Goal: Information Seeking & Learning: Learn about a topic

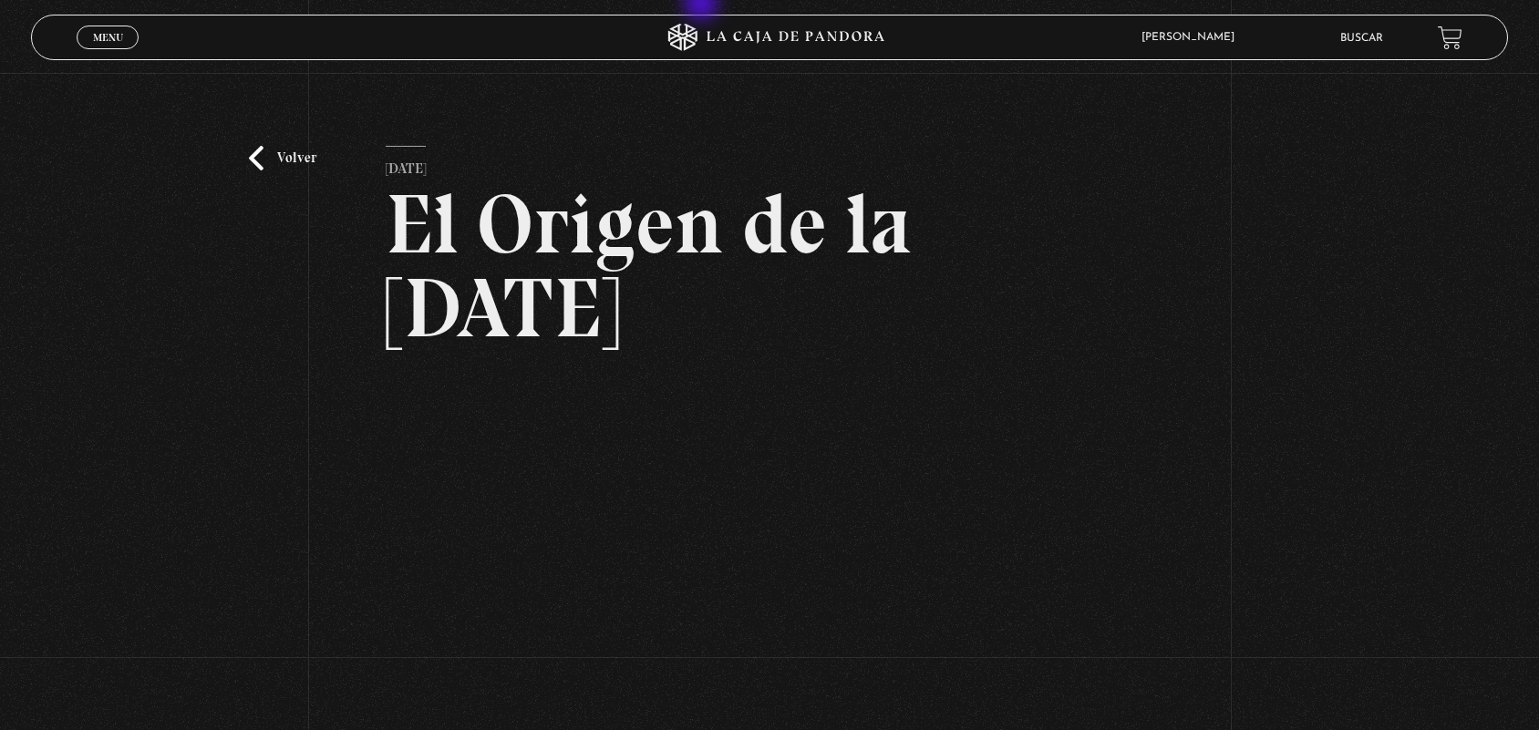
scroll to position [308, 0]
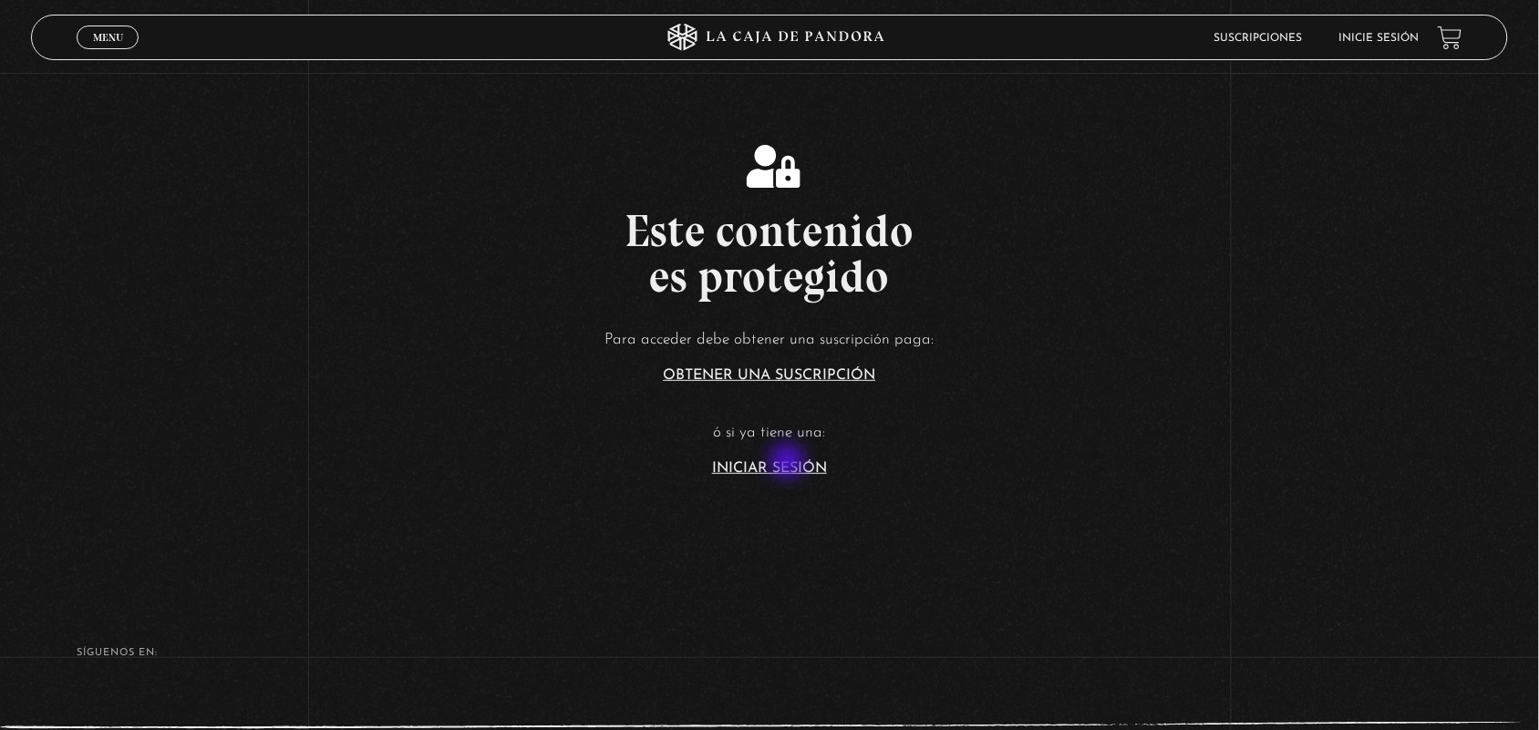
click at [790, 463] on link "Iniciar Sesión" at bounding box center [769, 468] width 115 height 15
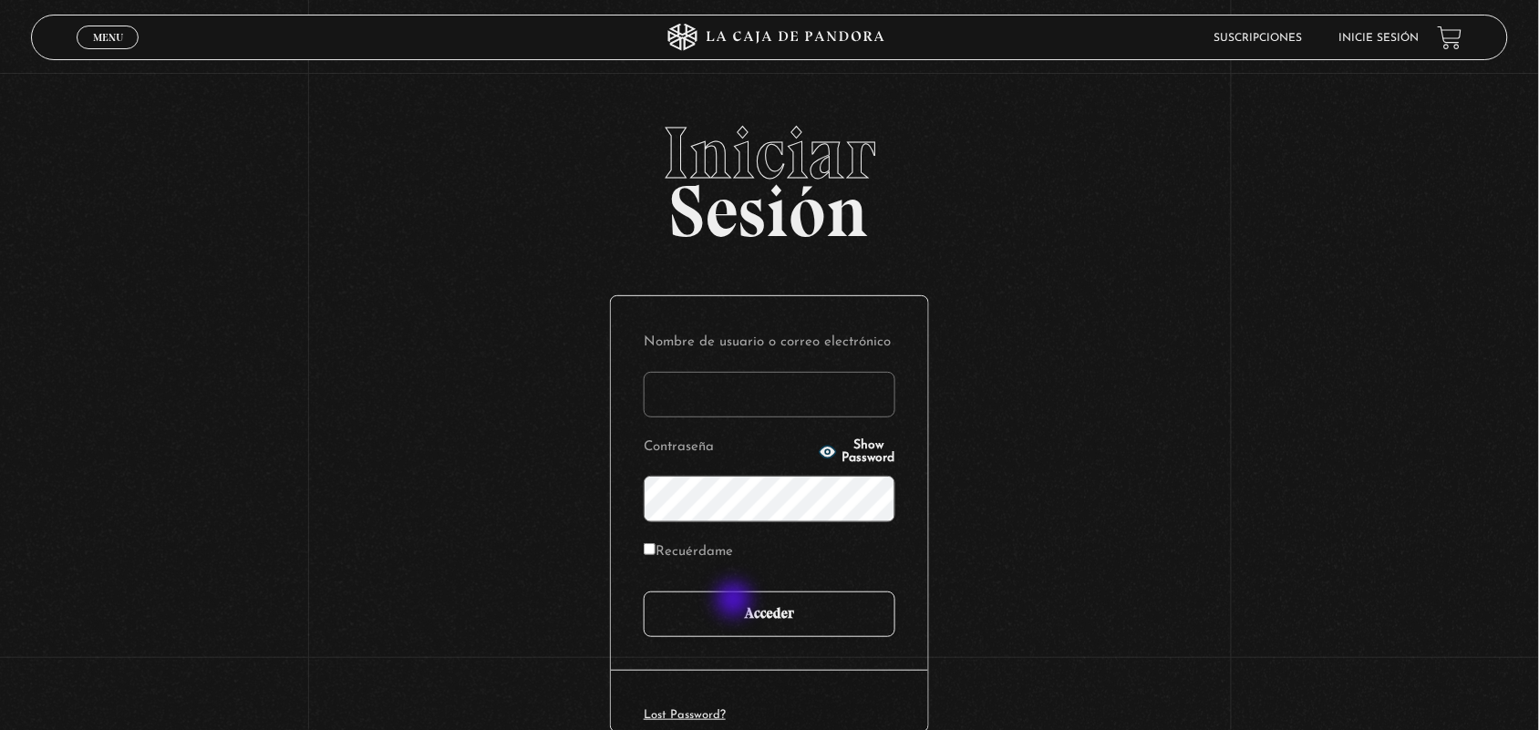
type input "ANGE-LU"
click at [736, 602] on input "Acceder" at bounding box center [770, 615] width 252 height 46
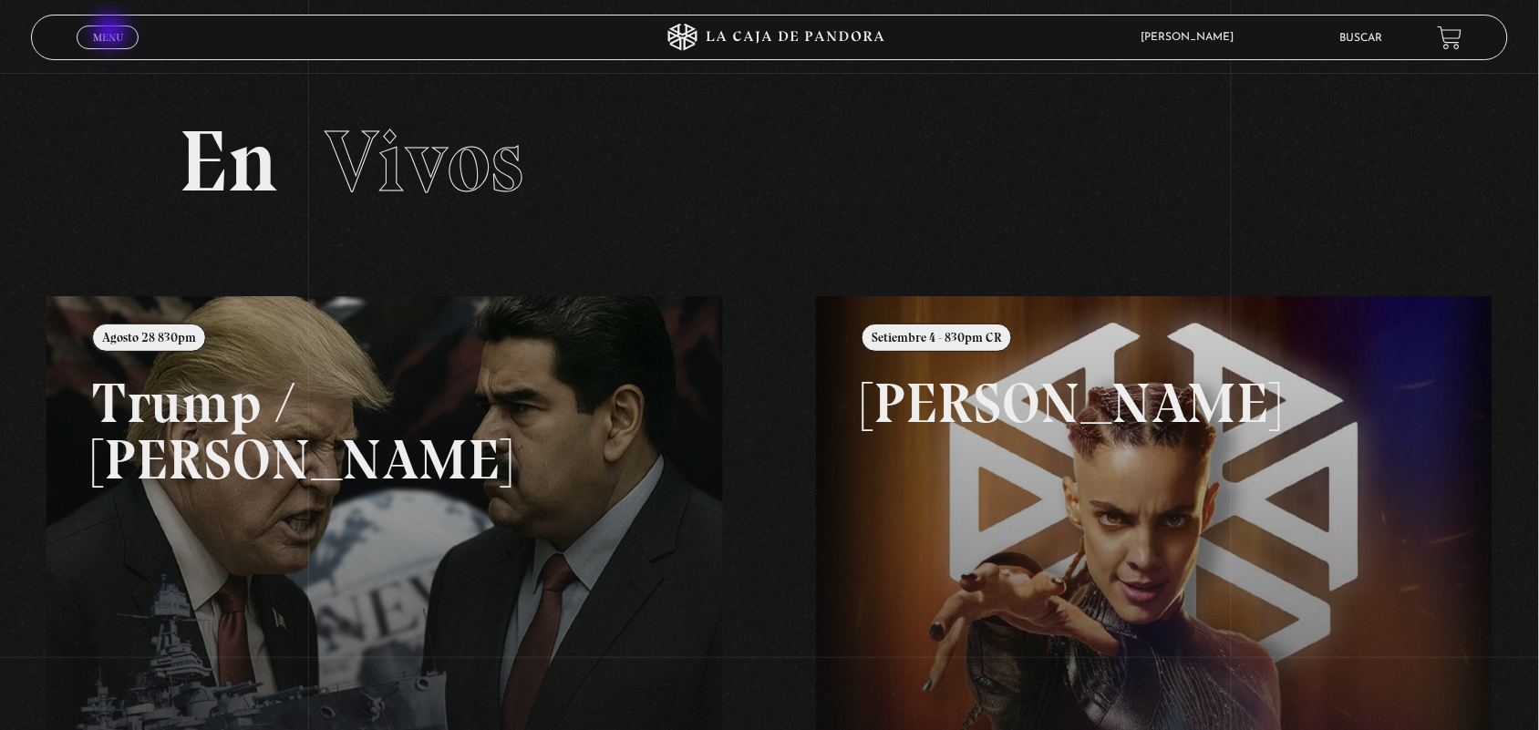
click at [112, 34] on span "Menu" at bounding box center [108, 37] width 30 height 11
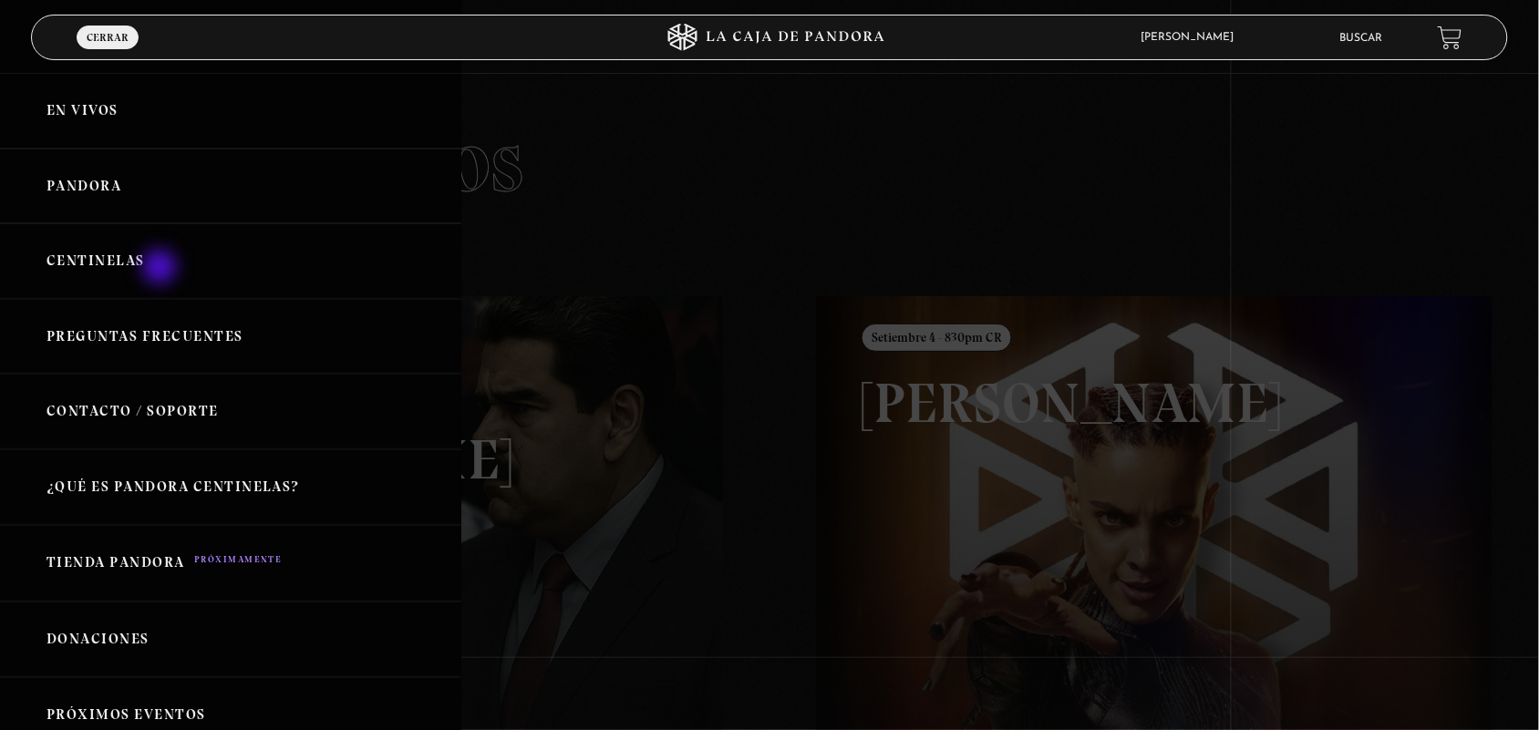
click at [161, 269] on link "Centinelas" at bounding box center [230, 261] width 461 height 76
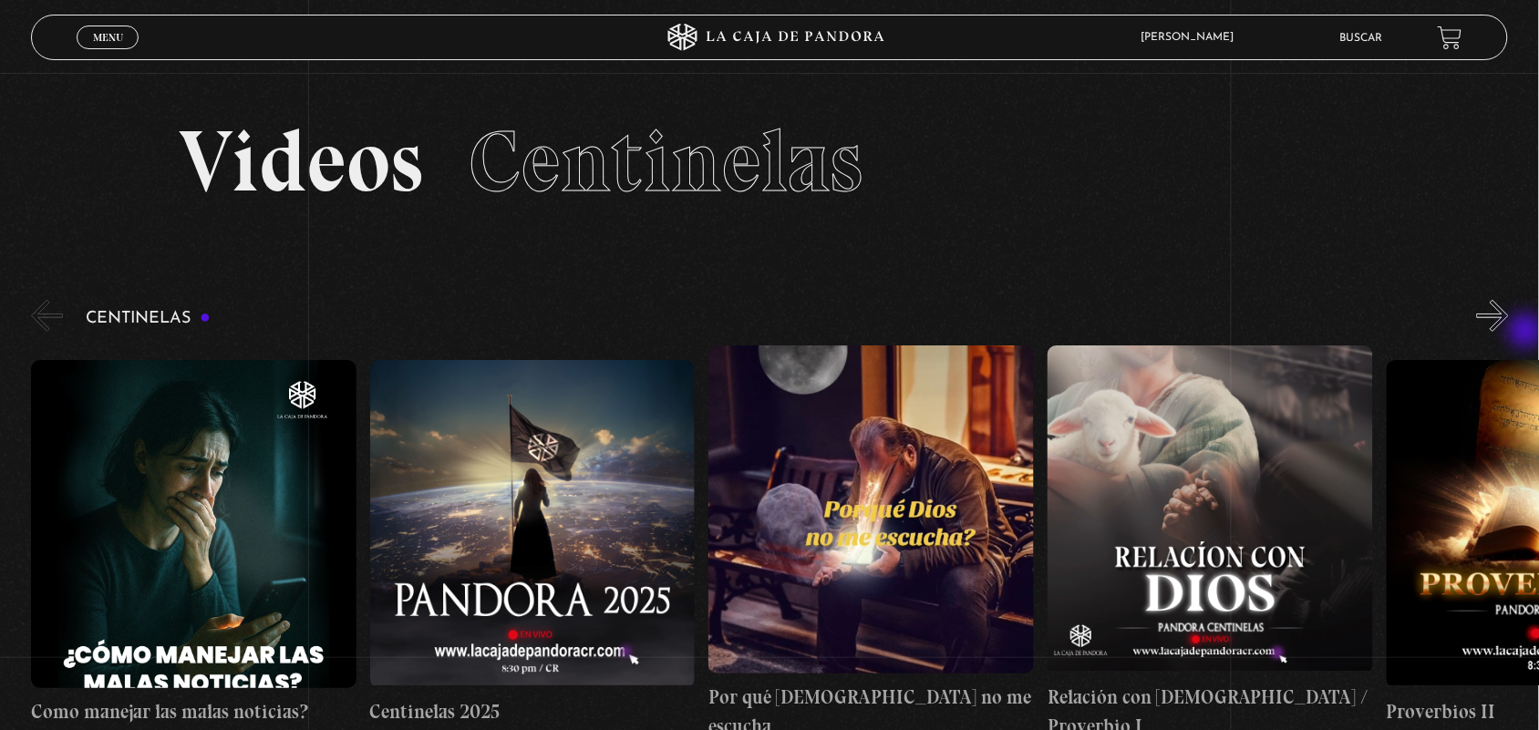
click at [1528, 333] on div "Centinelas" at bounding box center [785, 518] width 1508 height 444
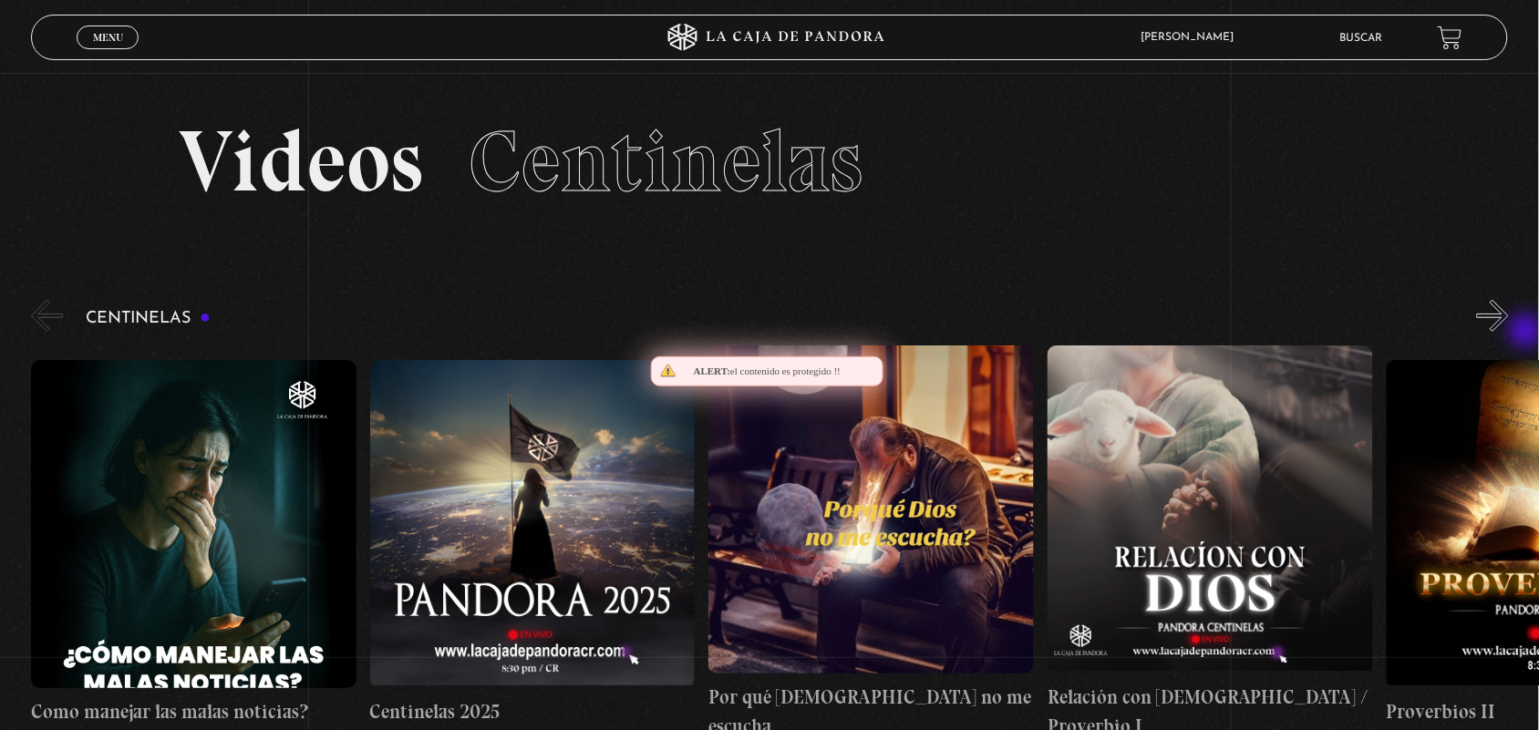
click at [1528, 333] on div "Centinelas" at bounding box center [785, 518] width 1508 height 444
drag, startPoint x: 1528, startPoint y: 333, endPoint x: 1523, endPoint y: 320, distance: 13.9
click at [1523, 320] on div "Centinelas" at bounding box center [785, 518] width 1508 height 444
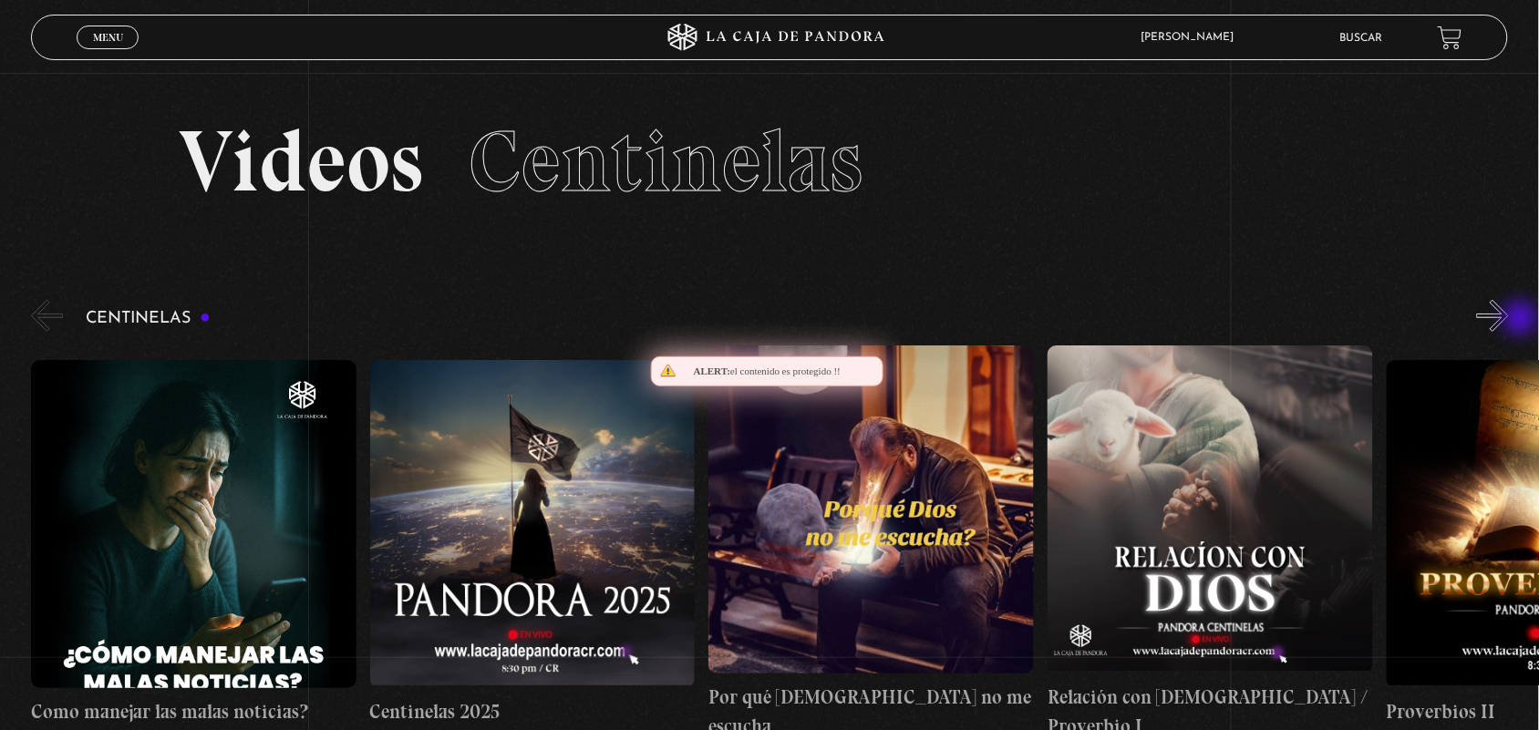
click at [1509, 320] on button "»" at bounding box center [1493, 316] width 32 height 32
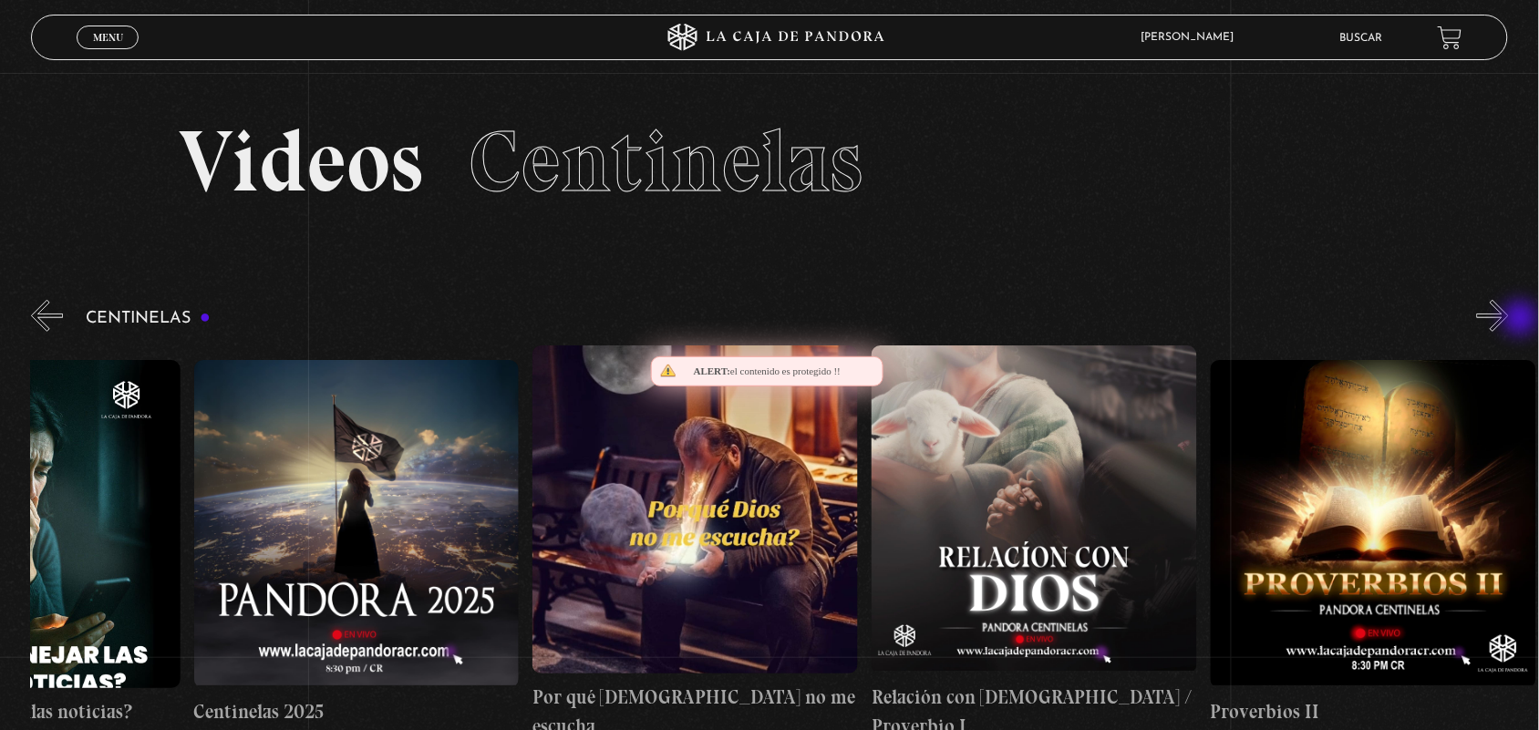
click at [1509, 320] on button "»" at bounding box center [1493, 316] width 32 height 32
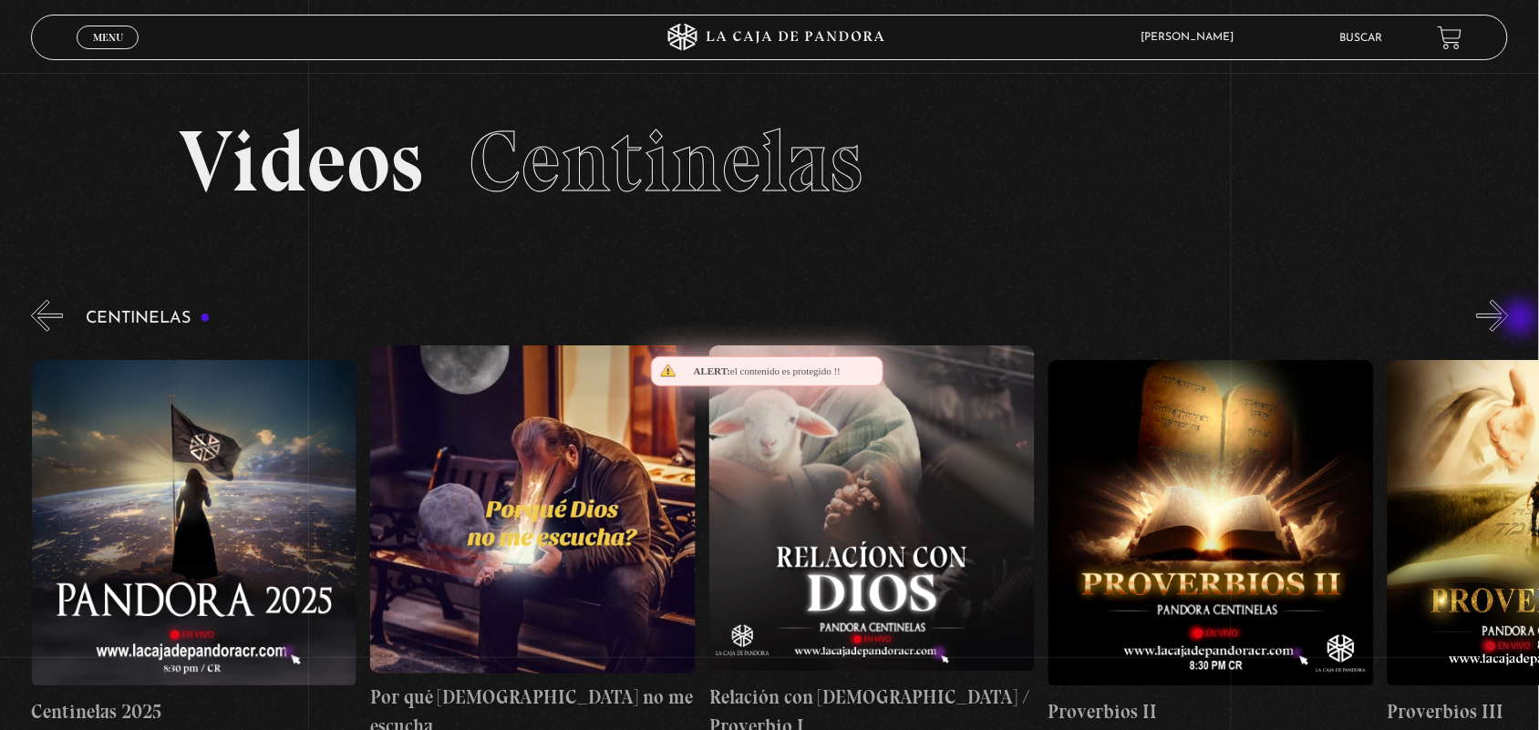
click at [1509, 320] on button "»" at bounding box center [1493, 316] width 32 height 32
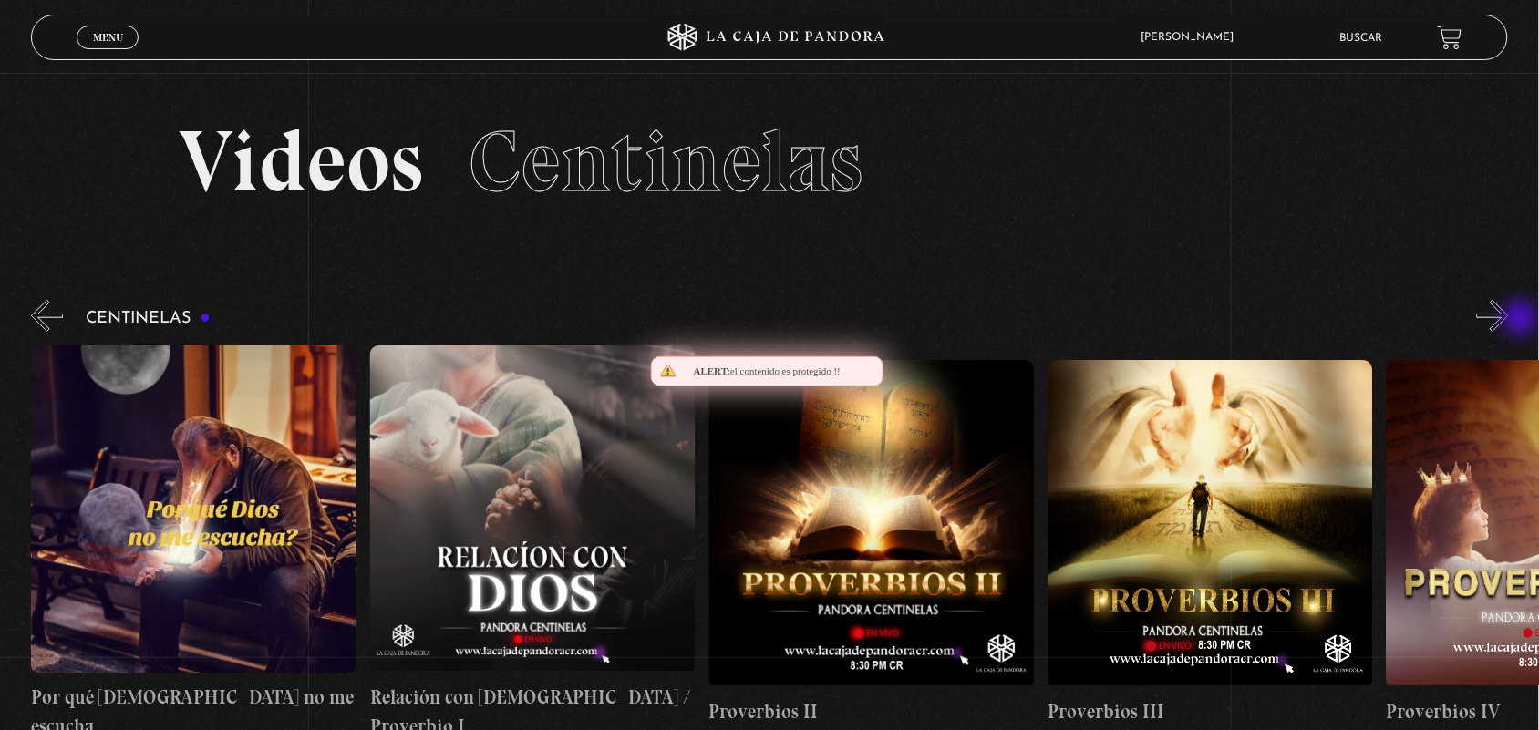
click at [1509, 320] on button "»" at bounding box center [1493, 316] width 32 height 32
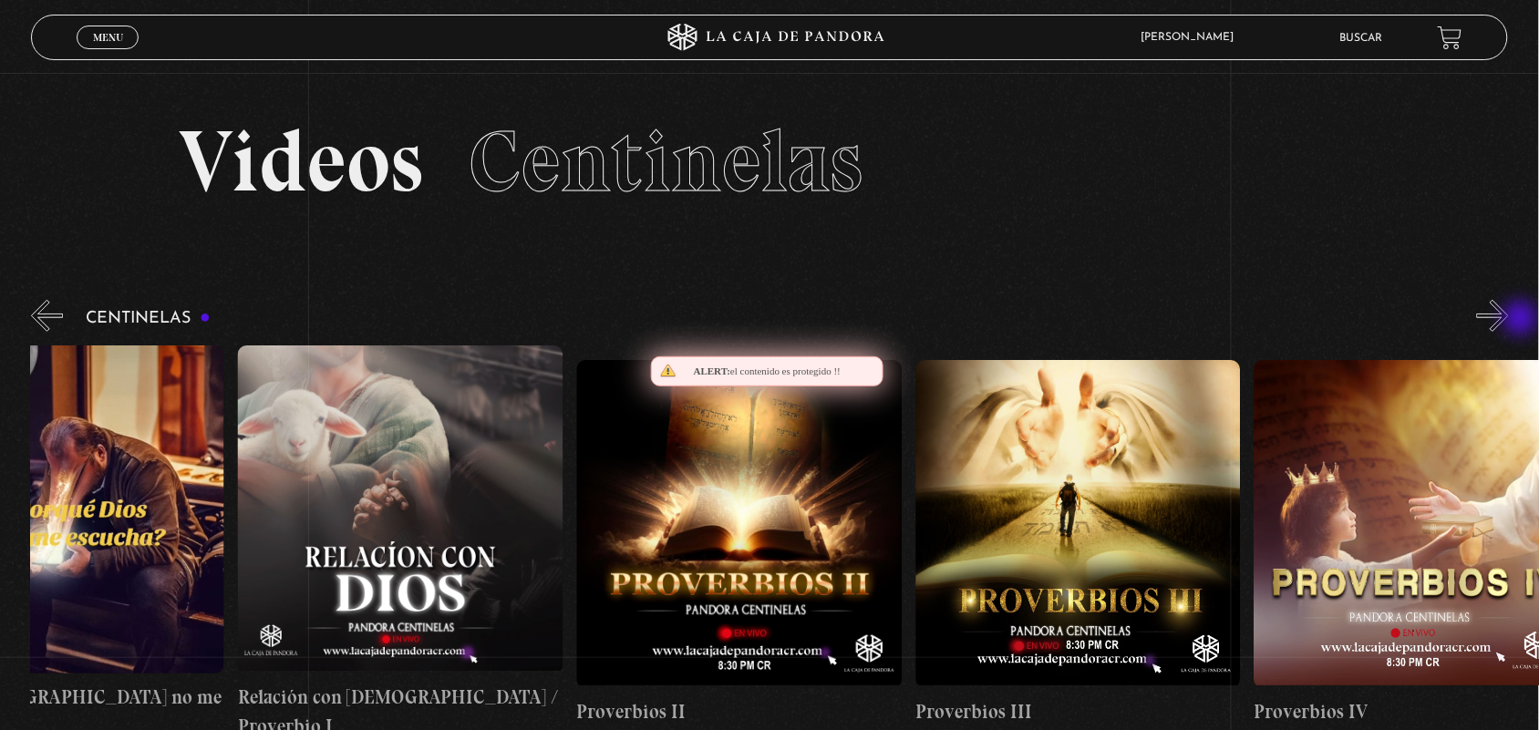
click at [1509, 320] on button "»" at bounding box center [1493, 316] width 32 height 32
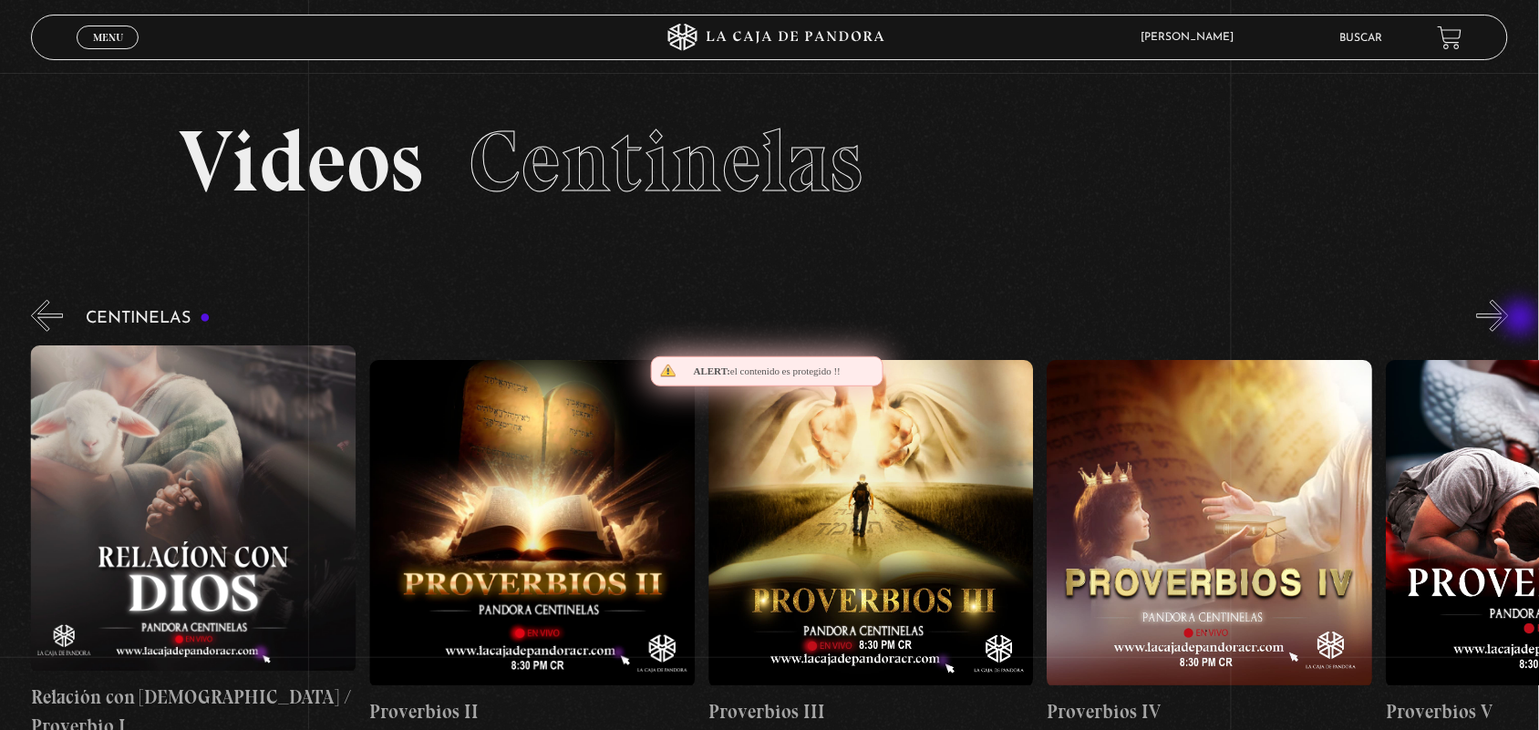
click at [1509, 320] on button "»" at bounding box center [1493, 316] width 32 height 32
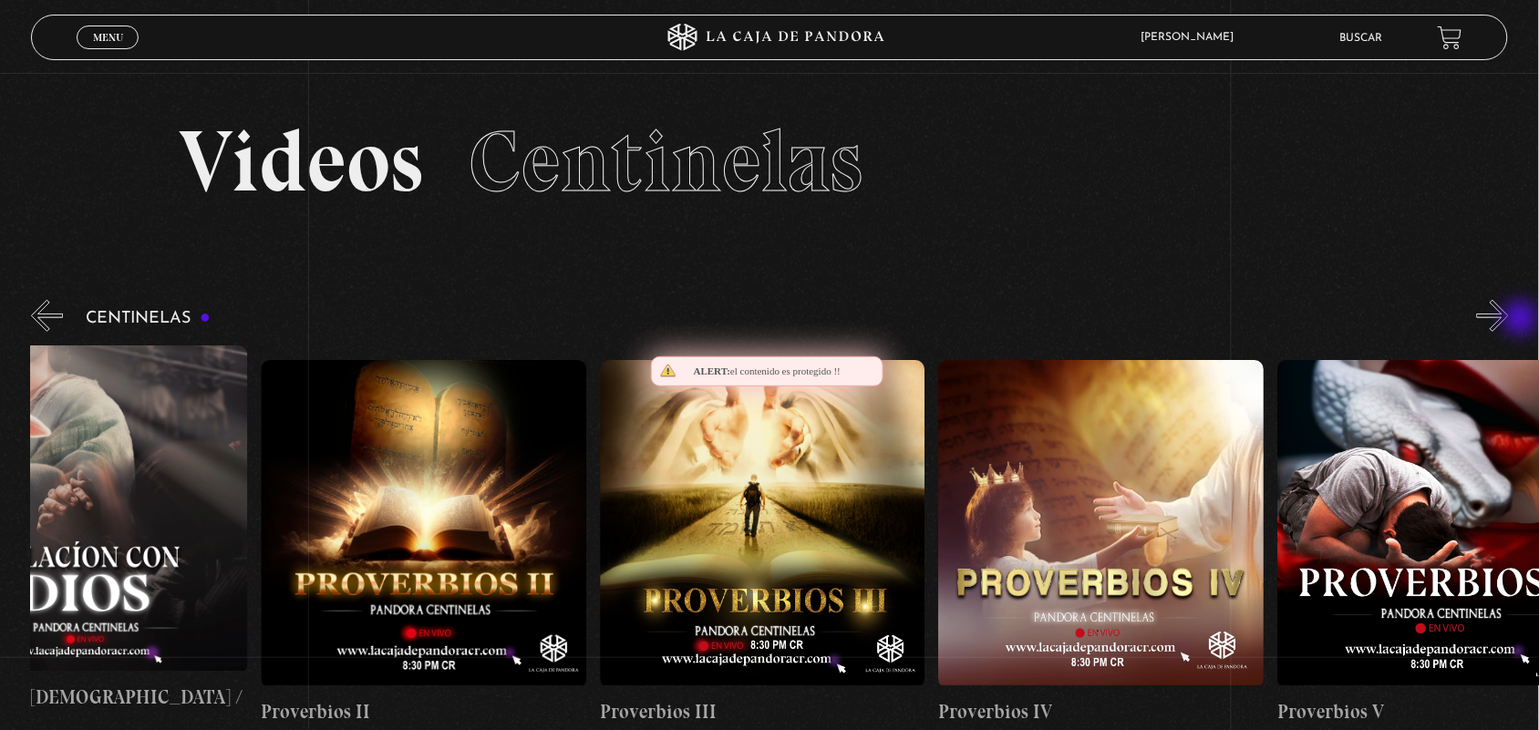
click at [1509, 320] on button "»" at bounding box center [1493, 316] width 32 height 32
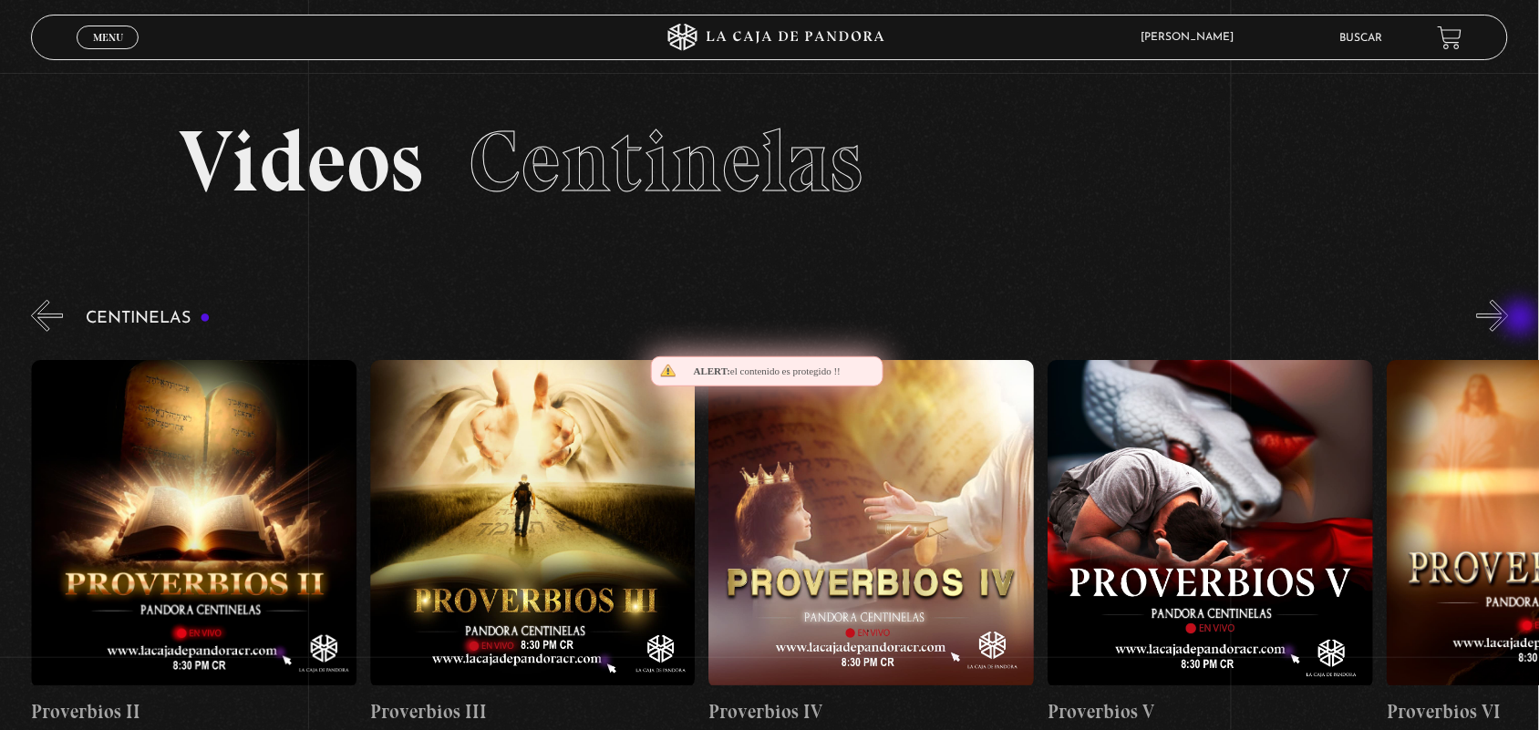
click at [1509, 320] on button "»" at bounding box center [1493, 316] width 32 height 32
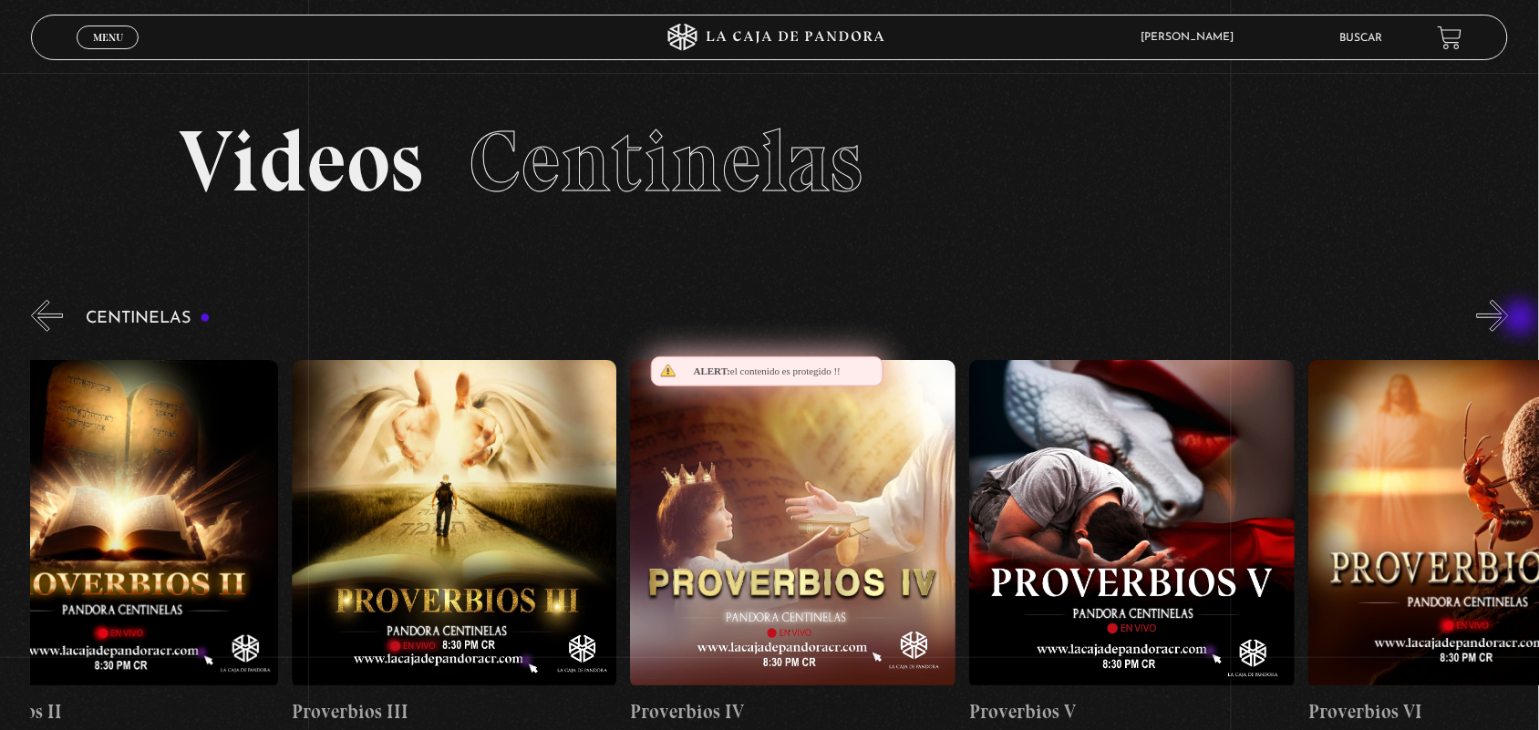
click at [1509, 320] on button "»" at bounding box center [1493, 316] width 32 height 32
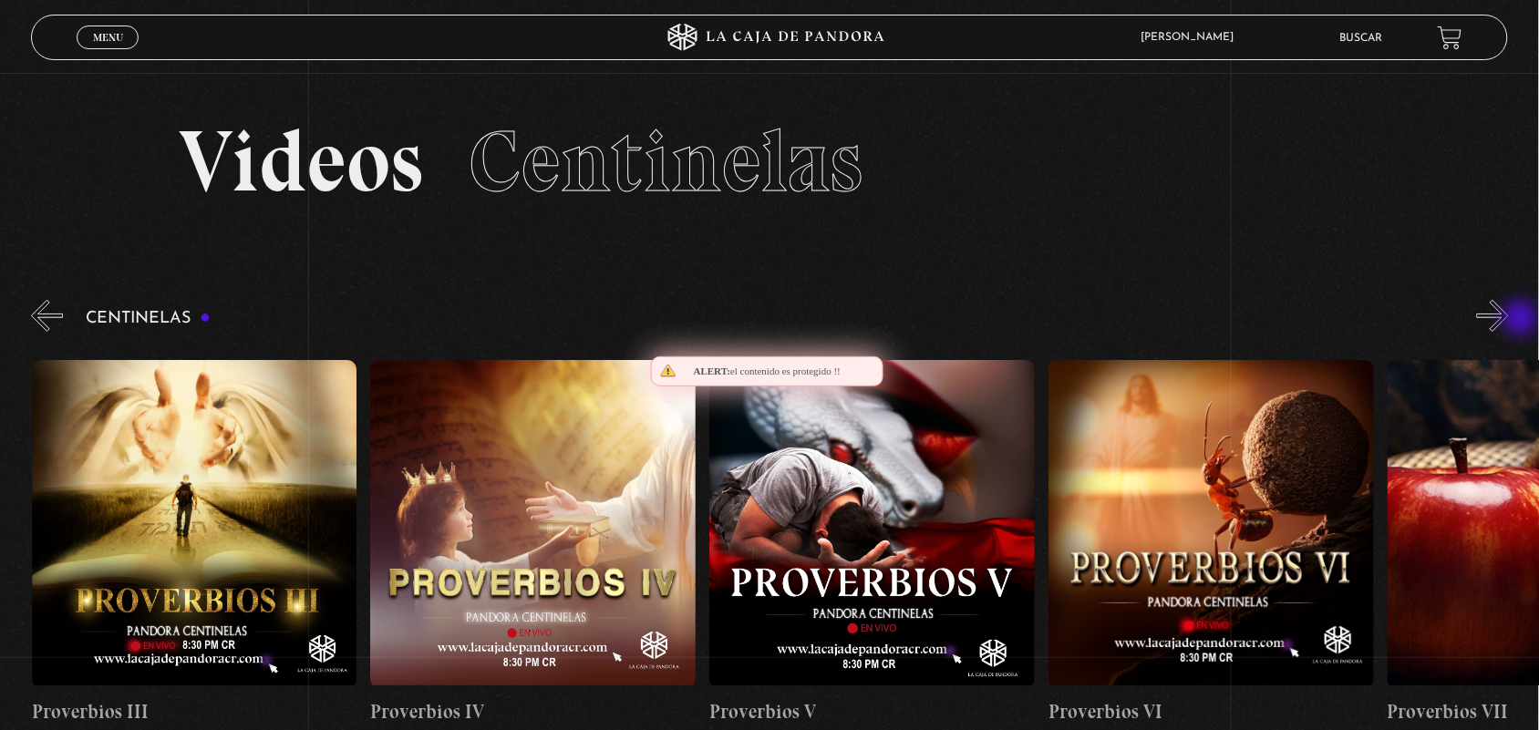
click at [1509, 320] on button "»" at bounding box center [1493, 316] width 32 height 32
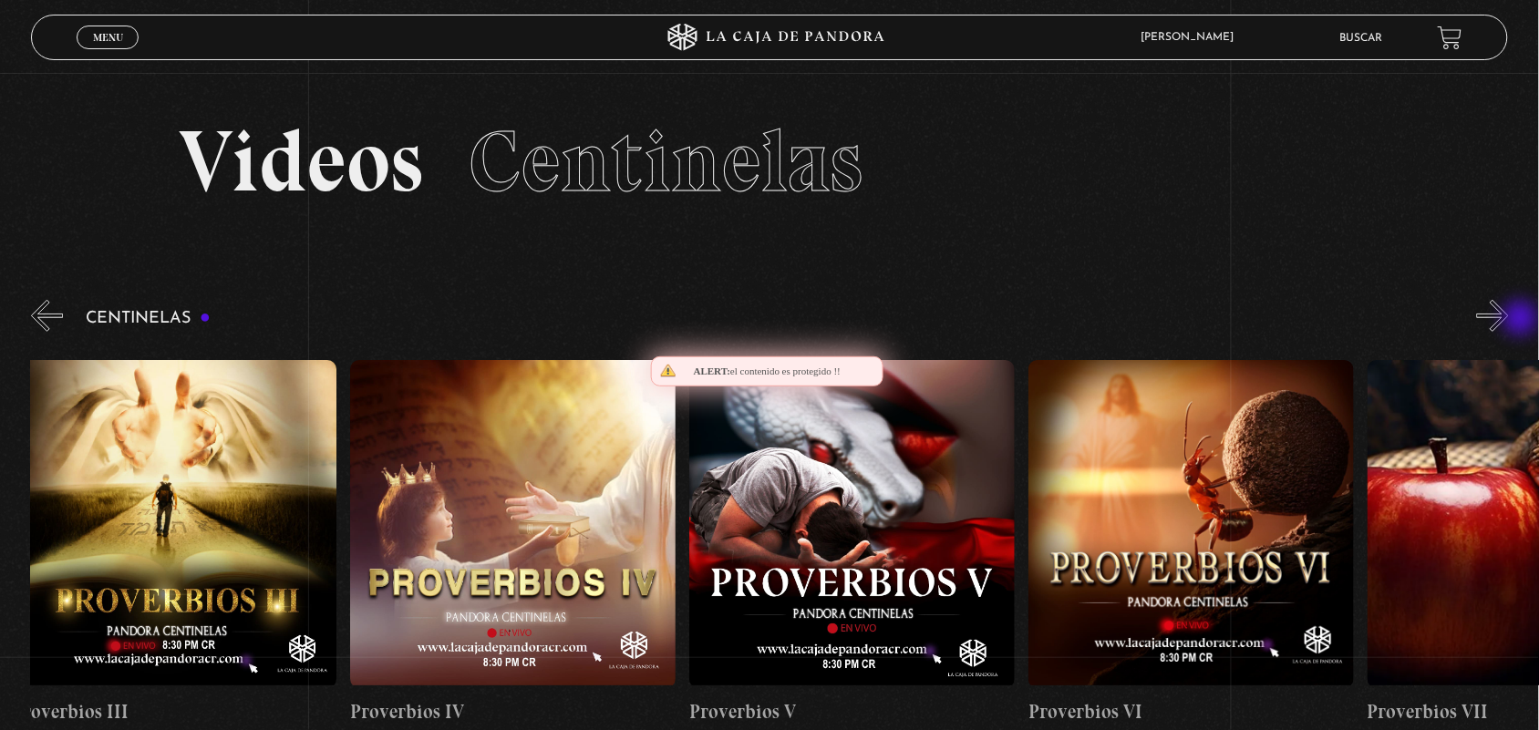
click at [1509, 320] on button "»" at bounding box center [1493, 316] width 32 height 32
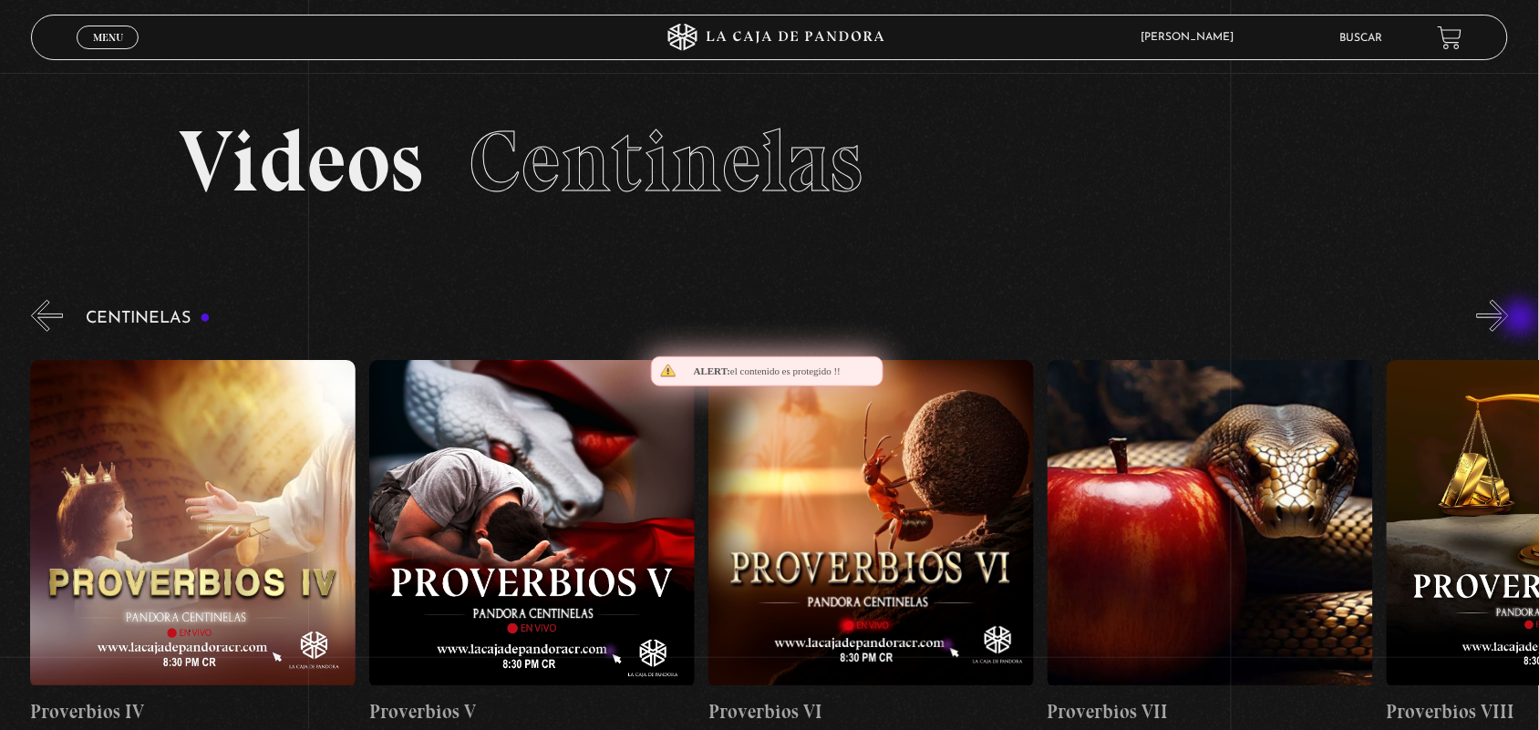
click at [1509, 320] on button "»" at bounding box center [1493, 316] width 32 height 32
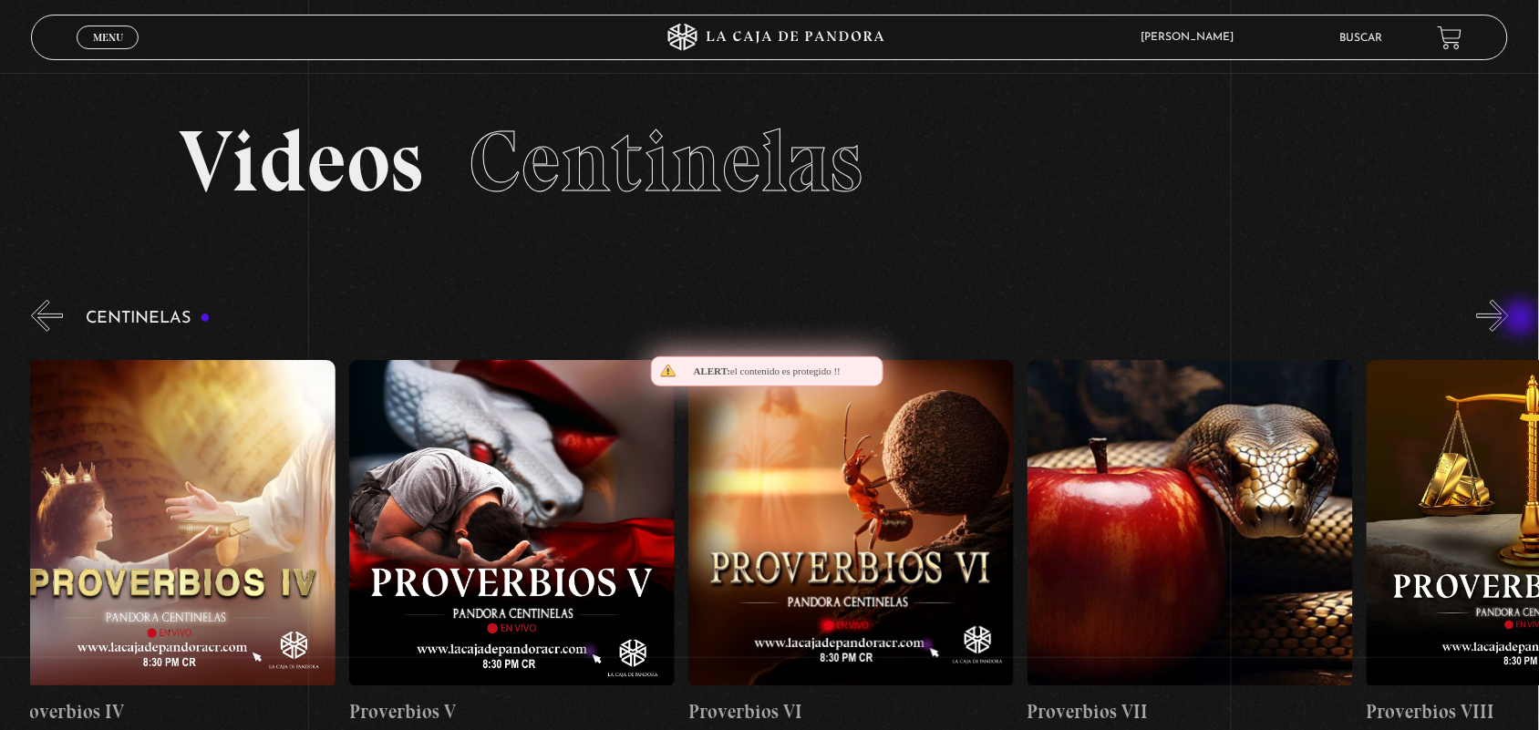
click at [1509, 320] on button "»" at bounding box center [1493, 316] width 32 height 32
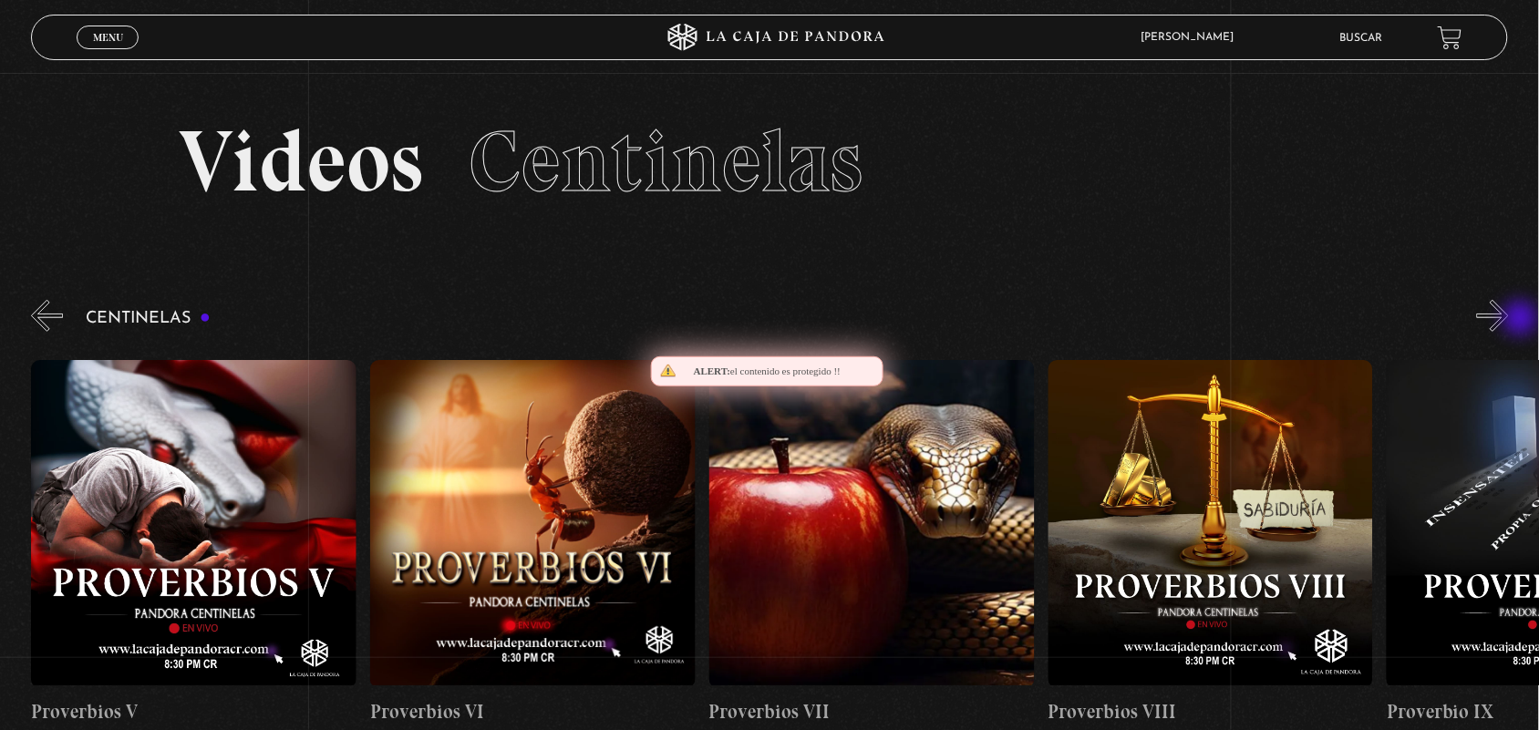
click at [1509, 320] on button "»" at bounding box center [1493, 316] width 32 height 32
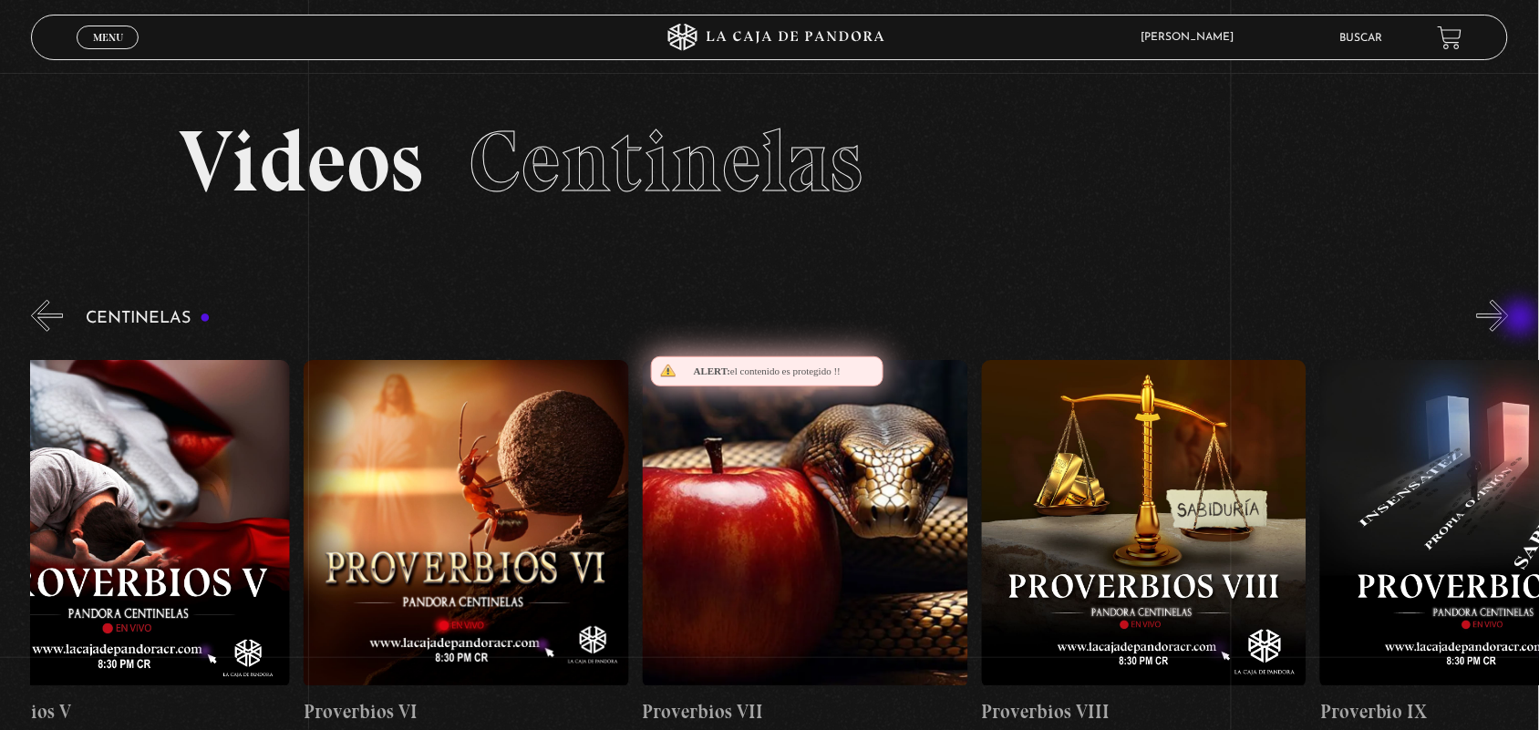
click at [1509, 320] on button "»" at bounding box center [1493, 316] width 32 height 32
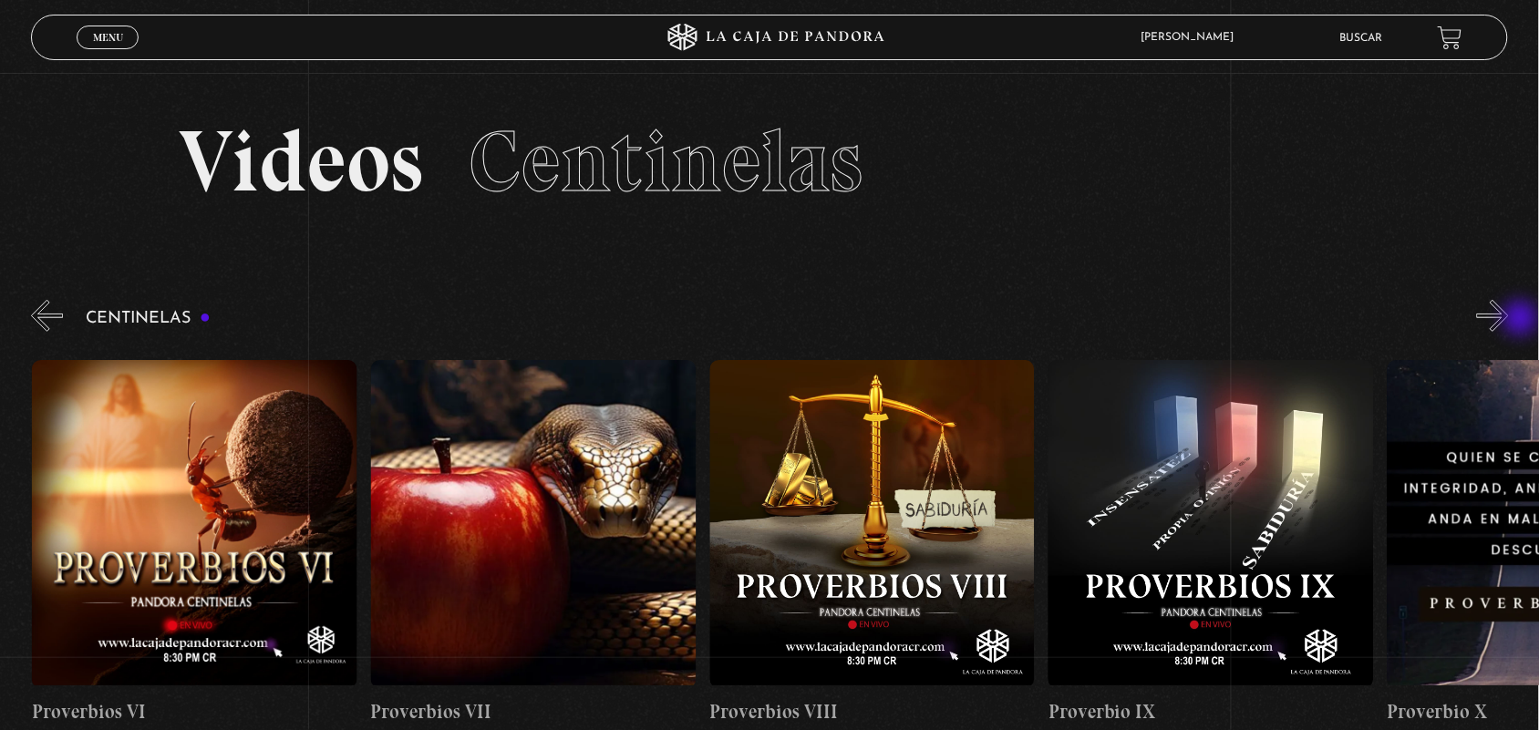
click at [1509, 320] on button "»" at bounding box center [1493, 316] width 32 height 32
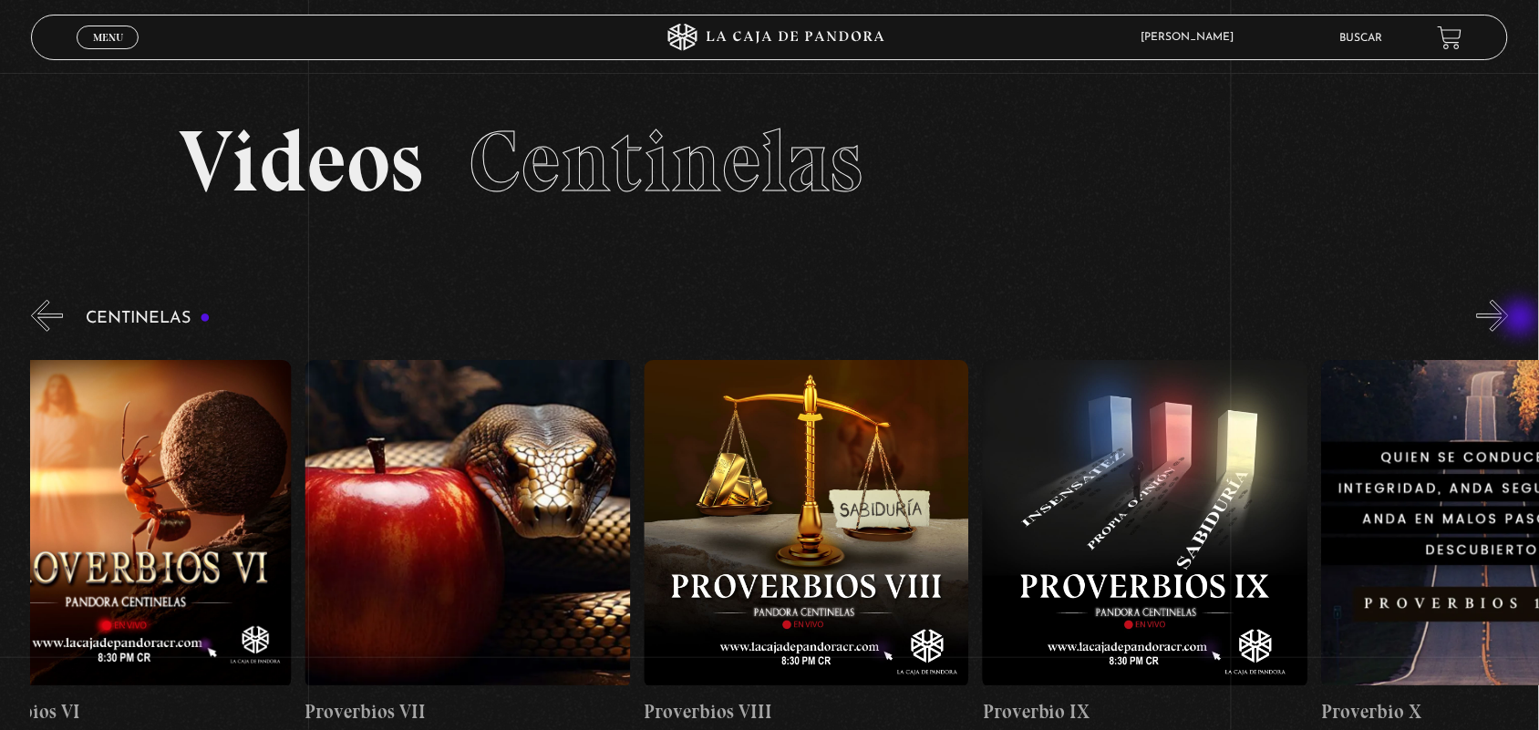
click at [1509, 320] on button "»" at bounding box center [1493, 316] width 32 height 32
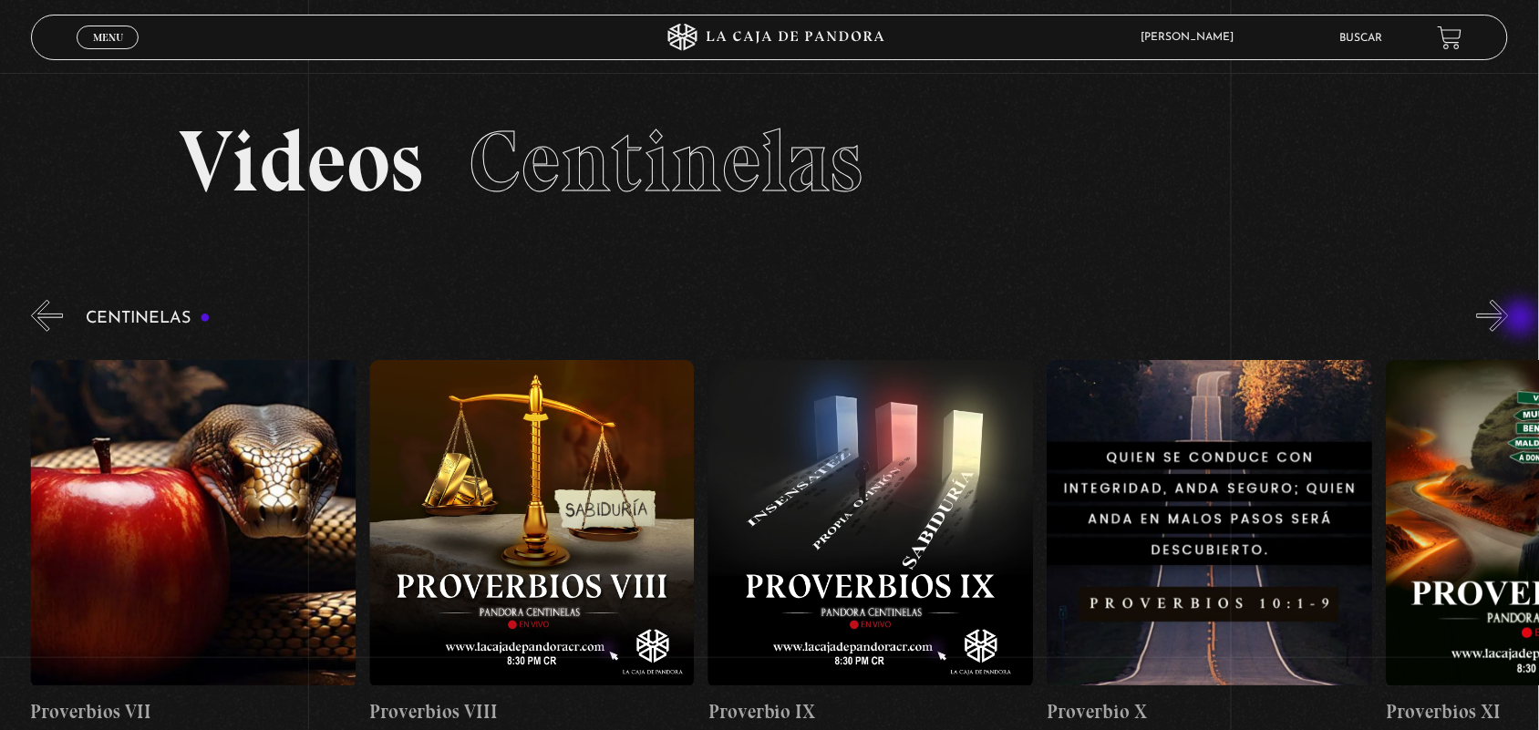
click at [1509, 320] on button "»" at bounding box center [1493, 316] width 32 height 32
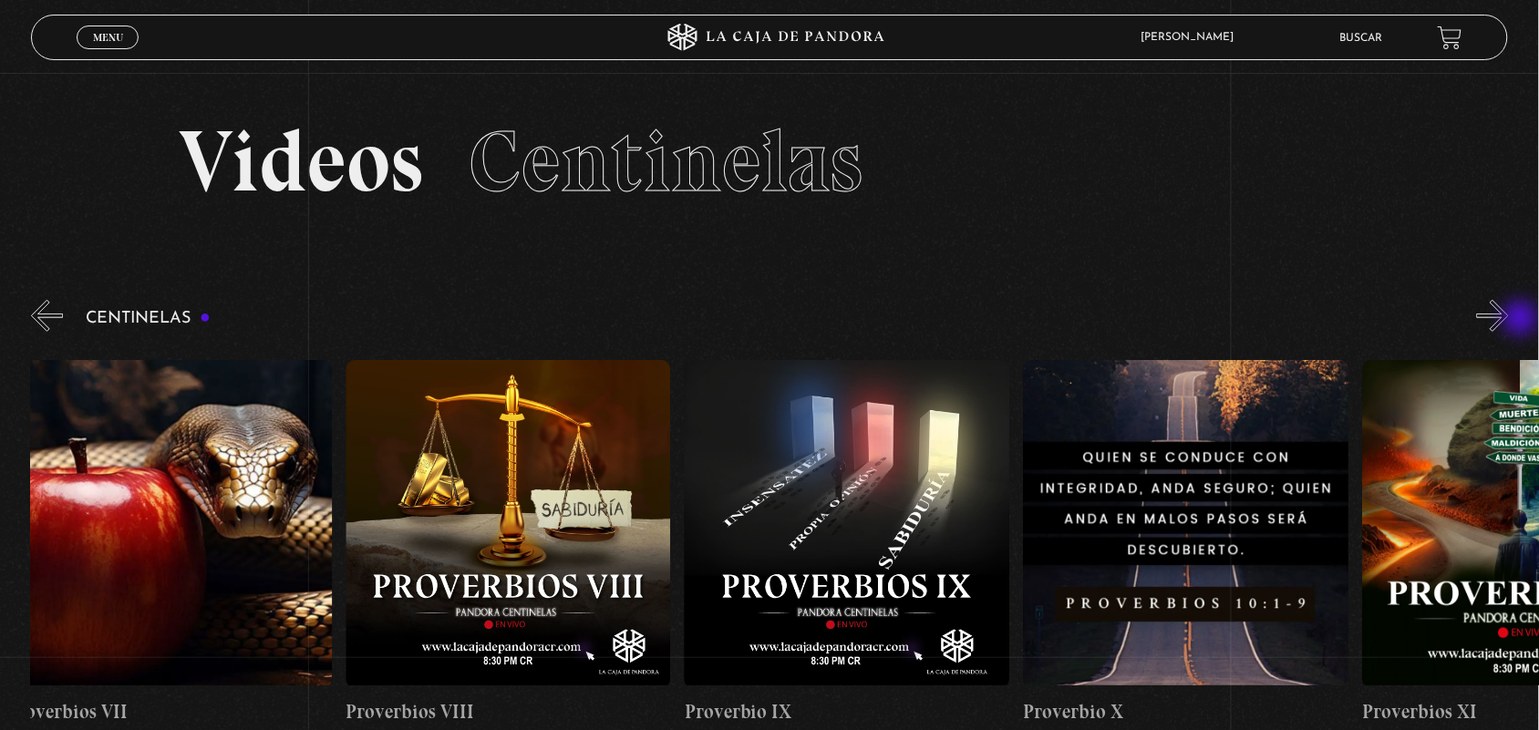
click at [1509, 320] on button "»" at bounding box center [1493, 316] width 32 height 32
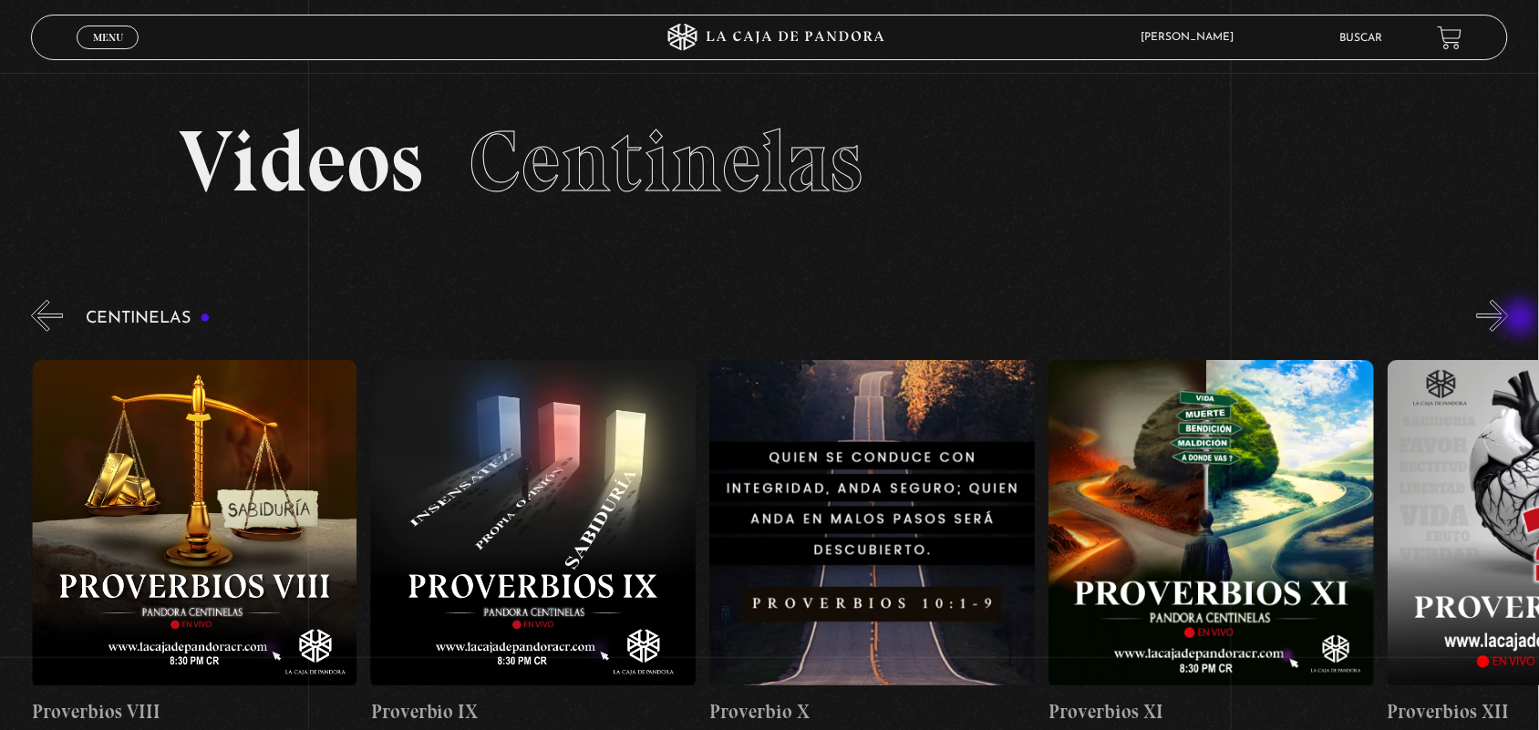
click at [1509, 320] on button "»" at bounding box center [1493, 316] width 32 height 32
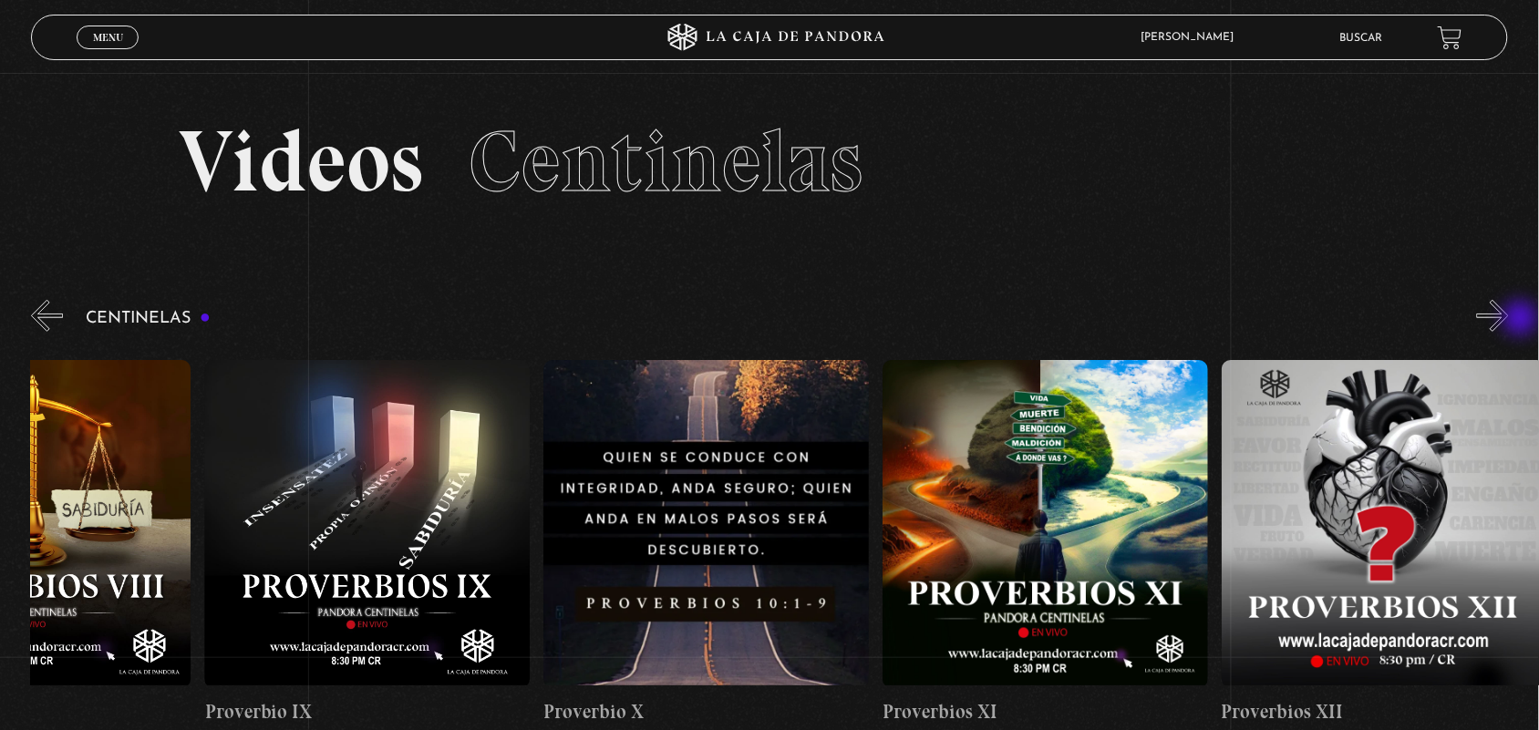
click at [1509, 320] on button "»" at bounding box center [1493, 316] width 32 height 32
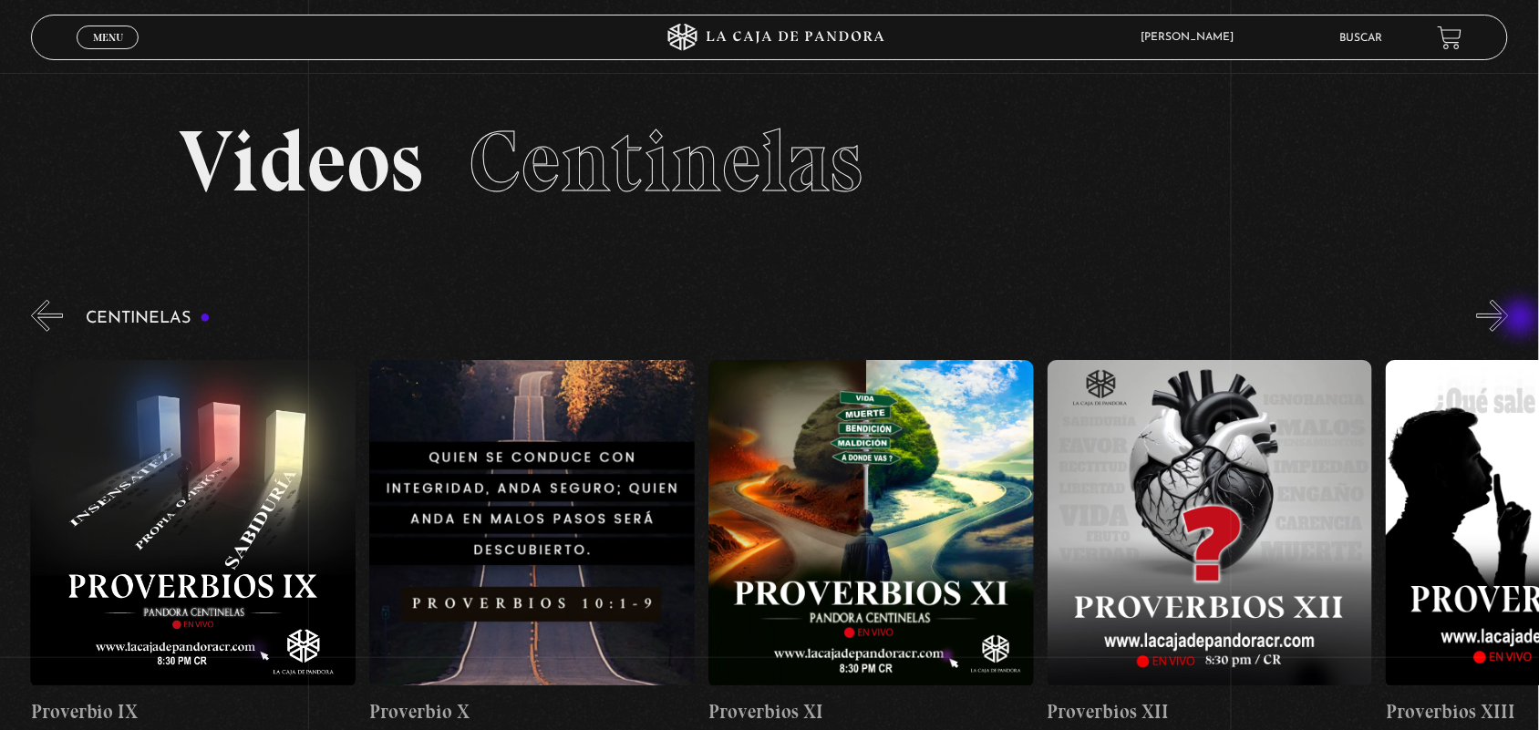
click at [1509, 320] on button "»" at bounding box center [1493, 316] width 32 height 32
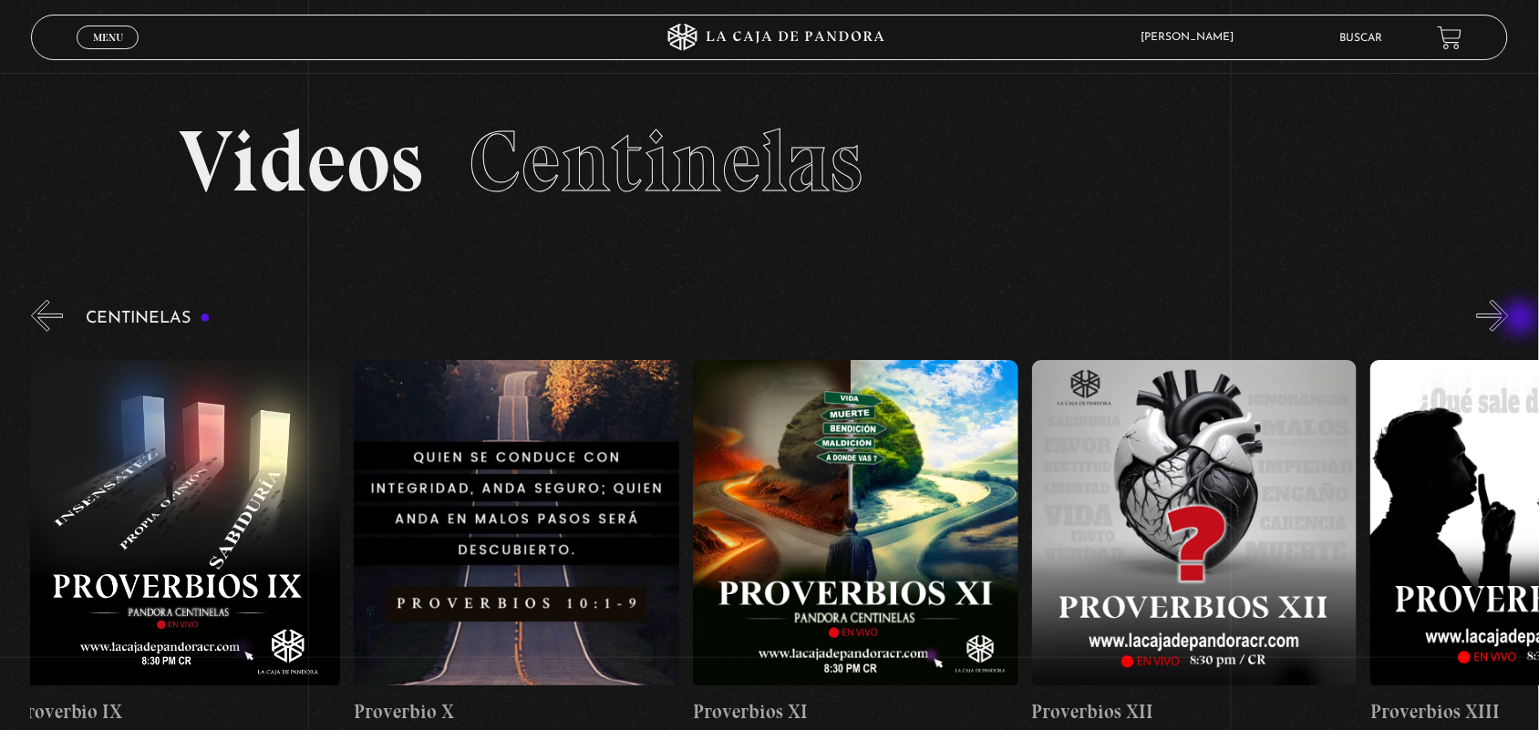
click at [1509, 321] on button "»" at bounding box center [1493, 316] width 32 height 32
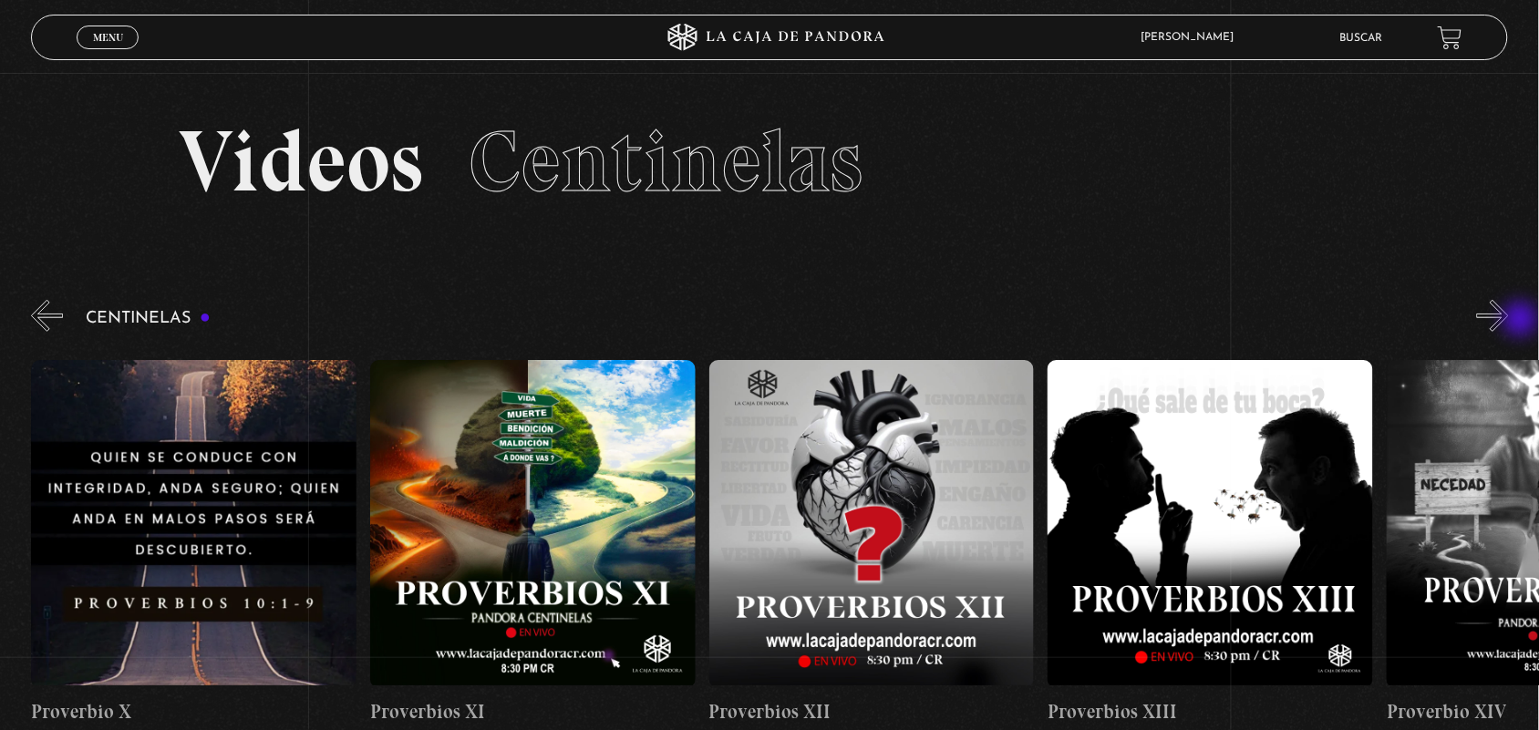
click at [1509, 321] on button "»" at bounding box center [1493, 316] width 32 height 32
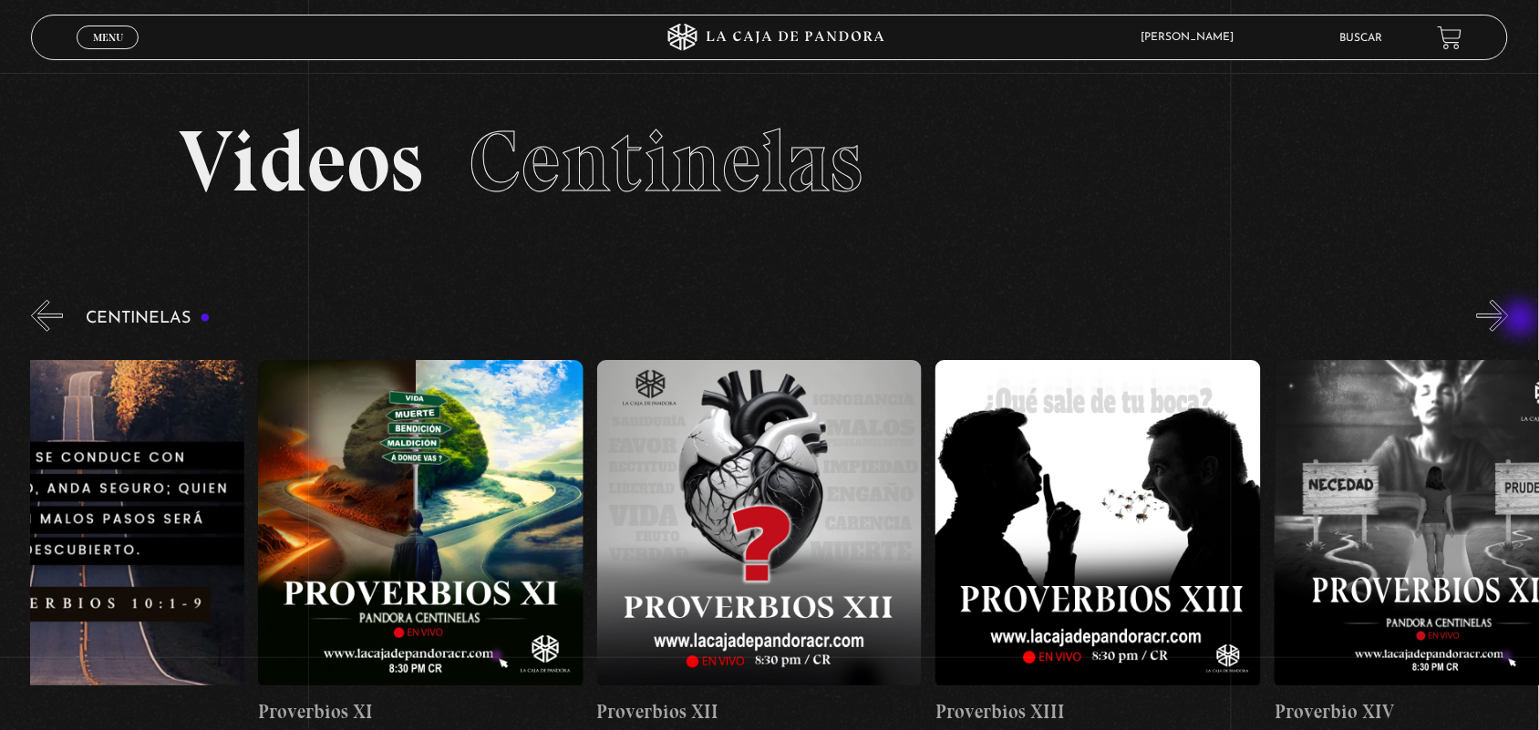
click at [1509, 321] on button "»" at bounding box center [1493, 316] width 32 height 32
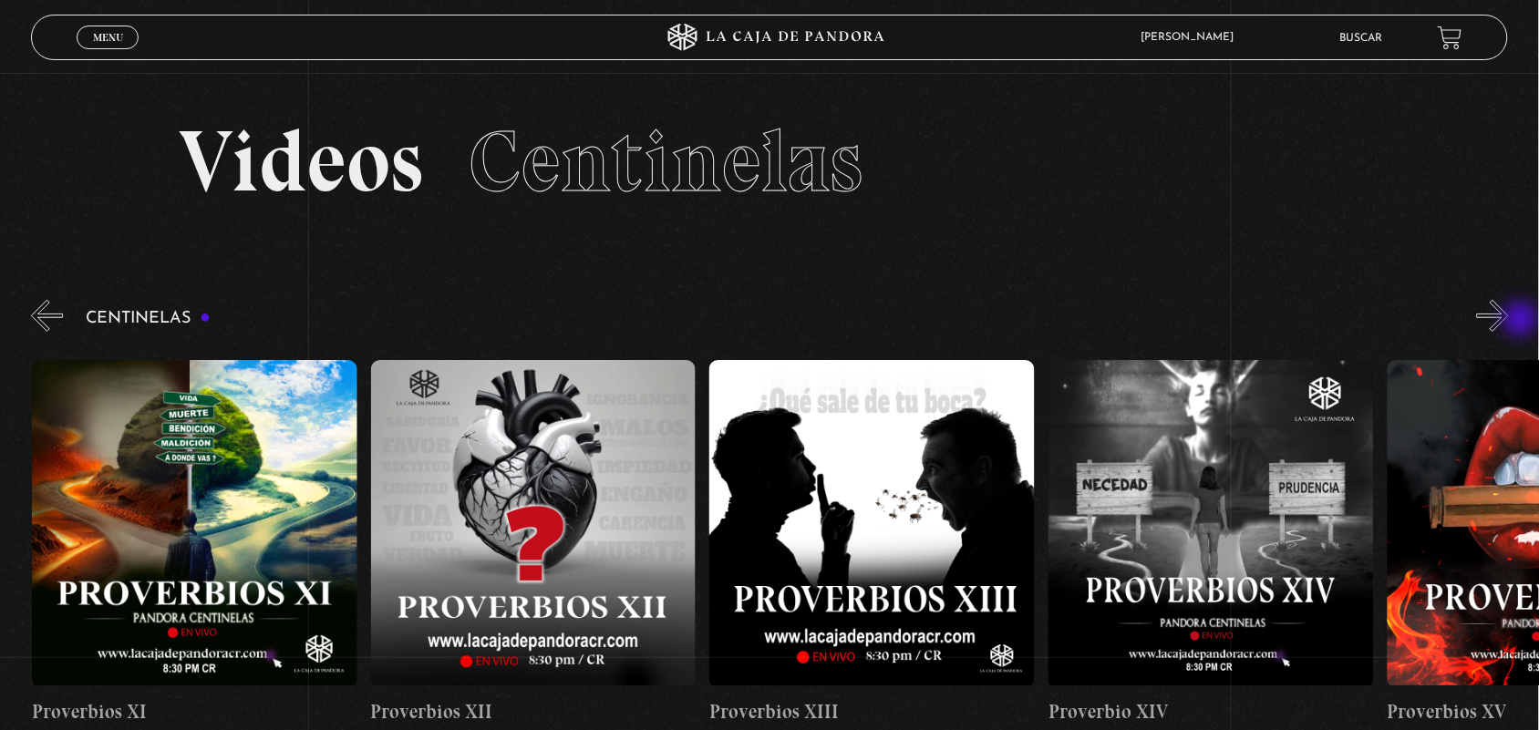
click at [1509, 321] on button "»" at bounding box center [1493, 316] width 32 height 32
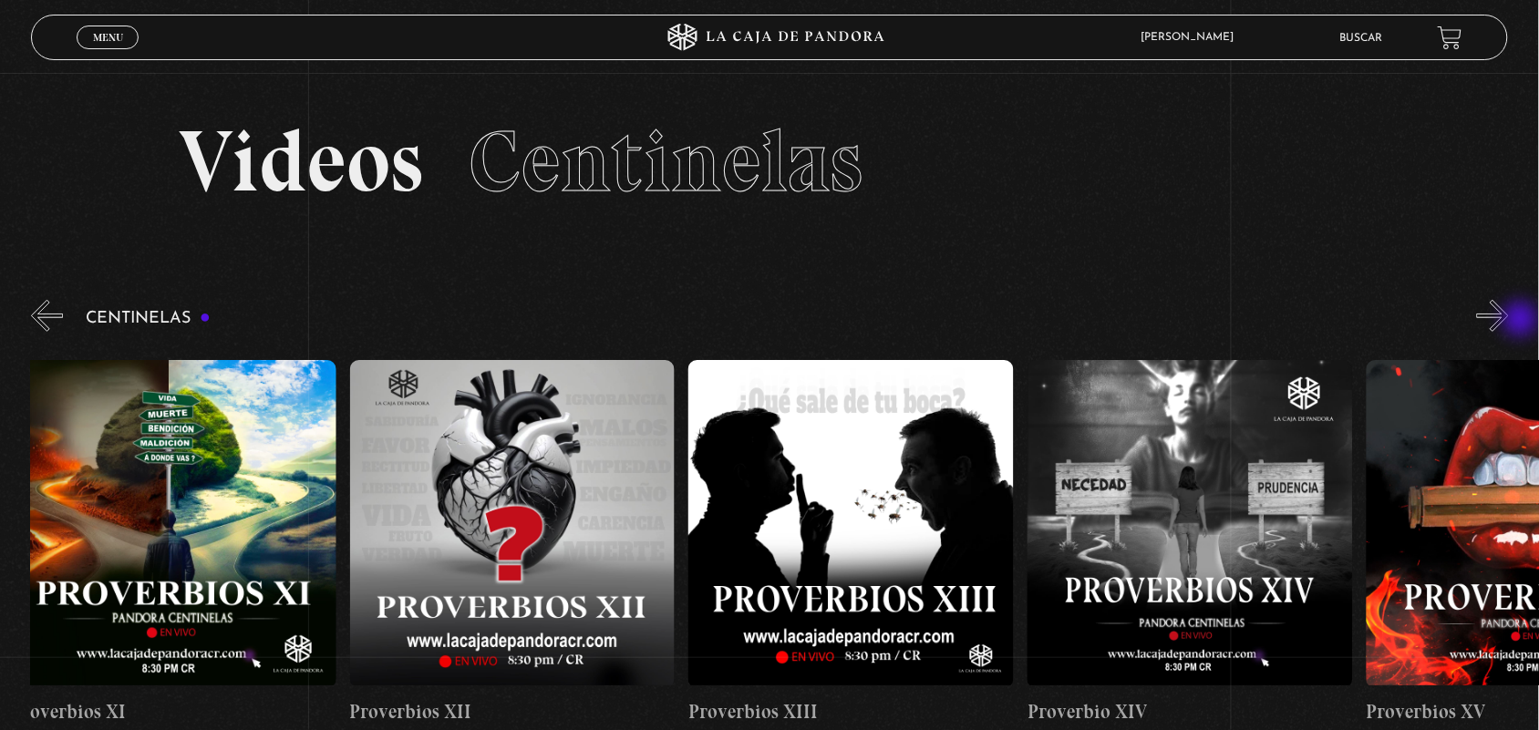
click at [1509, 321] on button "»" at bounding box center [1493, 316] width 32 height 32
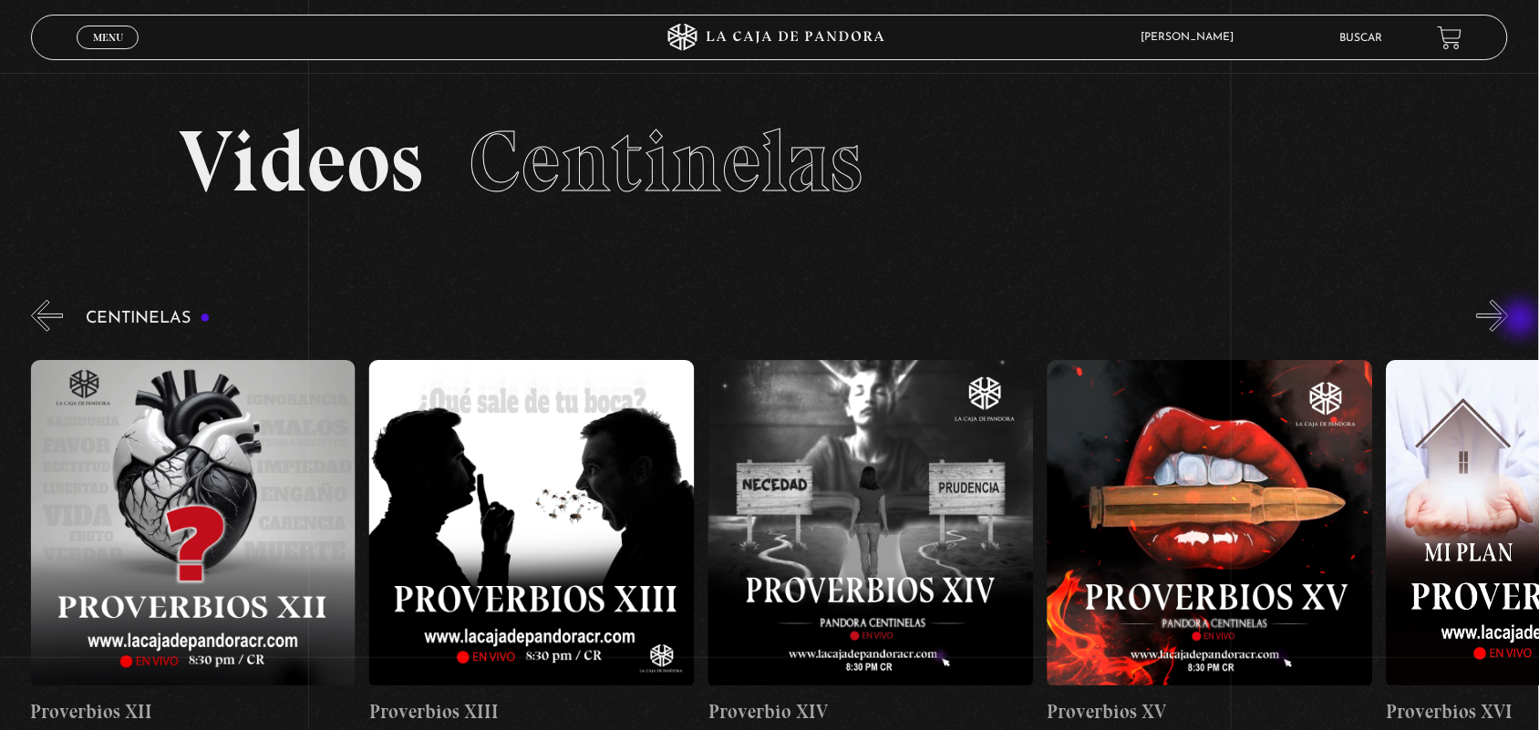
click at [1509, 321] on button "»" at bounding box center [1493, 316] width 32 height 32
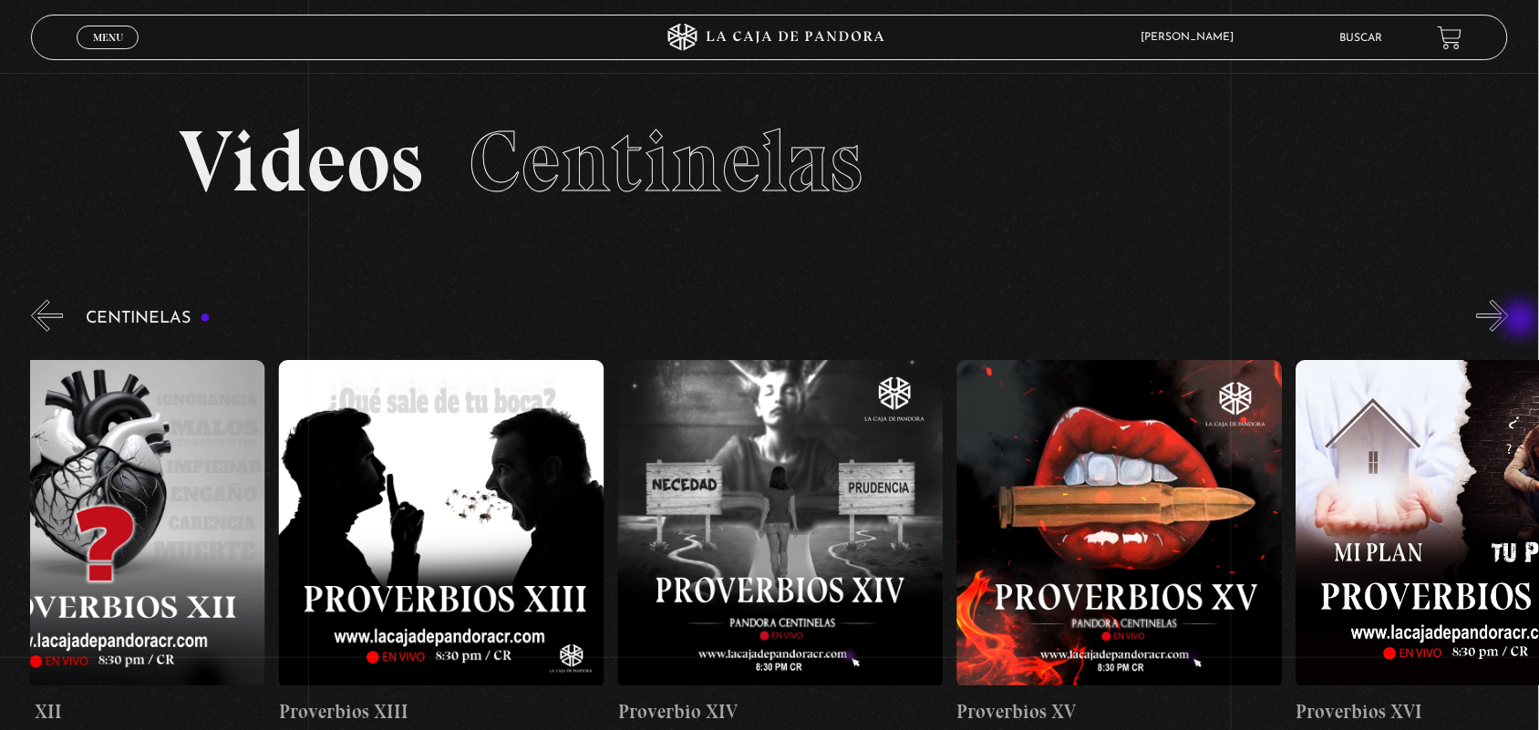
click at [1509, 321] on button "»" at bounding box center [1493, 316] width 32 height 32
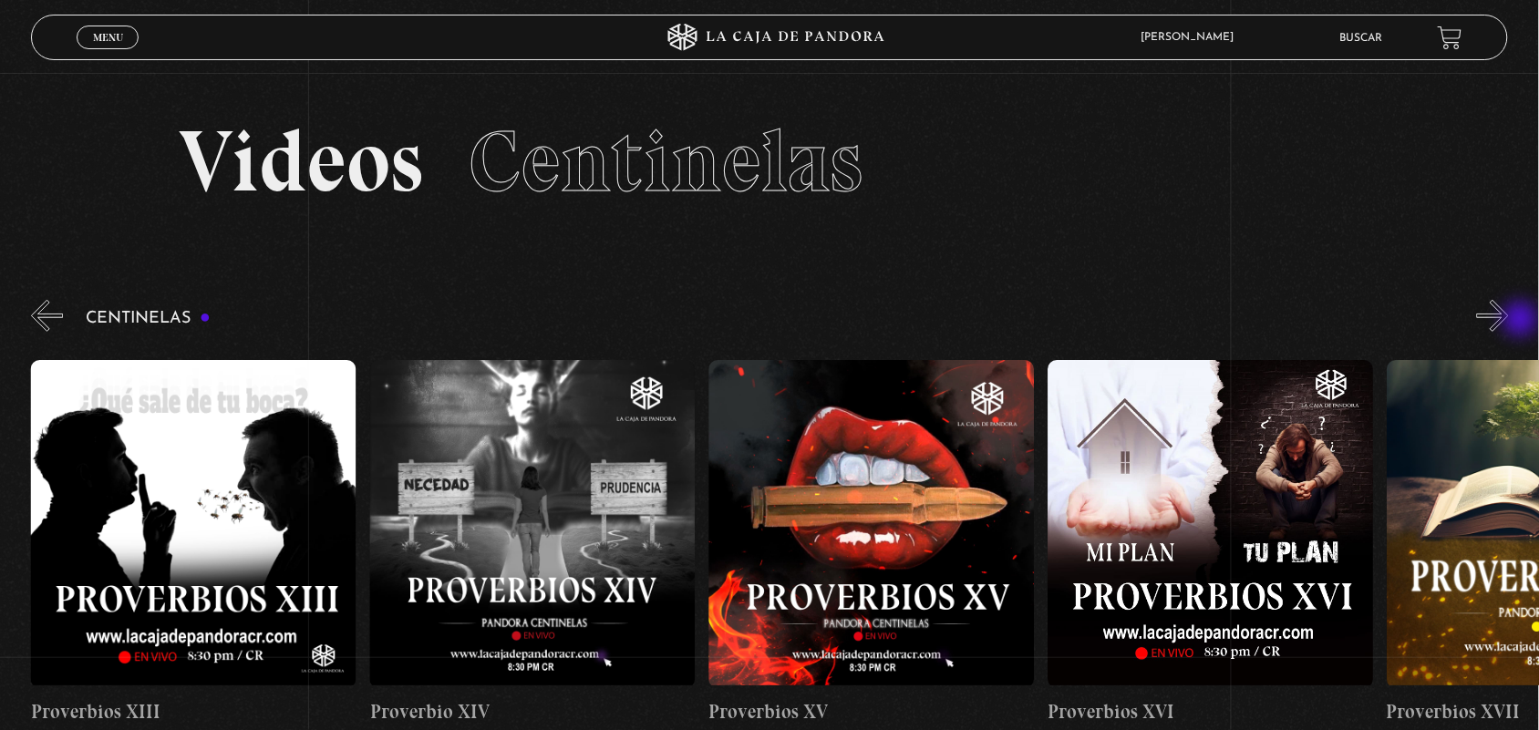
click at [1509, 321] on button "»" at bounding box center [1493, 316] width 32 height 32
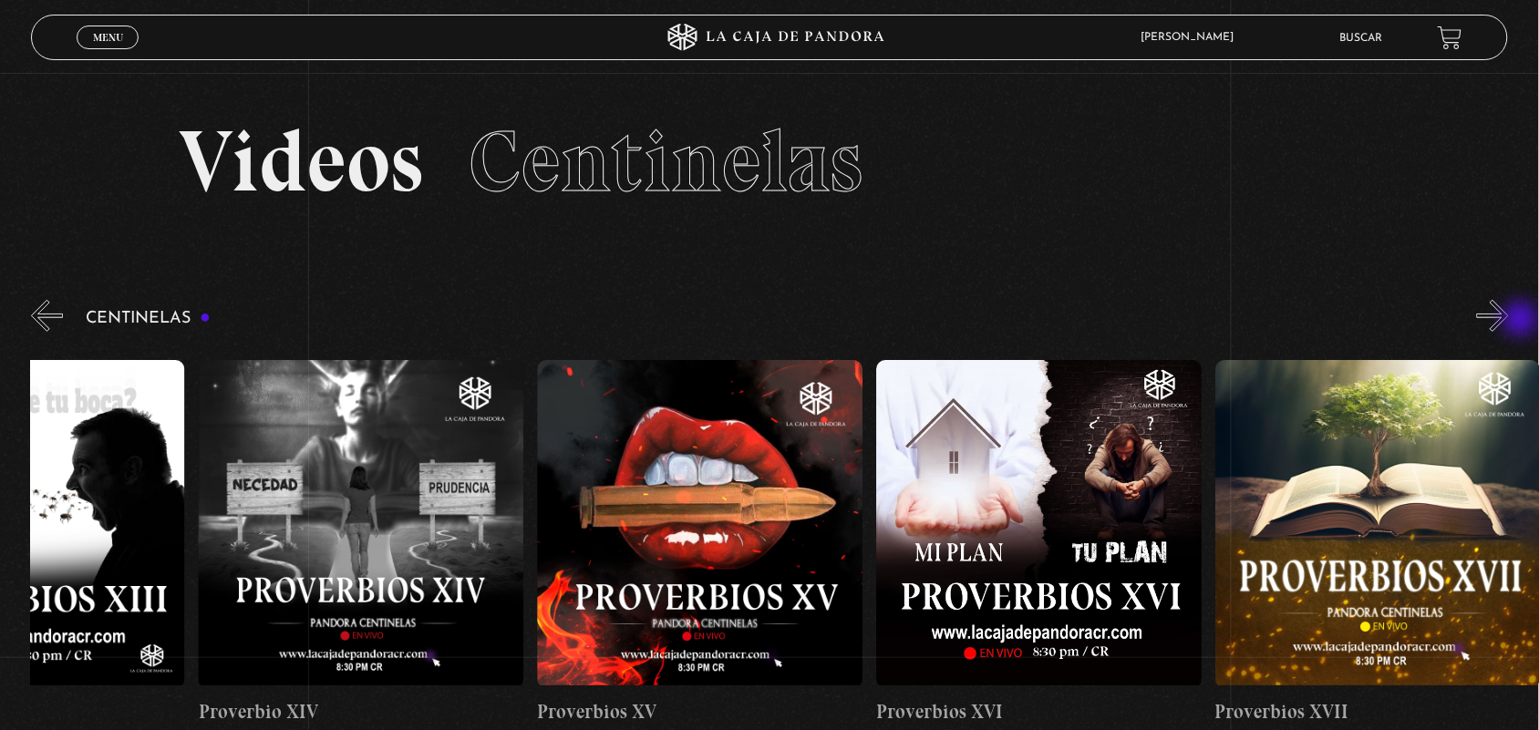
click at [1509, 321] on button "»" at bounding box center [1493, 316] width 32 height 32
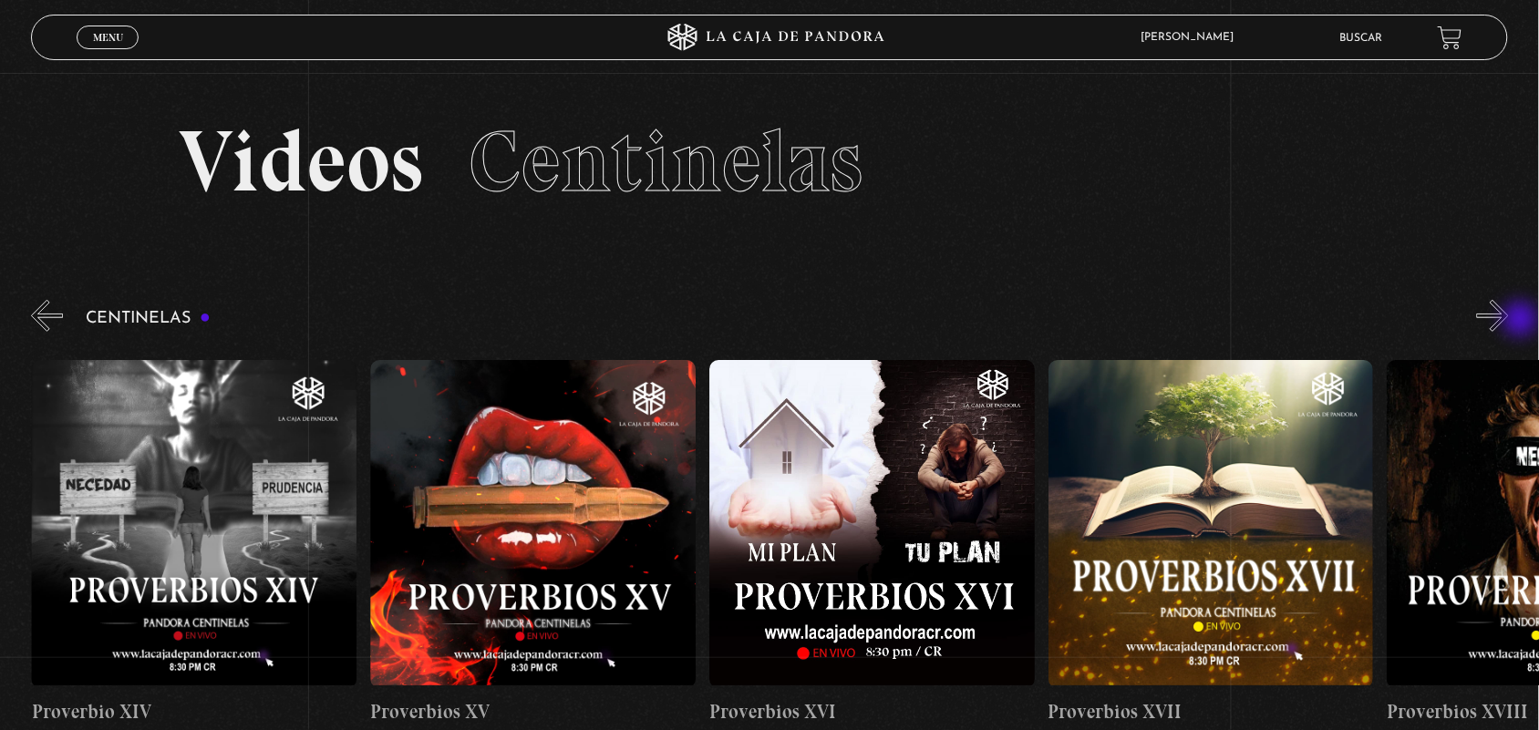
click at [1509, 321] on button "»" at bounding box center [1493, 316] width 32 height 32
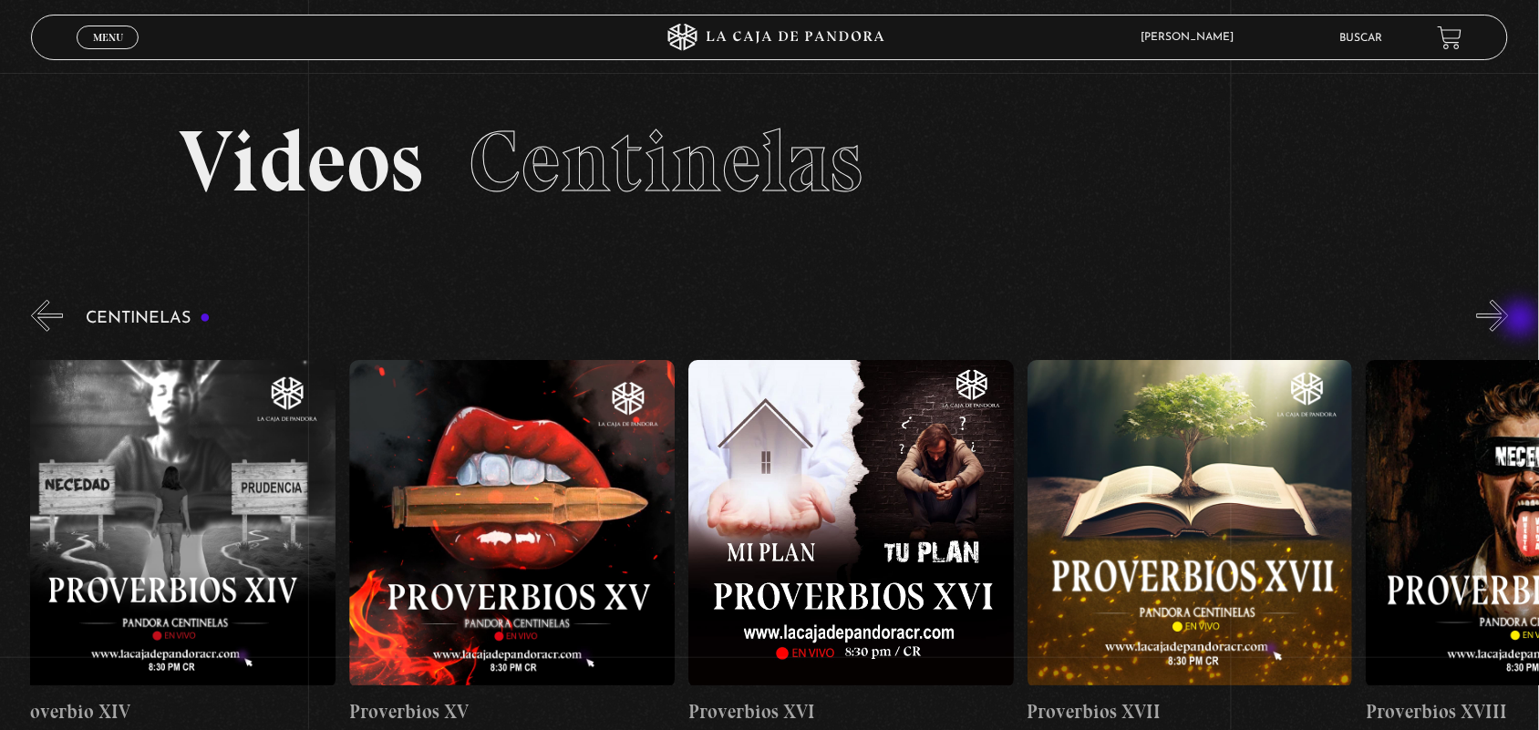
click at [1509, 321] on button "»" at bounding box center [1493, 316] width 32 height 32
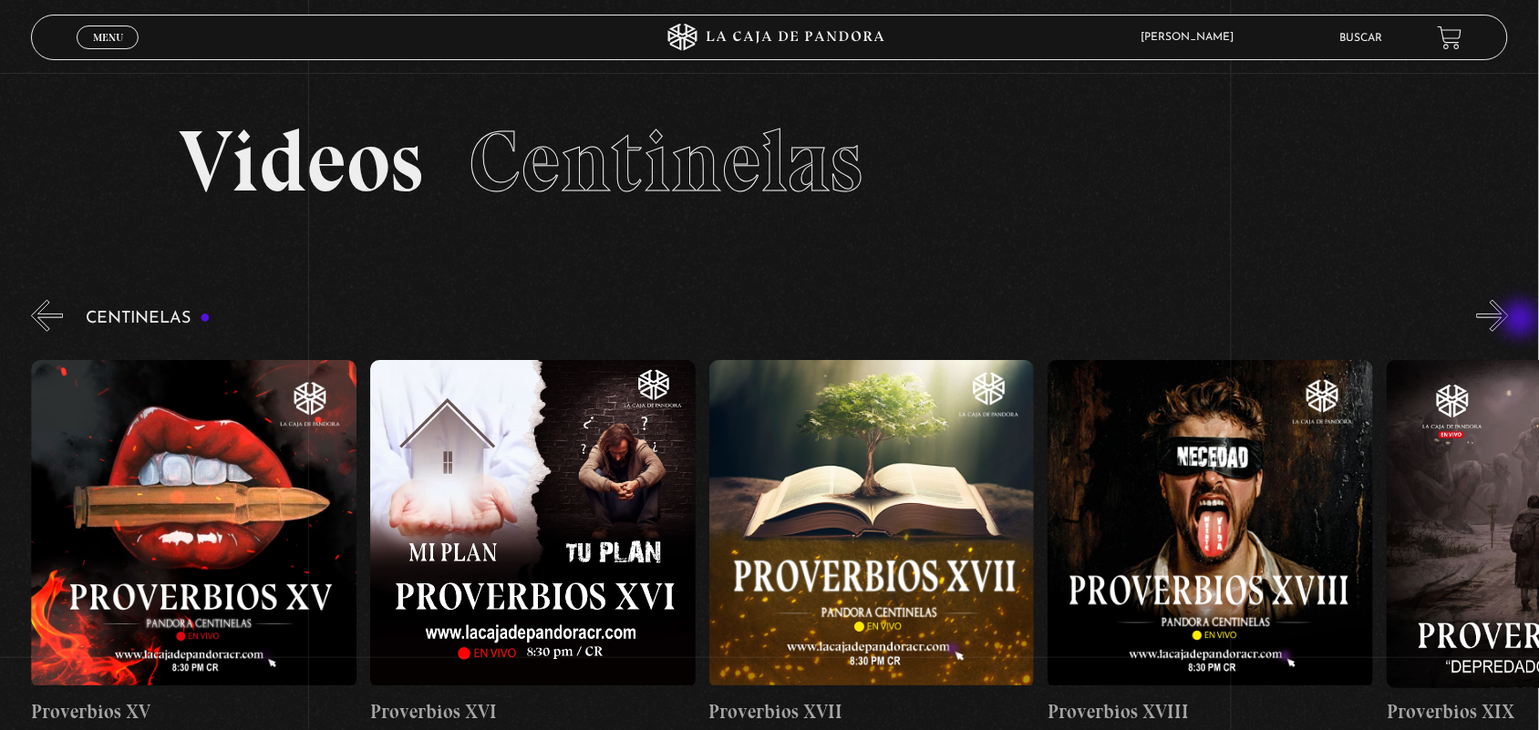
click at [1509, 321] on button "»" at bounding box center [1493, 316] width 32 height 32
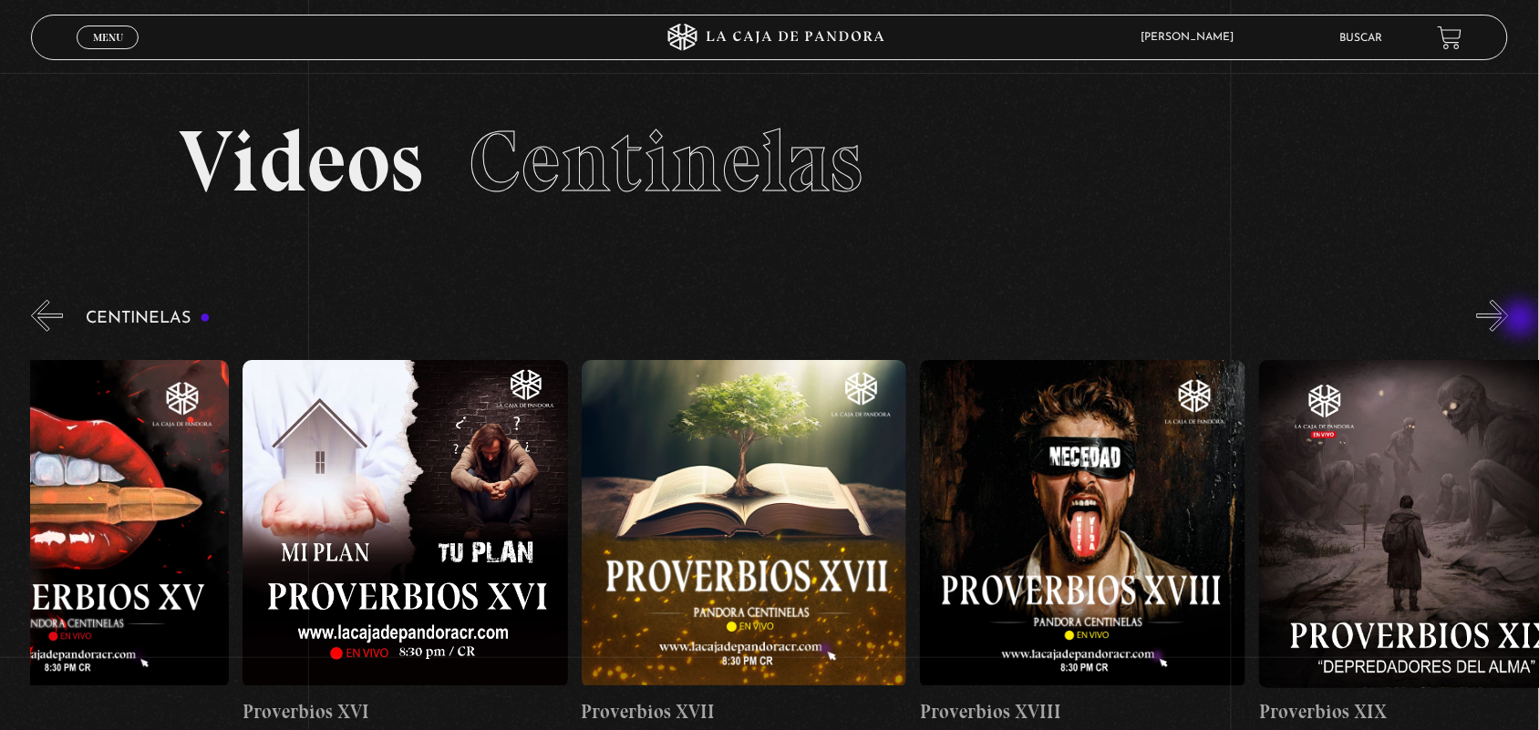
click at [1509, 321] on button "»" at bounding box center [1493, 316] width 32 height 32
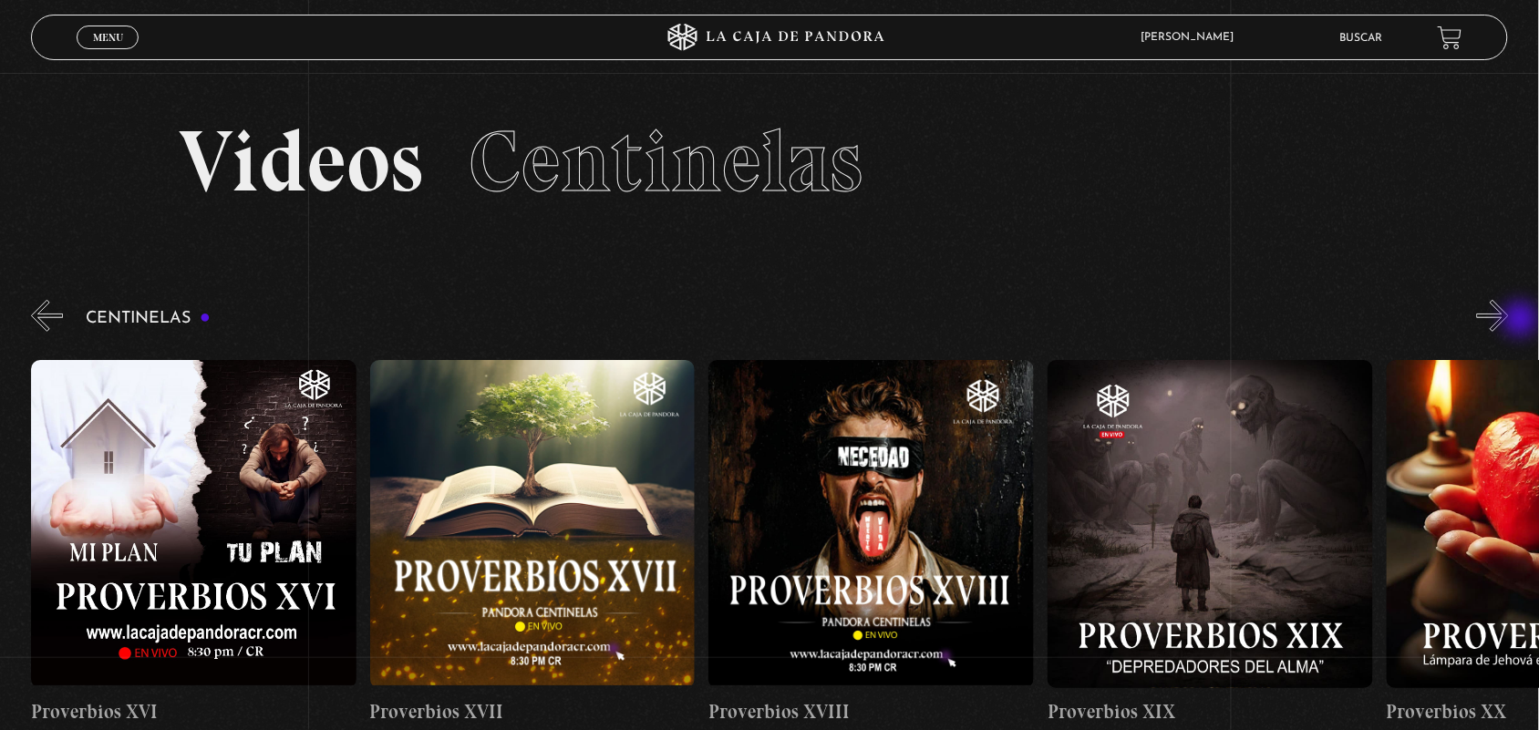
click at [1509, 321] on button "»" at bounding box center [1493, 316] width 32 height 32
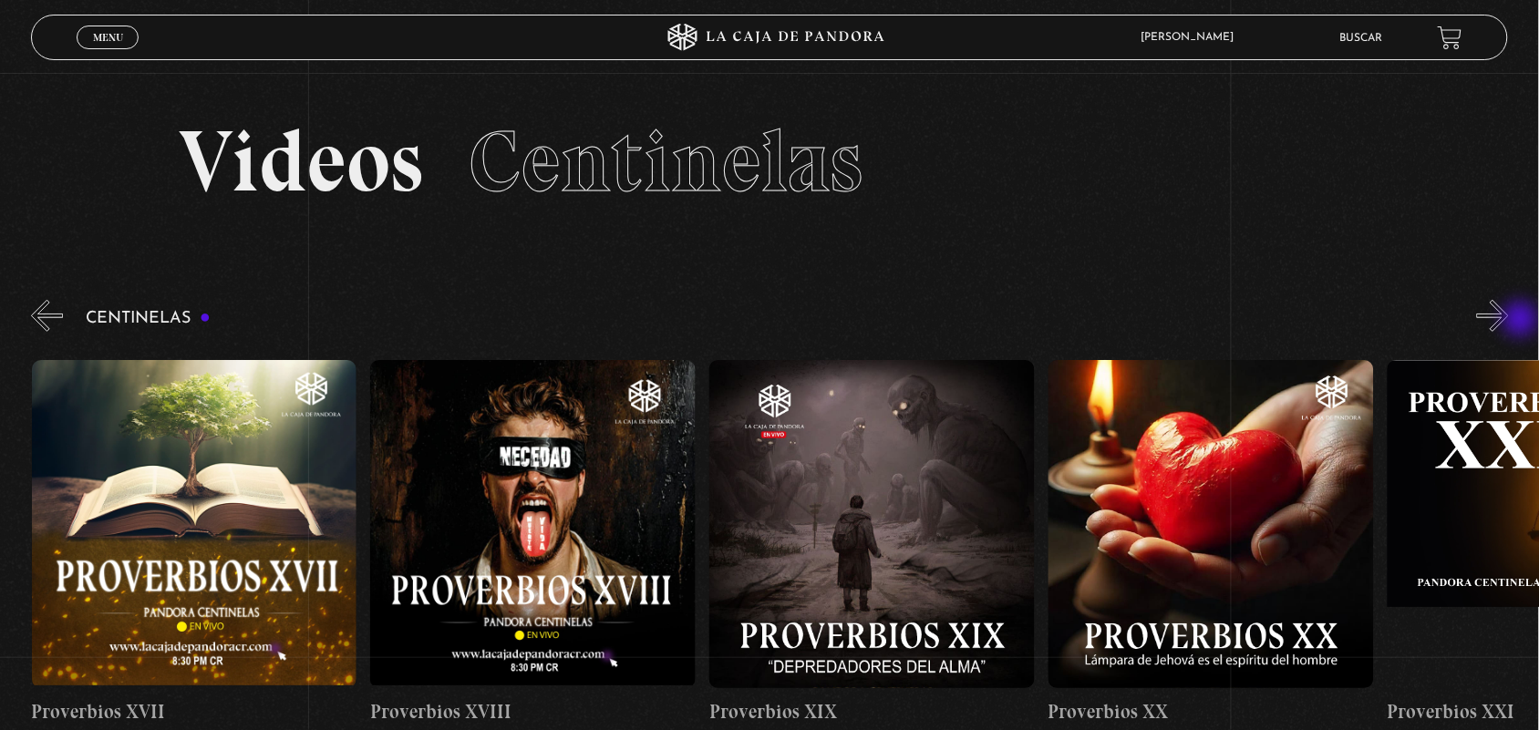
click at [1509, 321] on button "»" at bounding box center [1493, 316] width 32 height 32
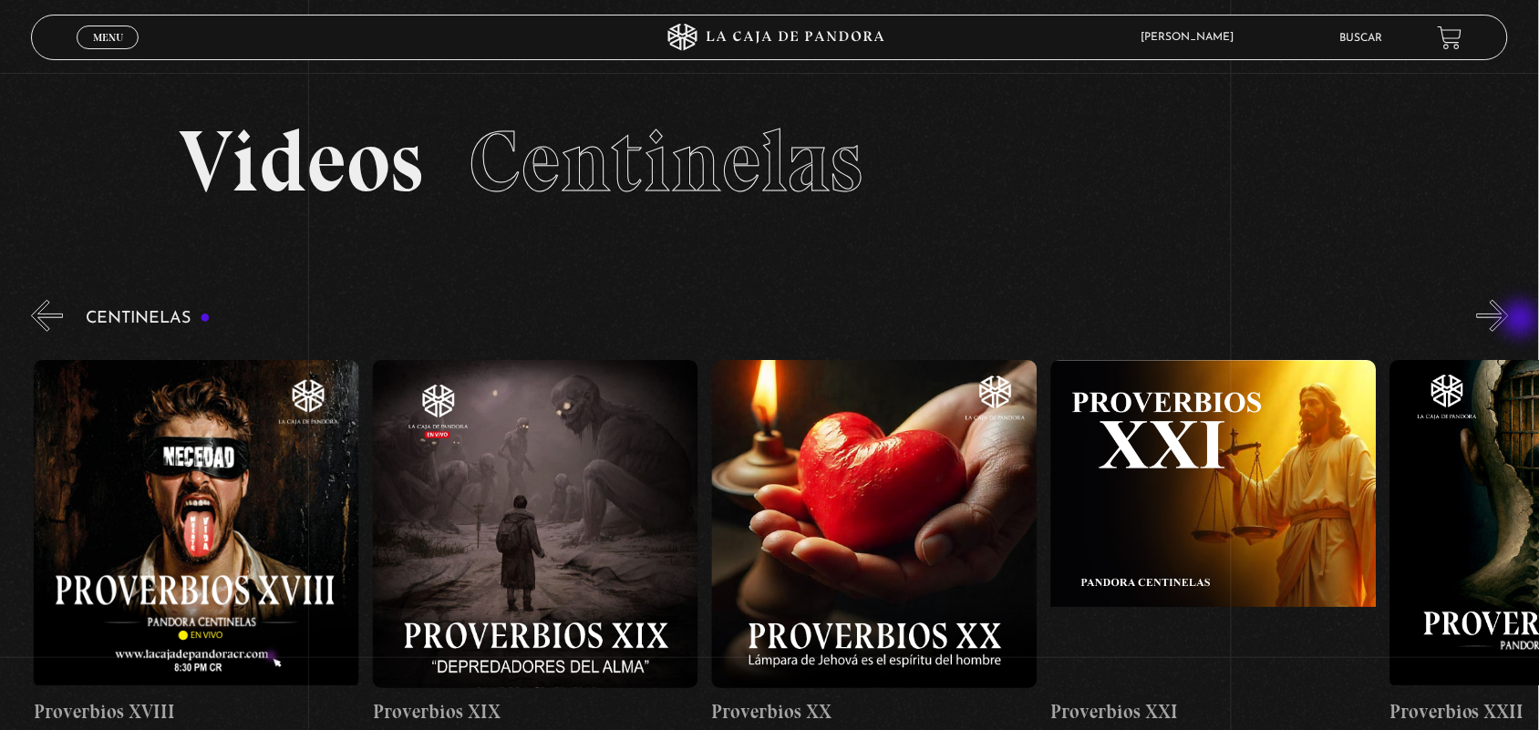
click at [1509, 321] on button "»" at bounding box center [1493, 316] width 32 height 32
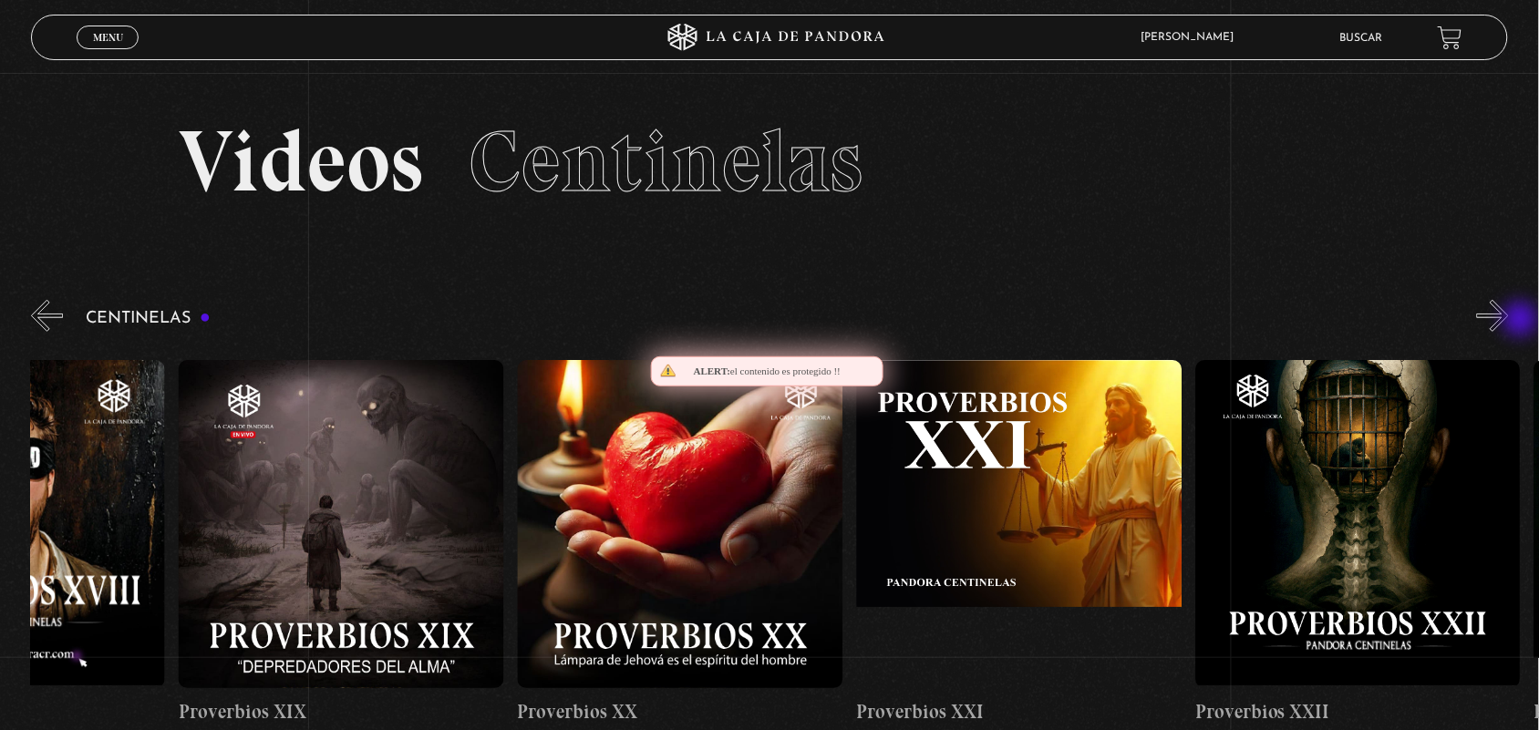
click at [1509, 321] on button "»" at bounding box center [1493, 316] width 32 height 32
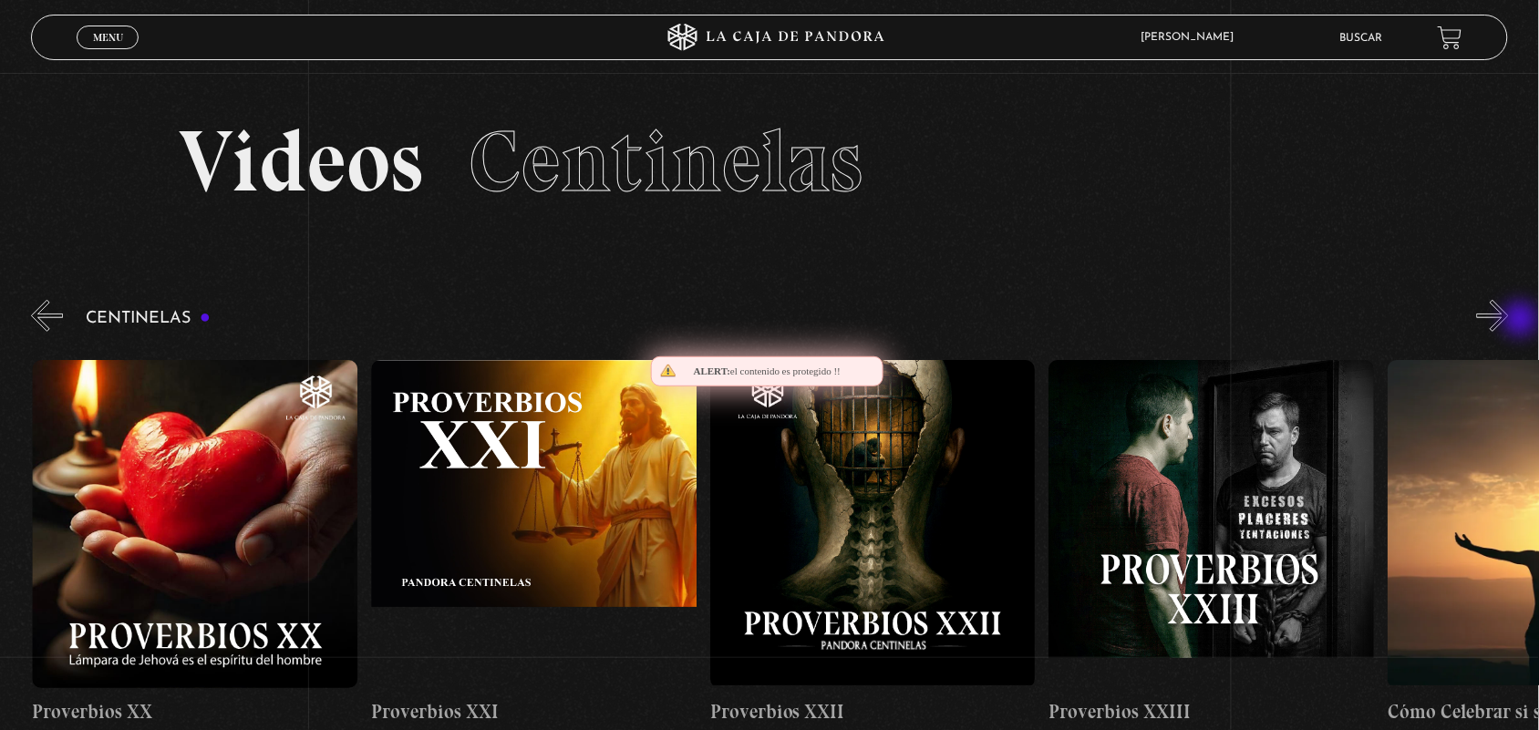
click at [1509, 321] on button "»" at bounding box center [1493, 316] width 32 height 32
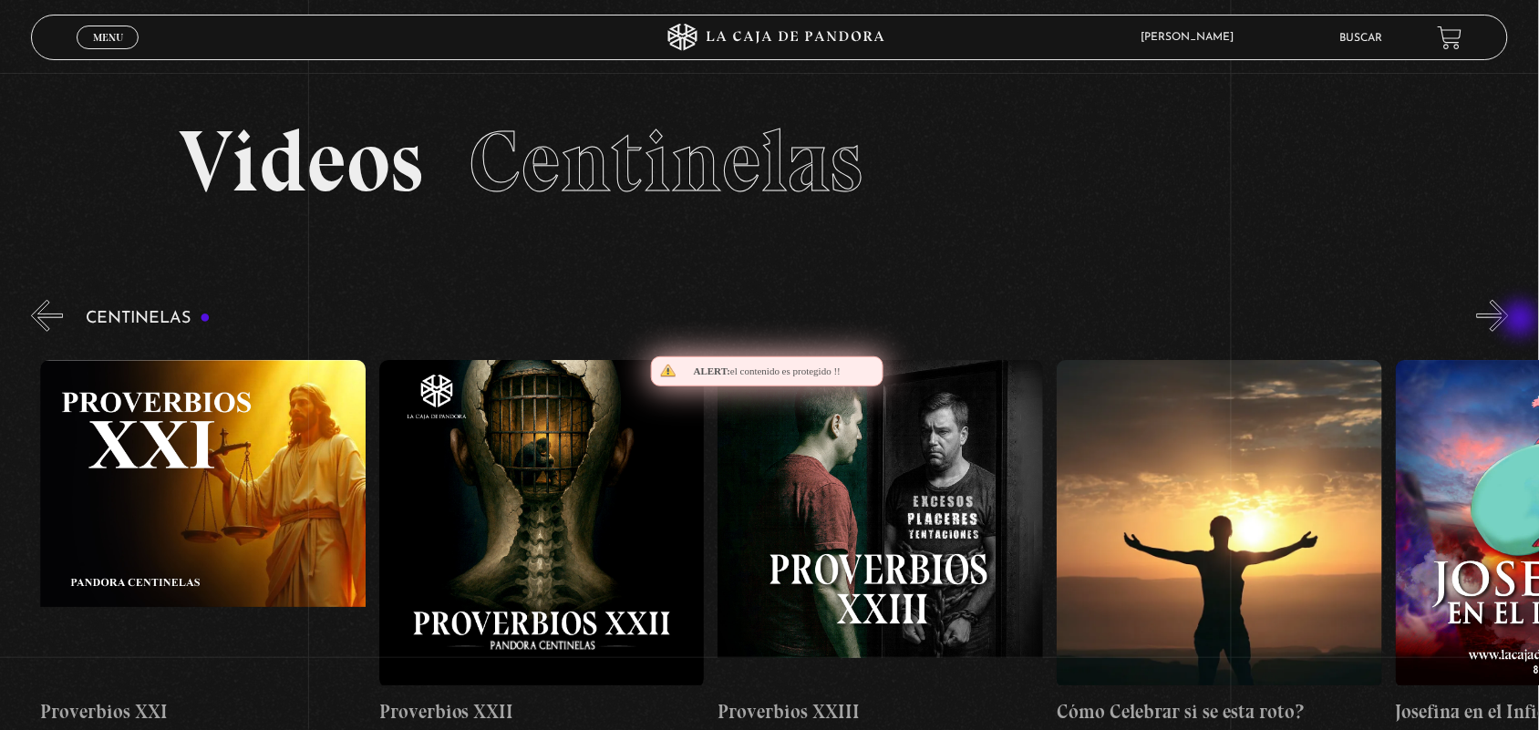
click at [1509, 321] on button "»" at bounding box center [1493, 316] width 32 height 32
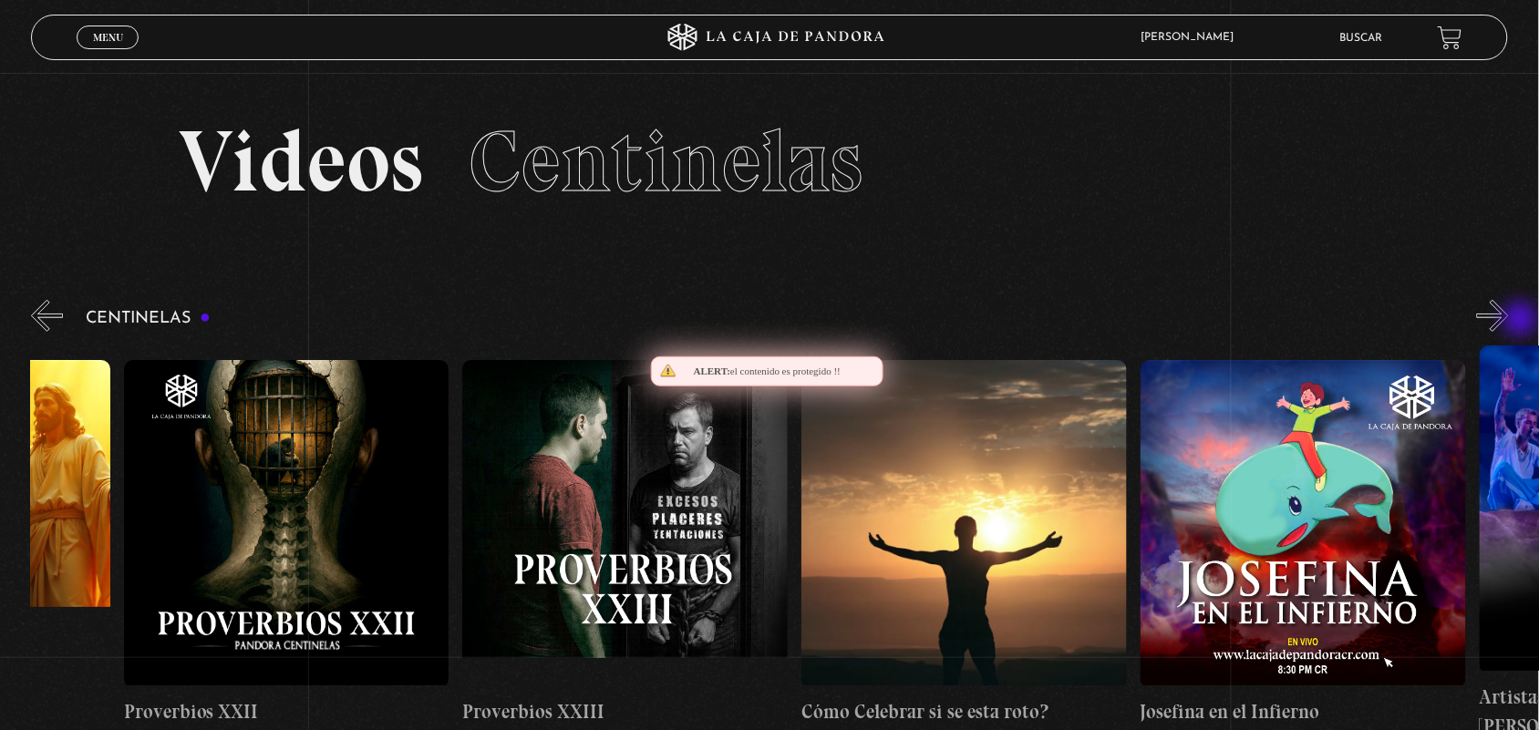
click at [1509, 321] on button "»" at bounding box center [1493, 316] width 32 height 32
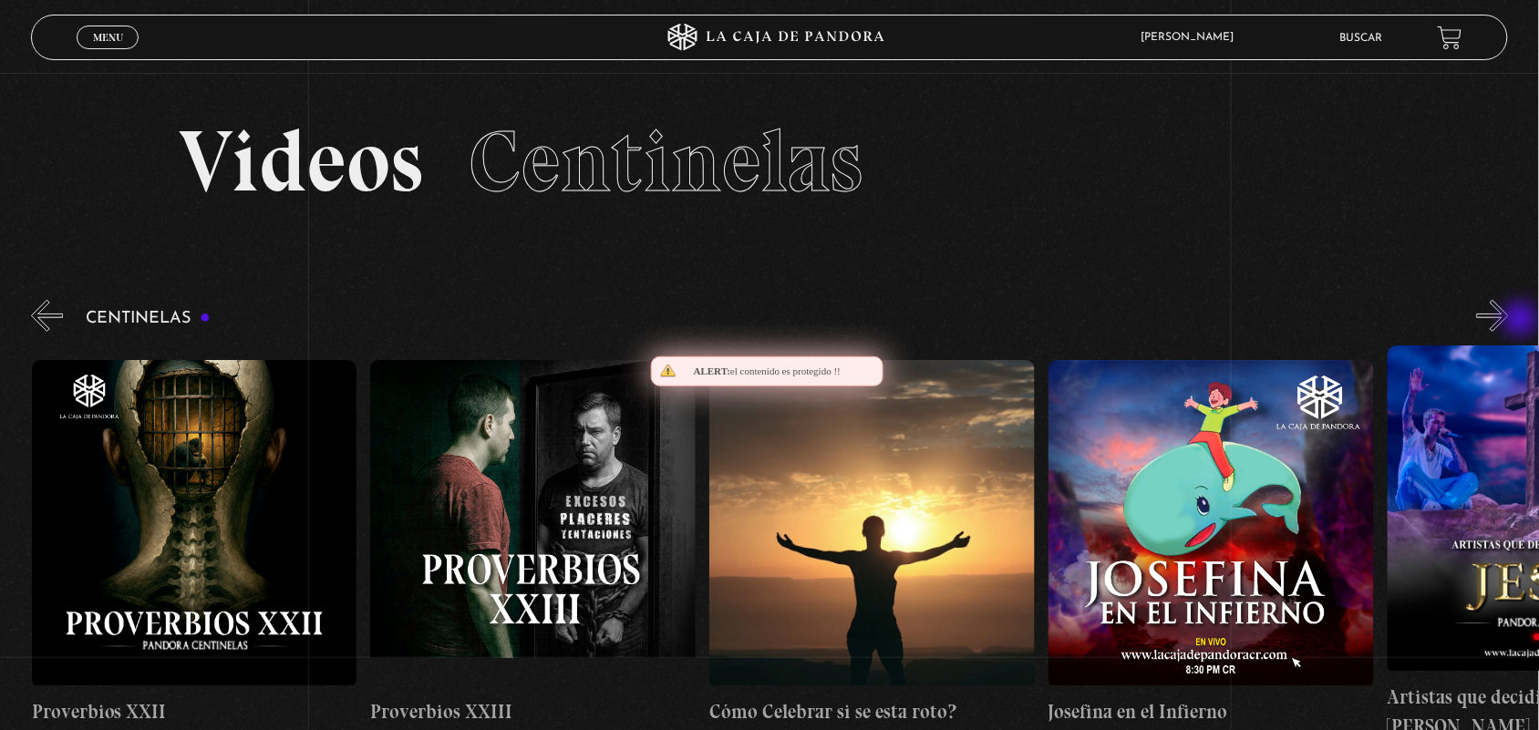
click at [1509, 321] on button "»" at bounding box center [1493, 316] width 32 height 32
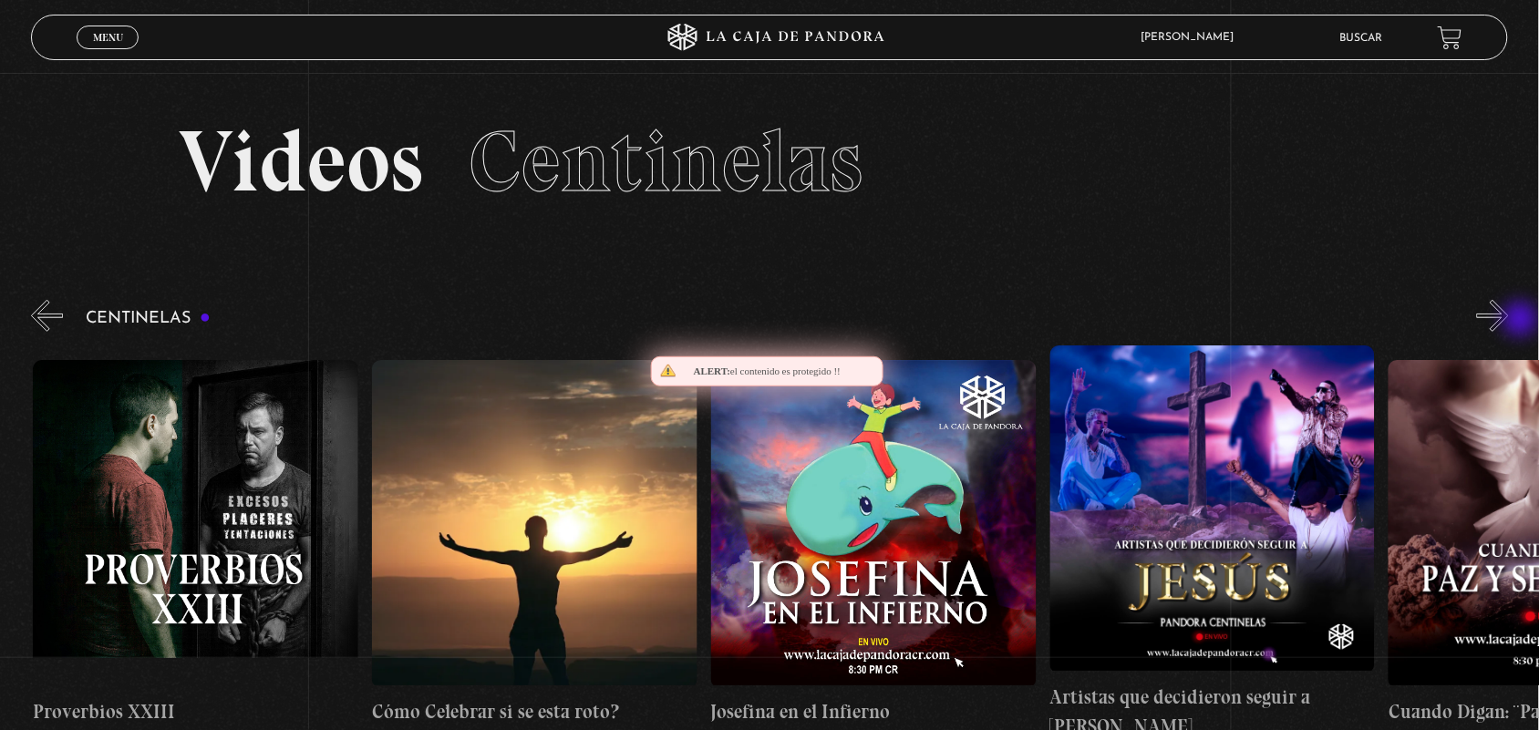
click at [1509, 321] on button "»" at bounding box center [1493, 316] width 32 height 32
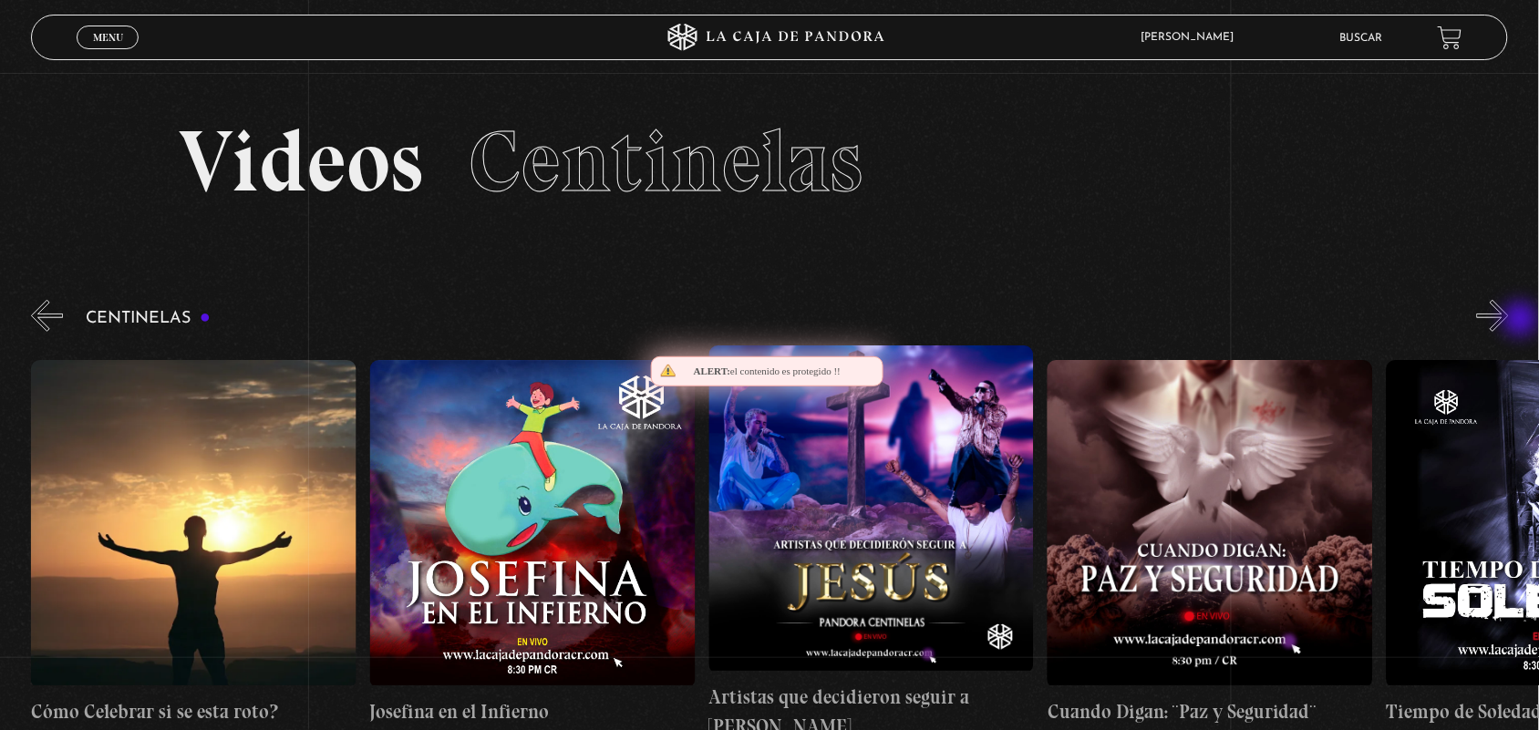
click at [1509, 321] on button "»" at bounding box center [1493, 316] width 32 height 32
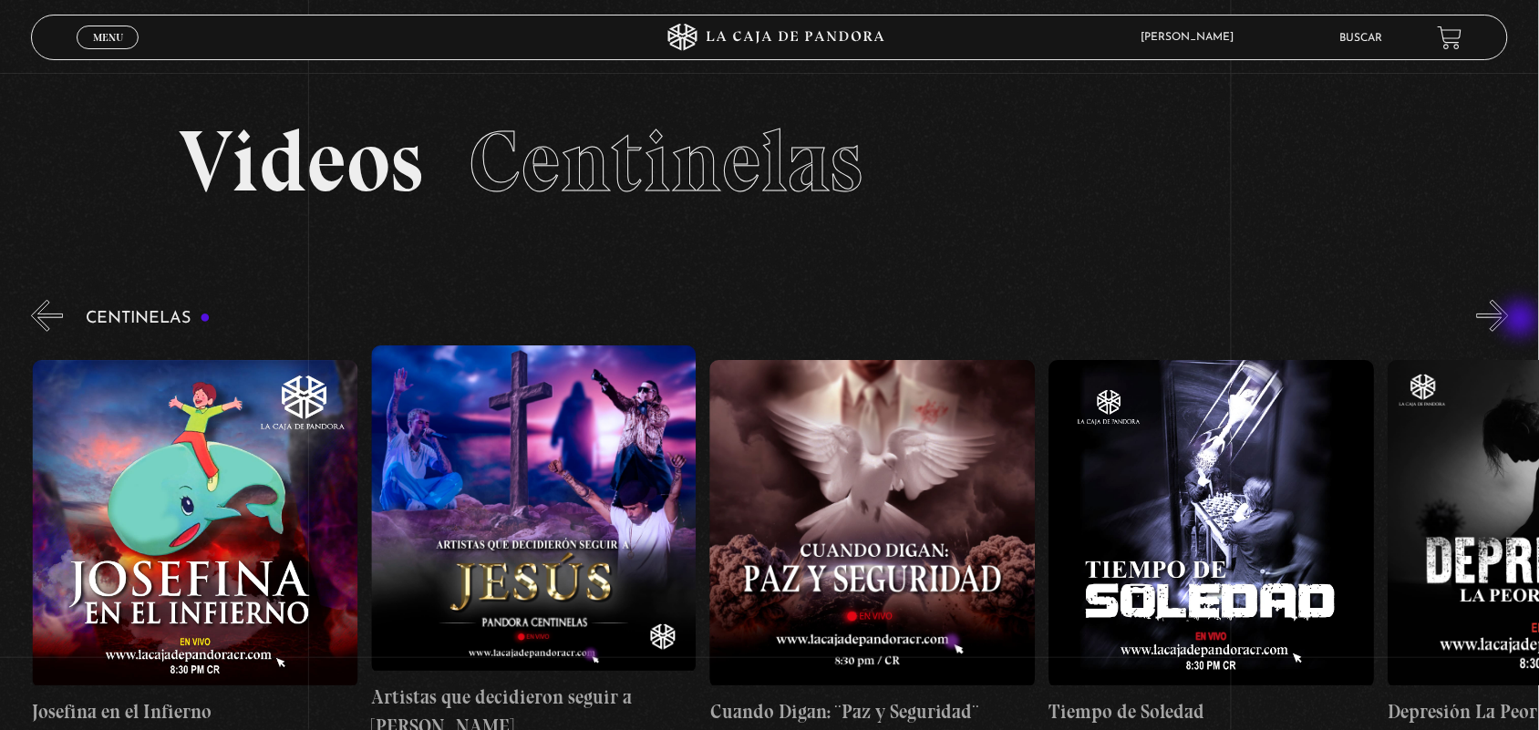
click at [1509, 321] on button "»" at bounding box center [1493, 316] width 32 height 32
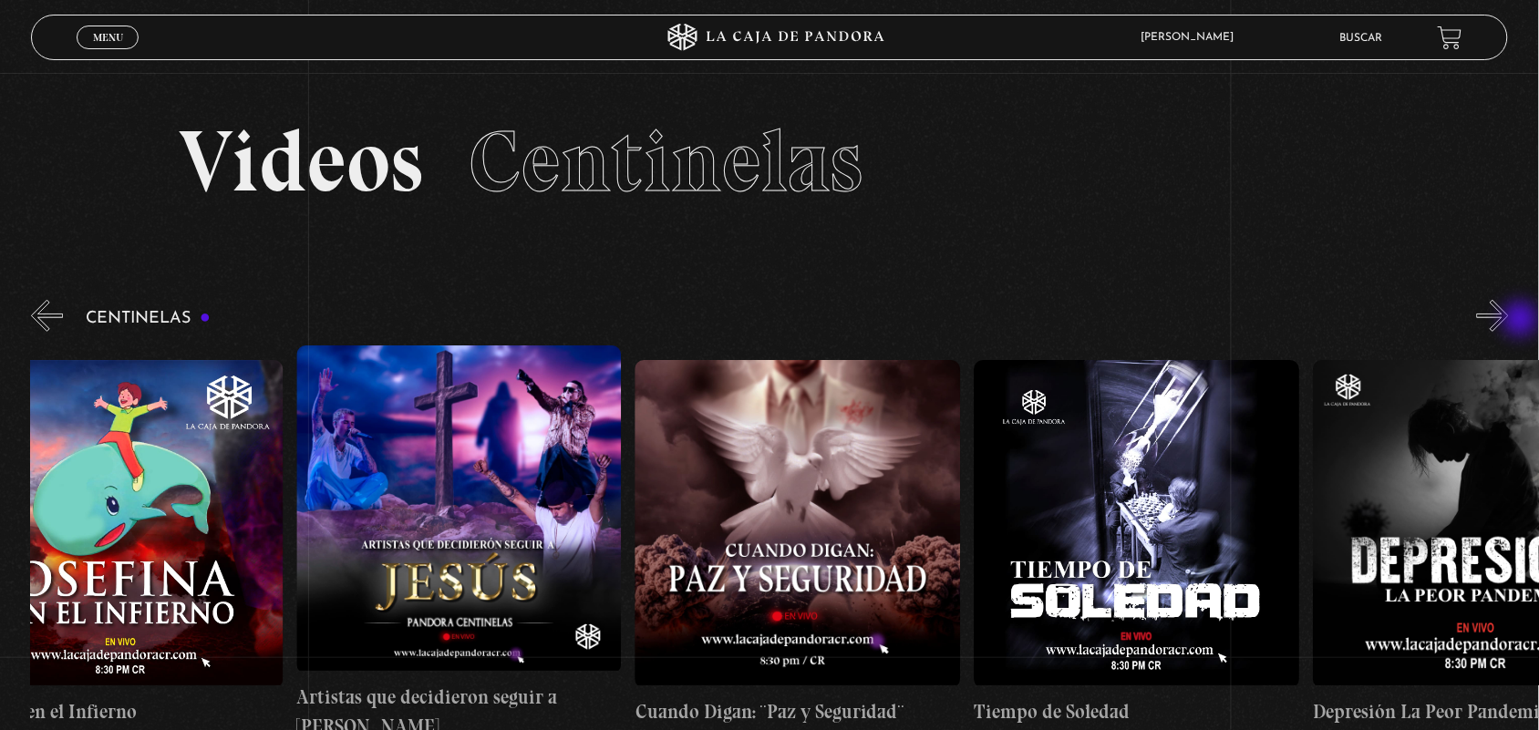
click at [1509, 321] on button "»" at bounding box center [1493, 316] width 32 height 32
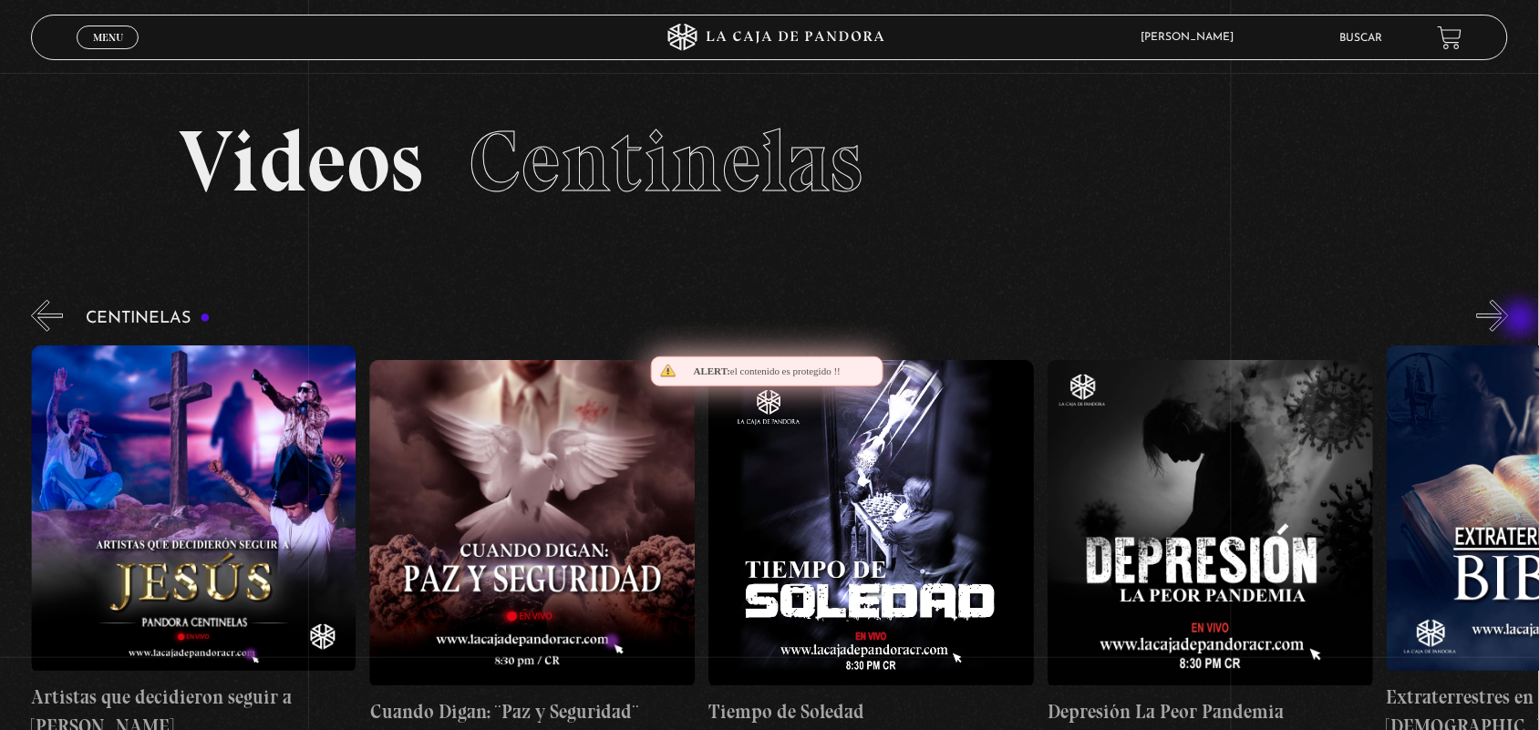
click at [1509, 321] on button "»" at bounding box center [1493, 316] width 32 height 32
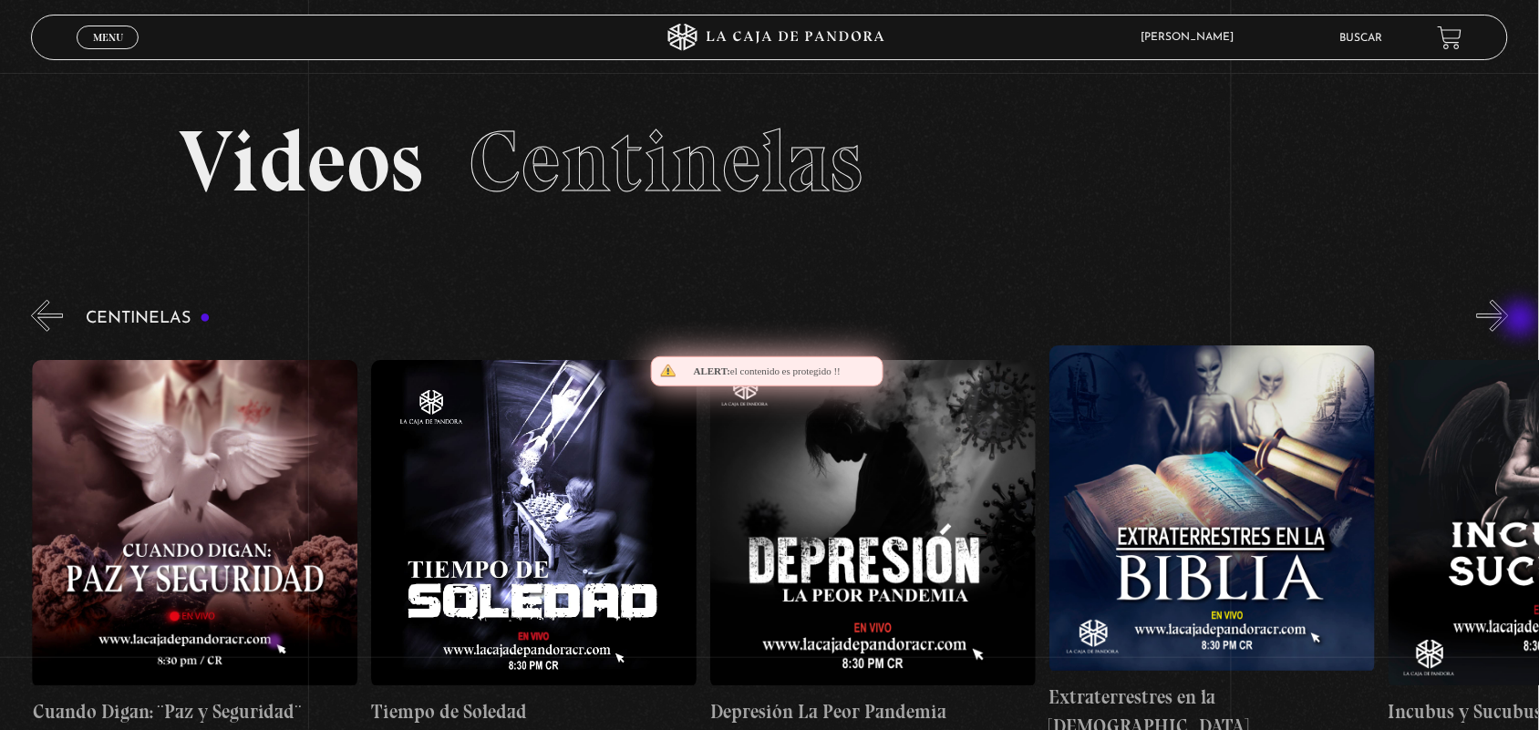
scroll to position [0, 9832]
click at [1509, 321] on button "»" at bounding box center [1493, 316] width 32 height 32
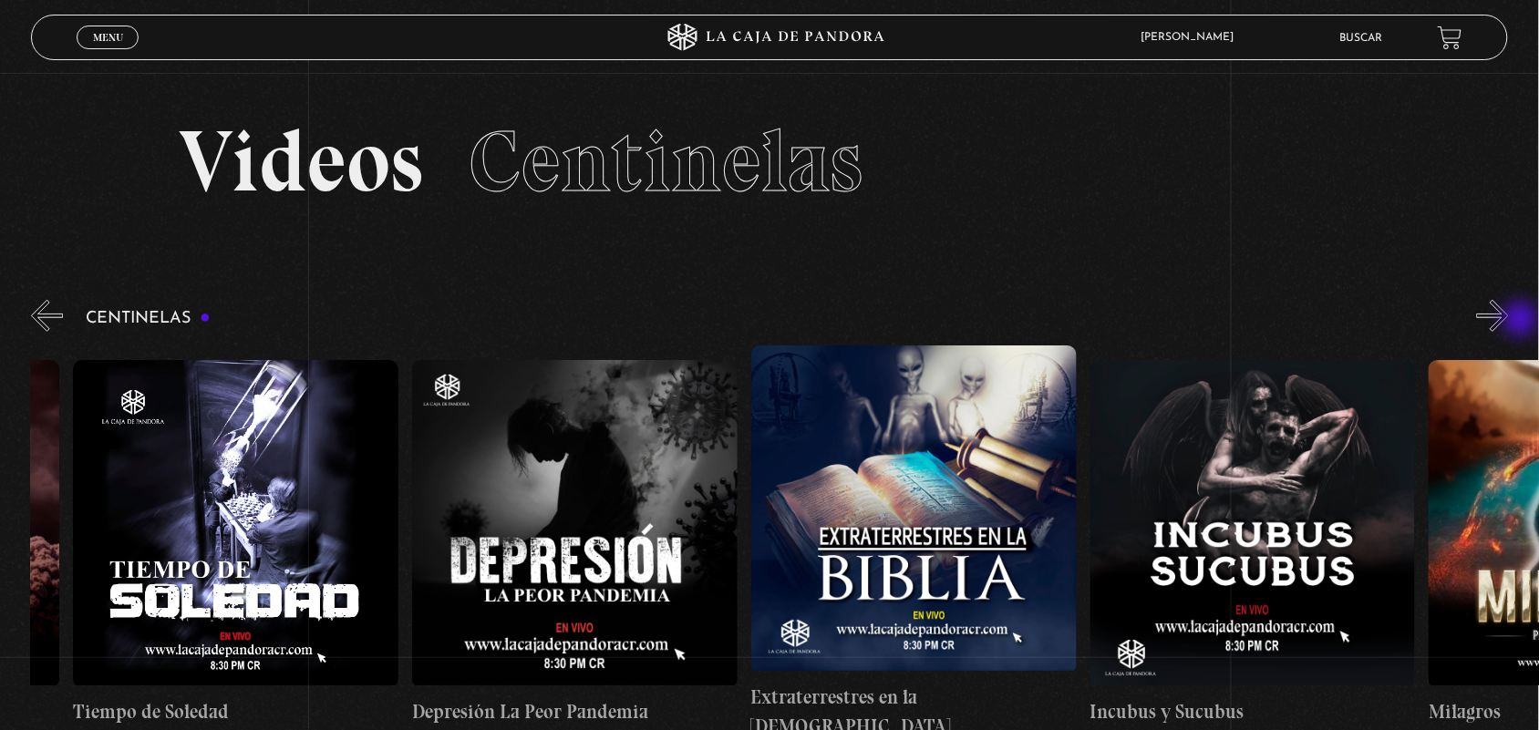
click at [1509, 321] on button "»" at bounding box center [1493, 316] width 32 height 32
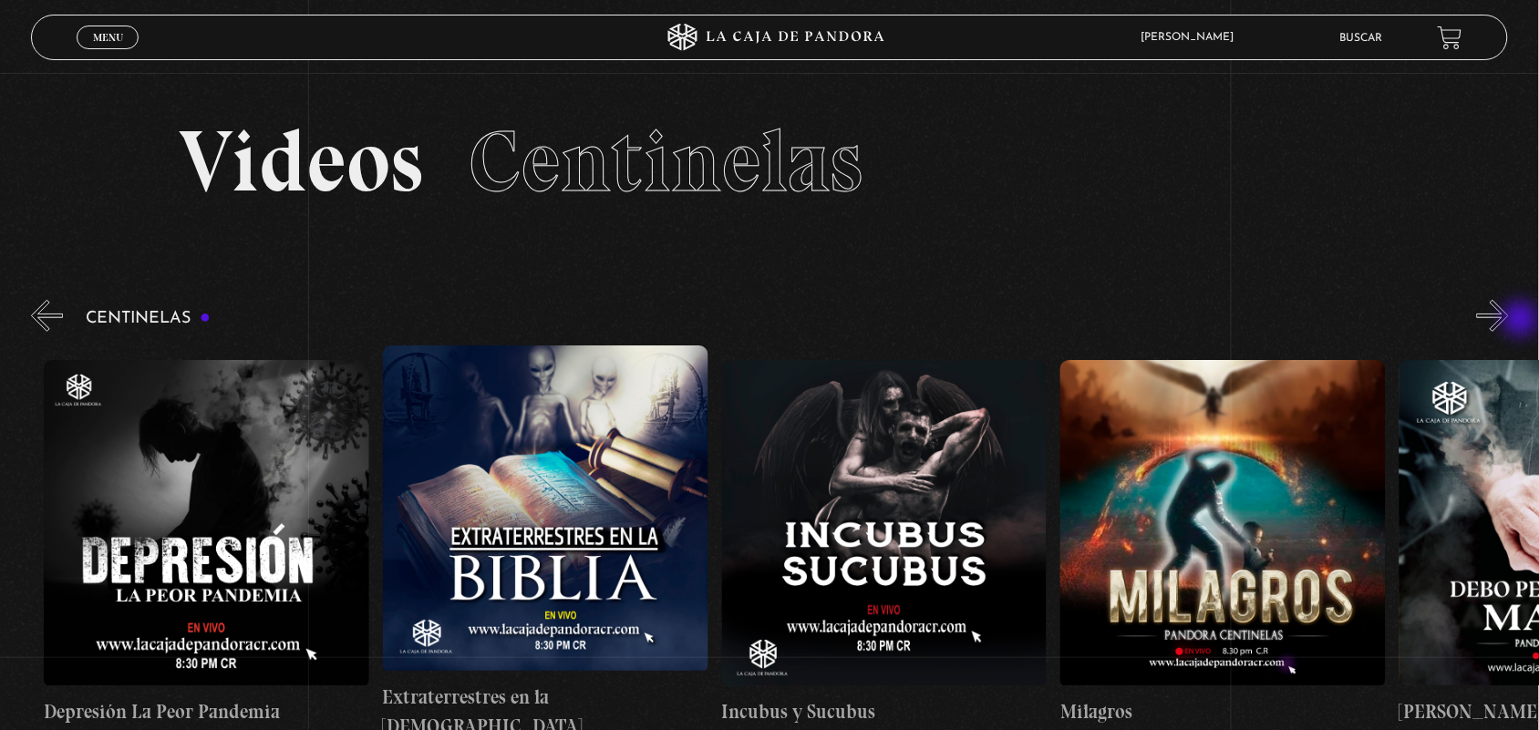
click at [1509, 321] on button "»" at bounding box center [1493, 316] width 32 height 32
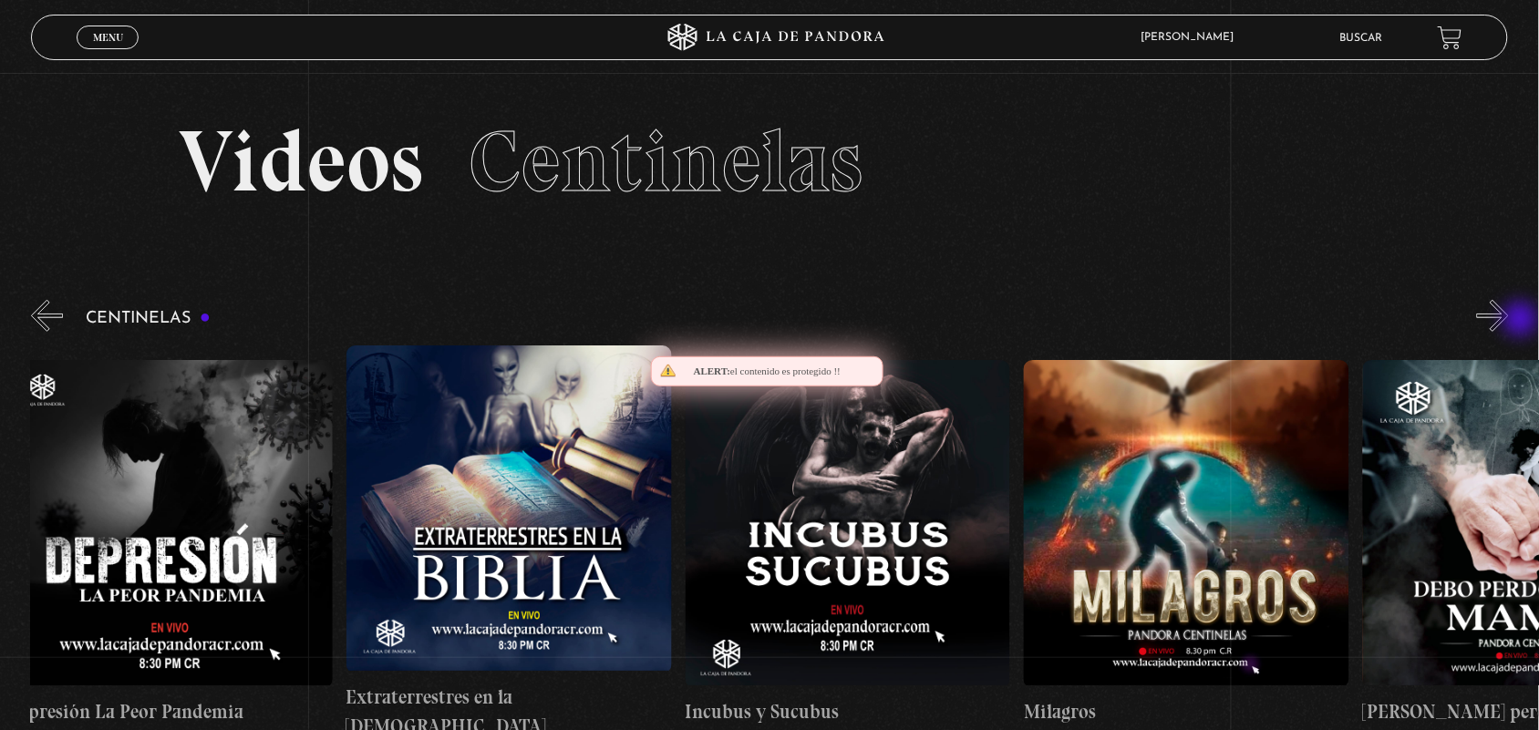
click at [1509, 321] on button "»" at bounding box center [1493, 316] width 32 height 32
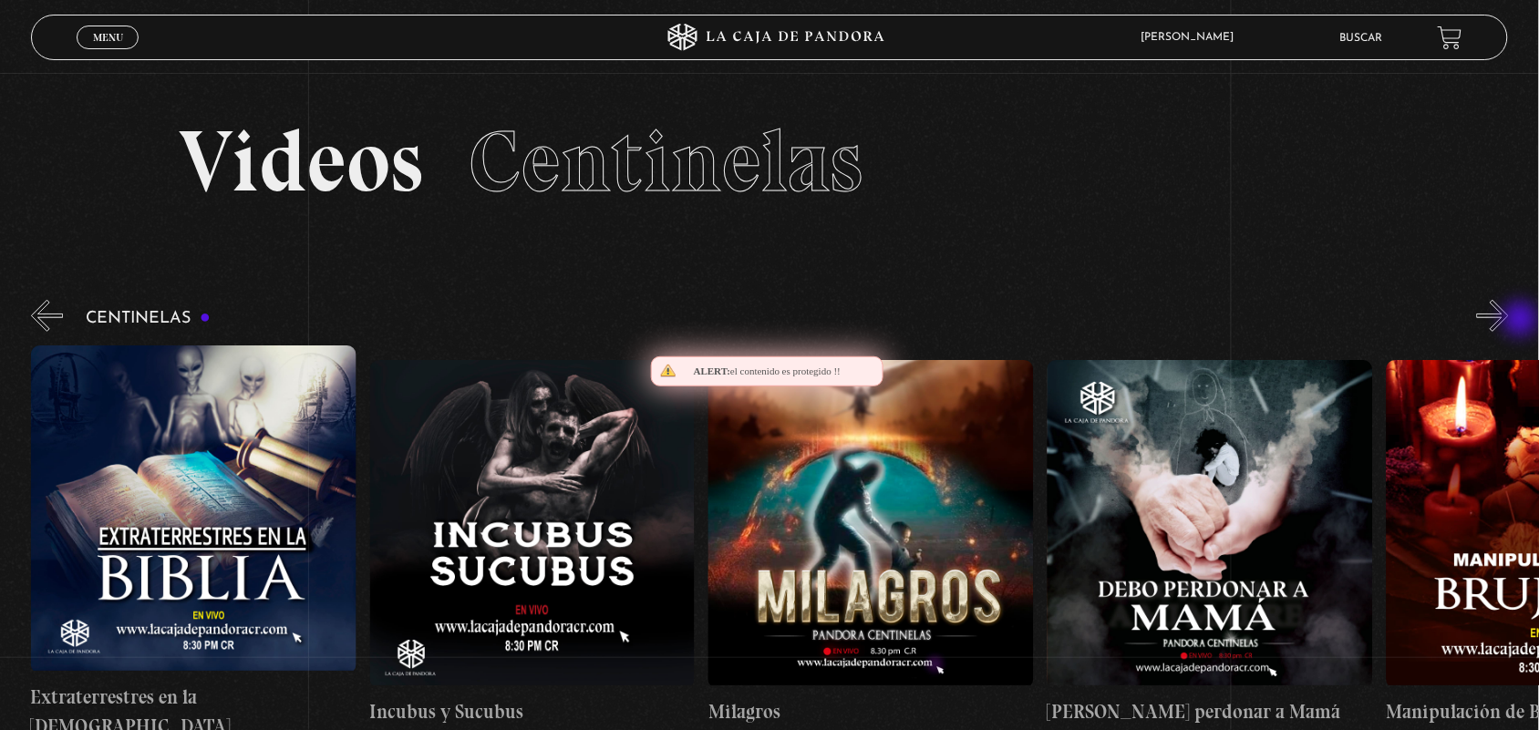
click at [1509, 321] on button "»" at bounding box center [1493, 316] width 32 height 32
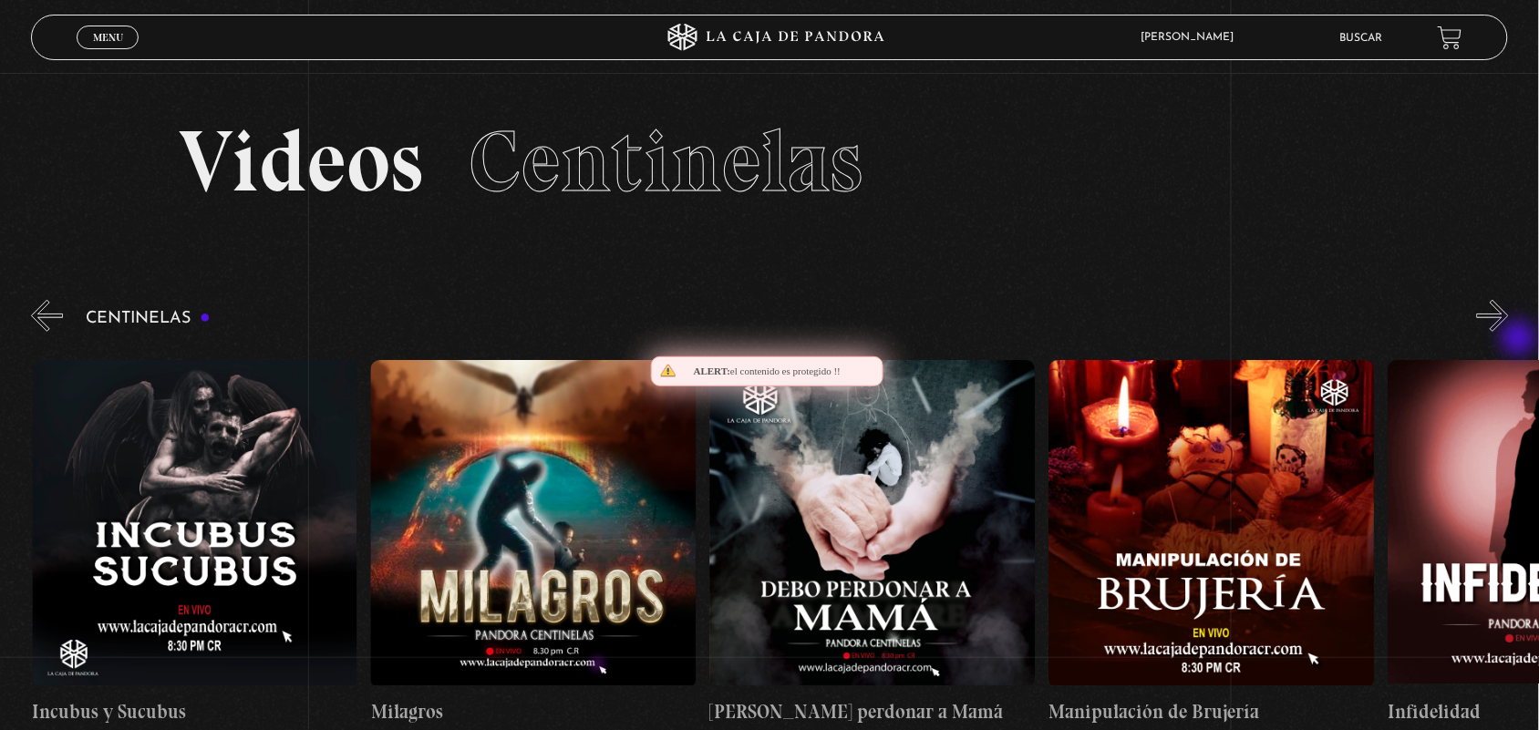
scroll to position [0, 11188]
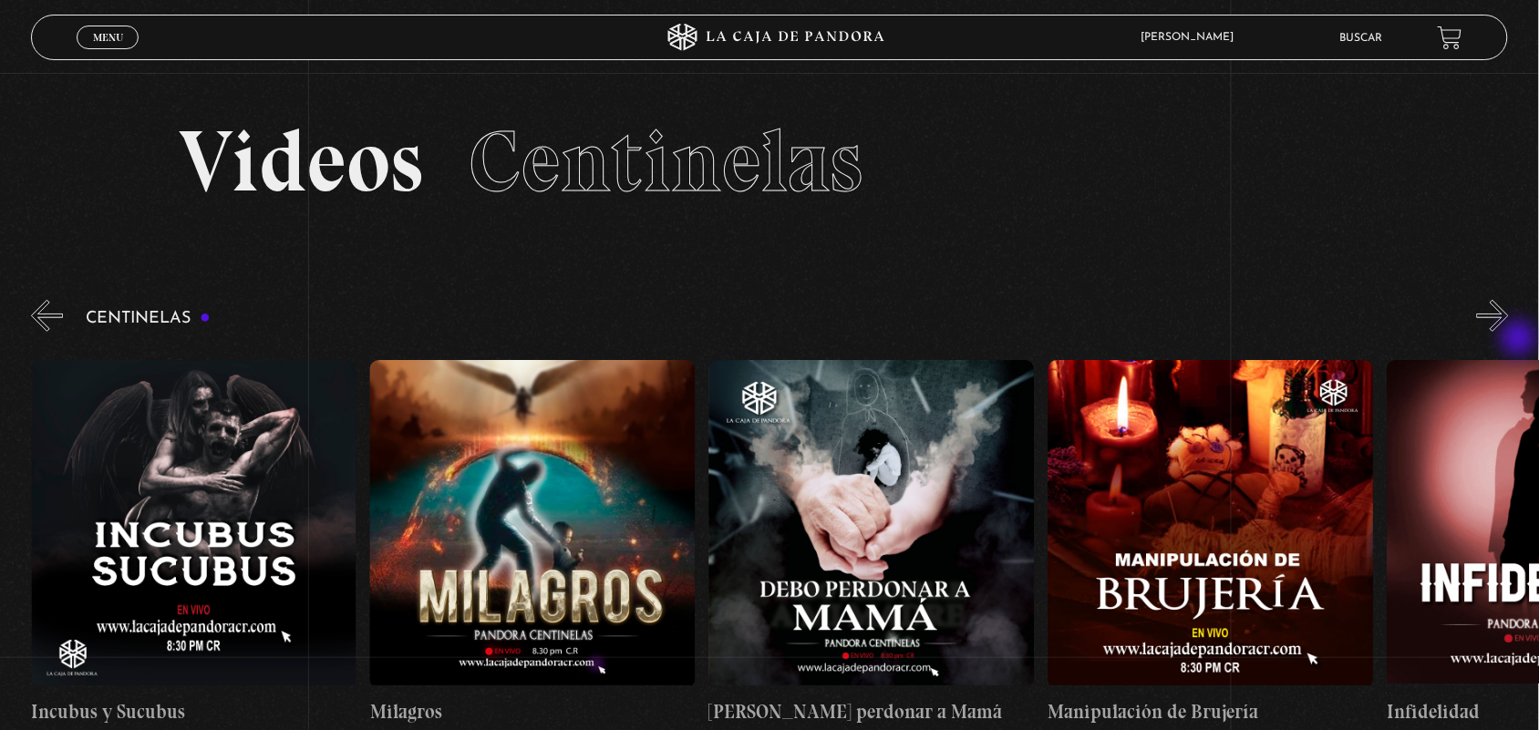
click at [1521, 340] on div "Centinelas" at bounding box center [785, 518] width 1508 height 444
drag, startPoint x: 1521, startPoint y: 340, endPoint x: 1516, endPoint y: 320, distance: 20.8
click at [1516, 320] on div "Centinelas" at bounding box center [785, 518] width 1508 height 444
click at [1509, 320] on button "»" at bounding box center [1493, 316] width 32 height 32
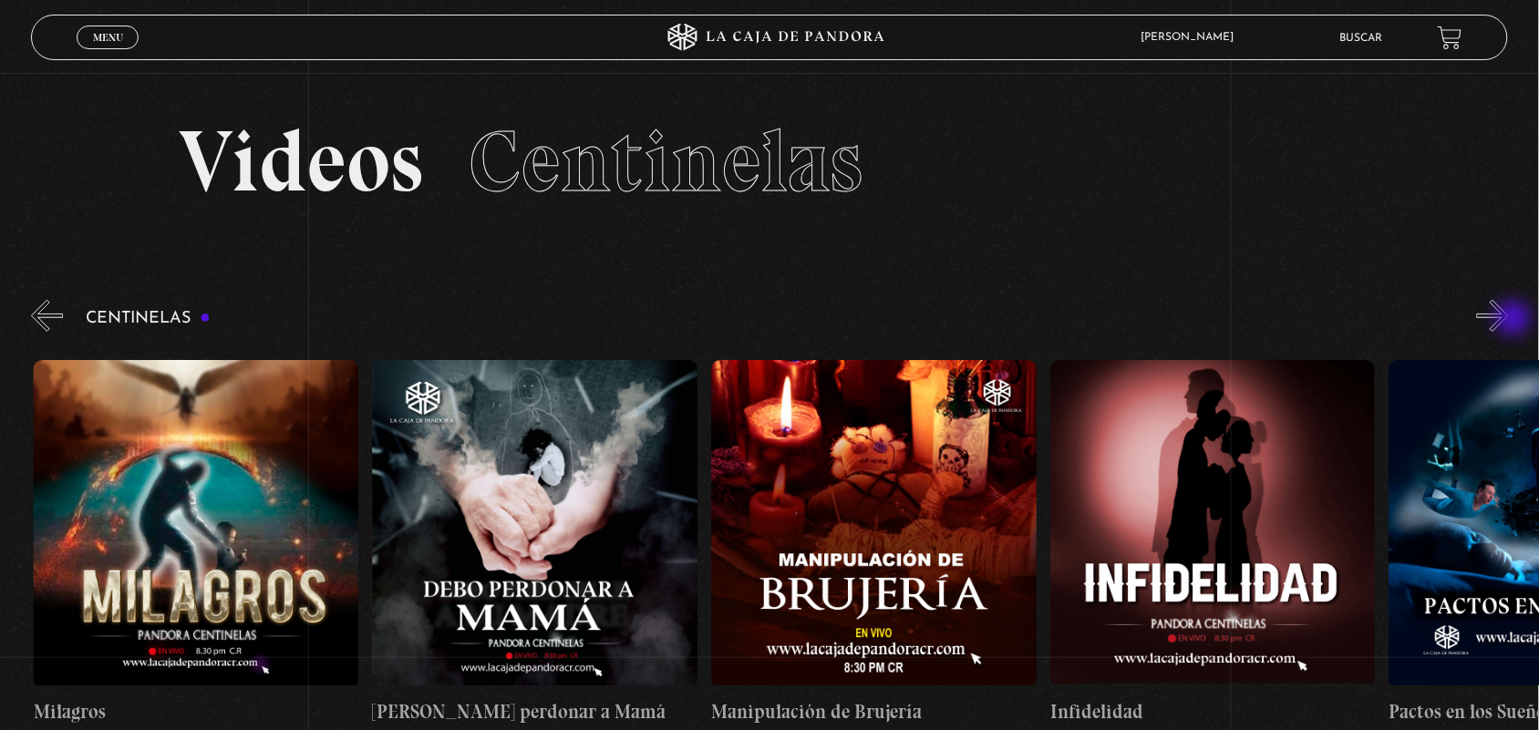
click at [1509, 320] on button "»" at bounding box center [1493, 316] width 32 height 32
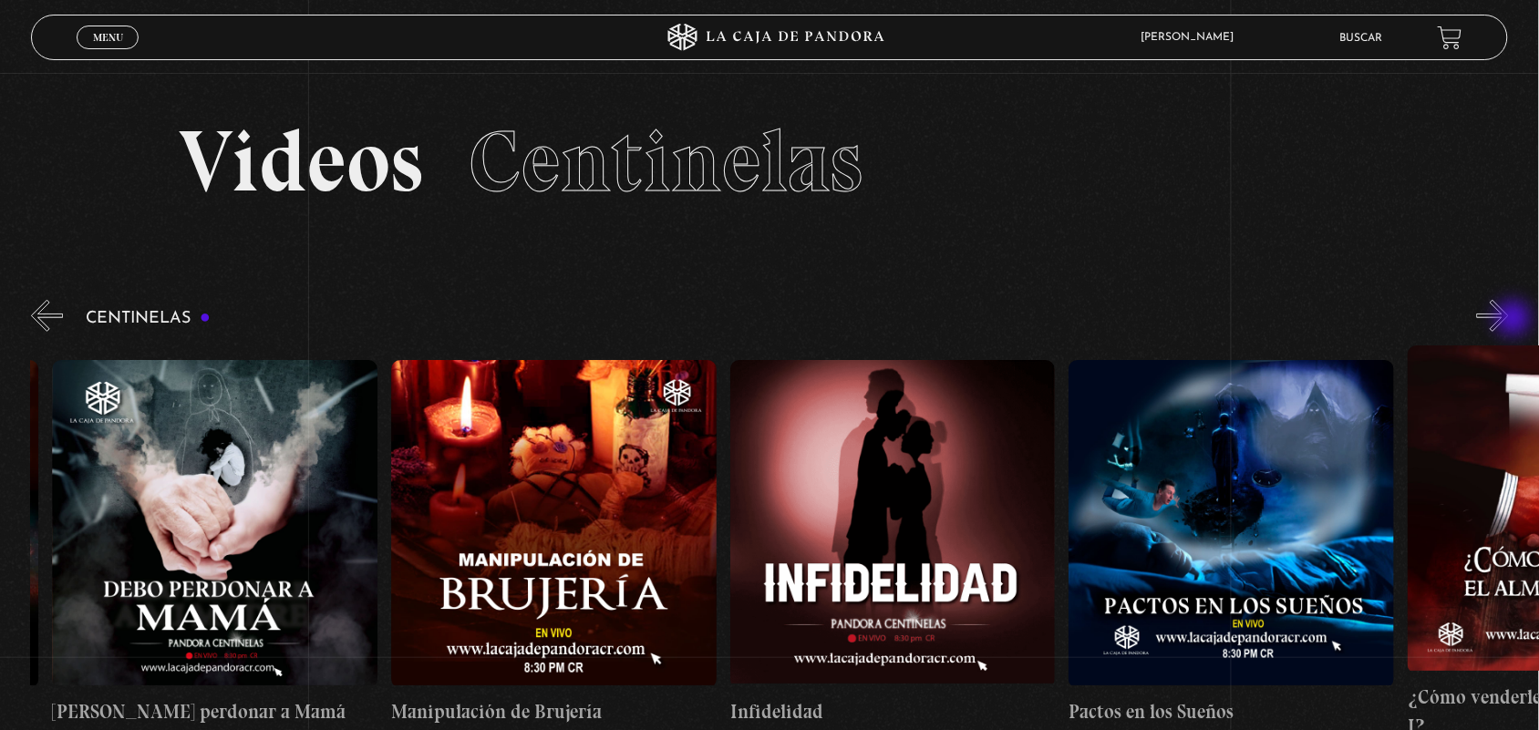
click at [1509, 320] on button "»" at bounding box center [1493, 316] width 32 height 32
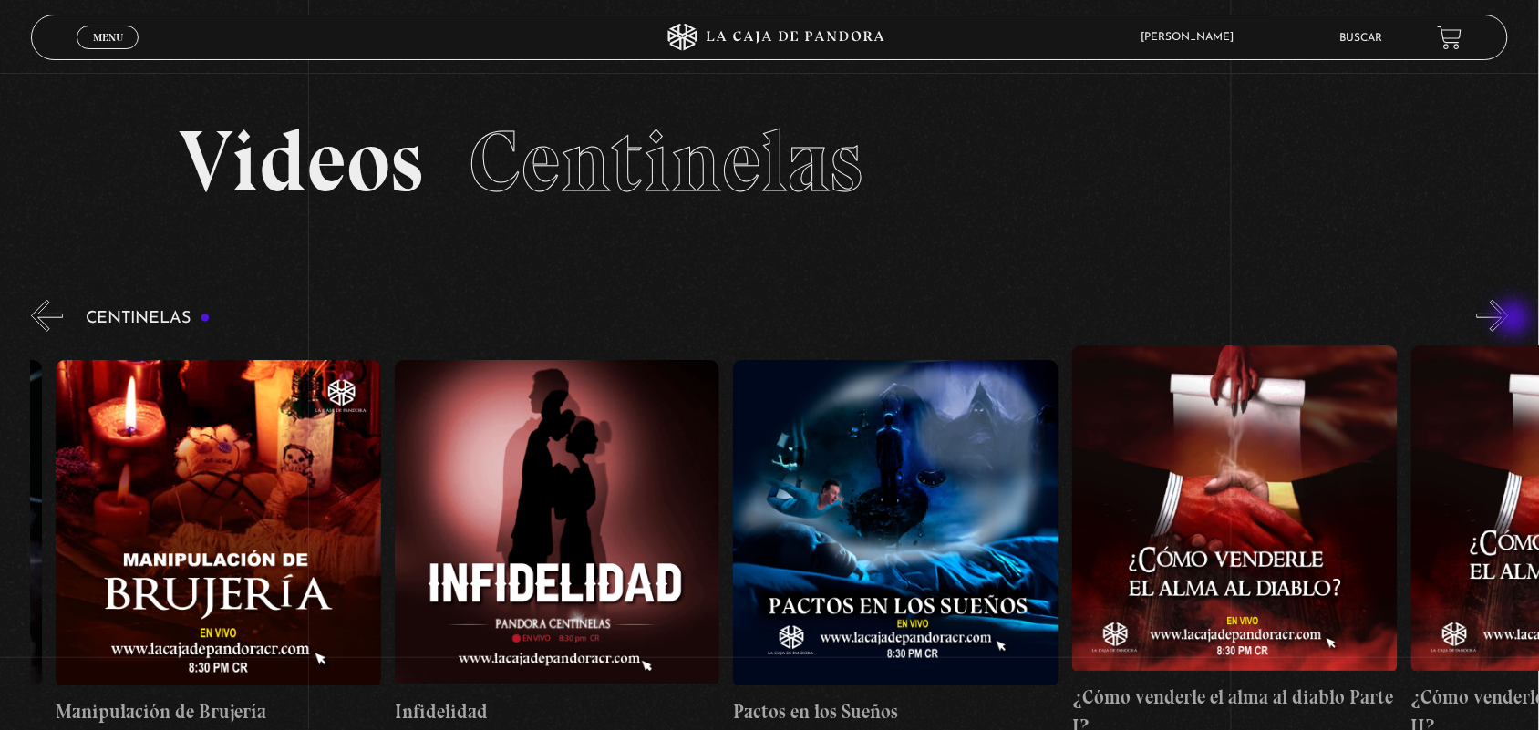
click at [1509, 320] on button "»" at bounding box center [1493, 316] width 32 height 32
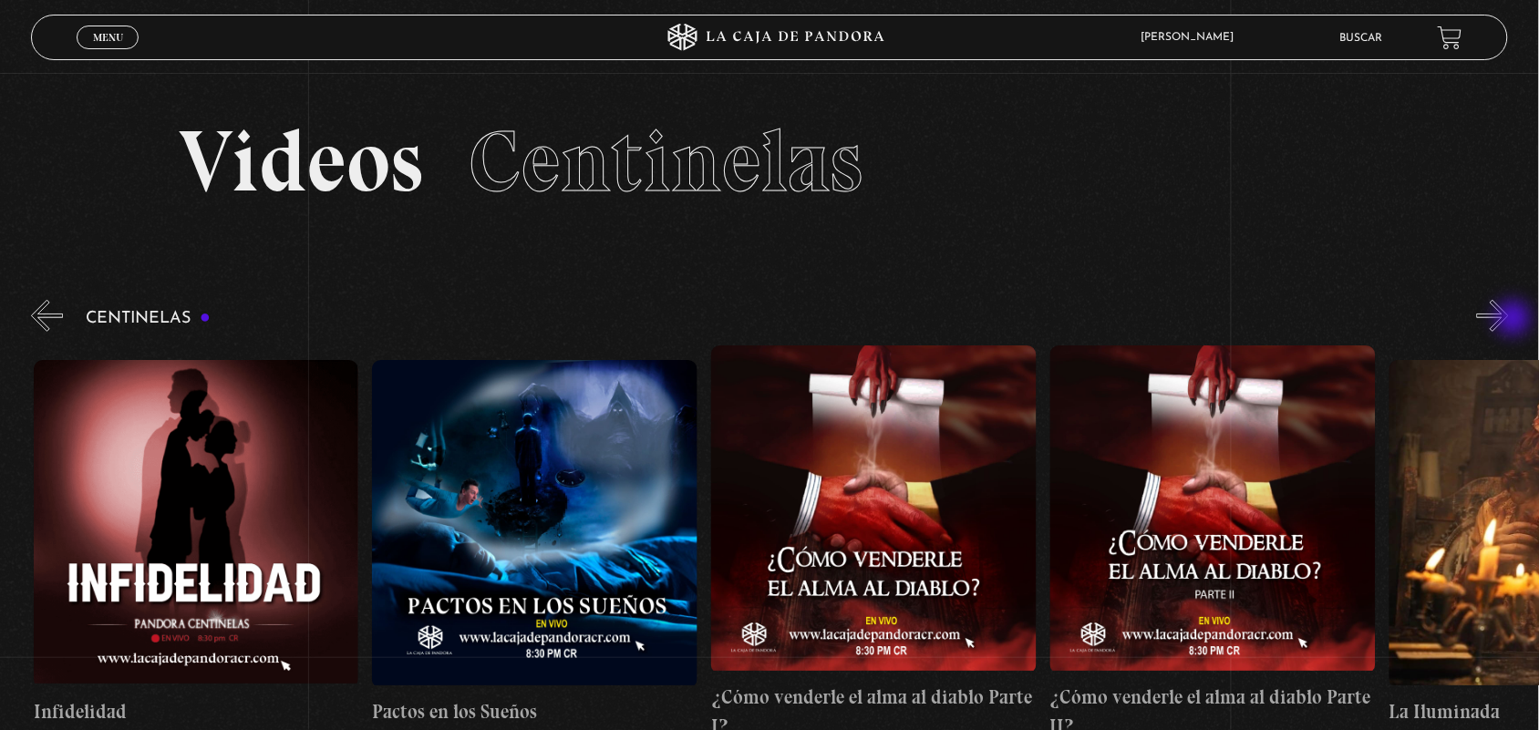
click at [1509, 320] on button "»" at bounding box center [1493, 316] width 32 height 32
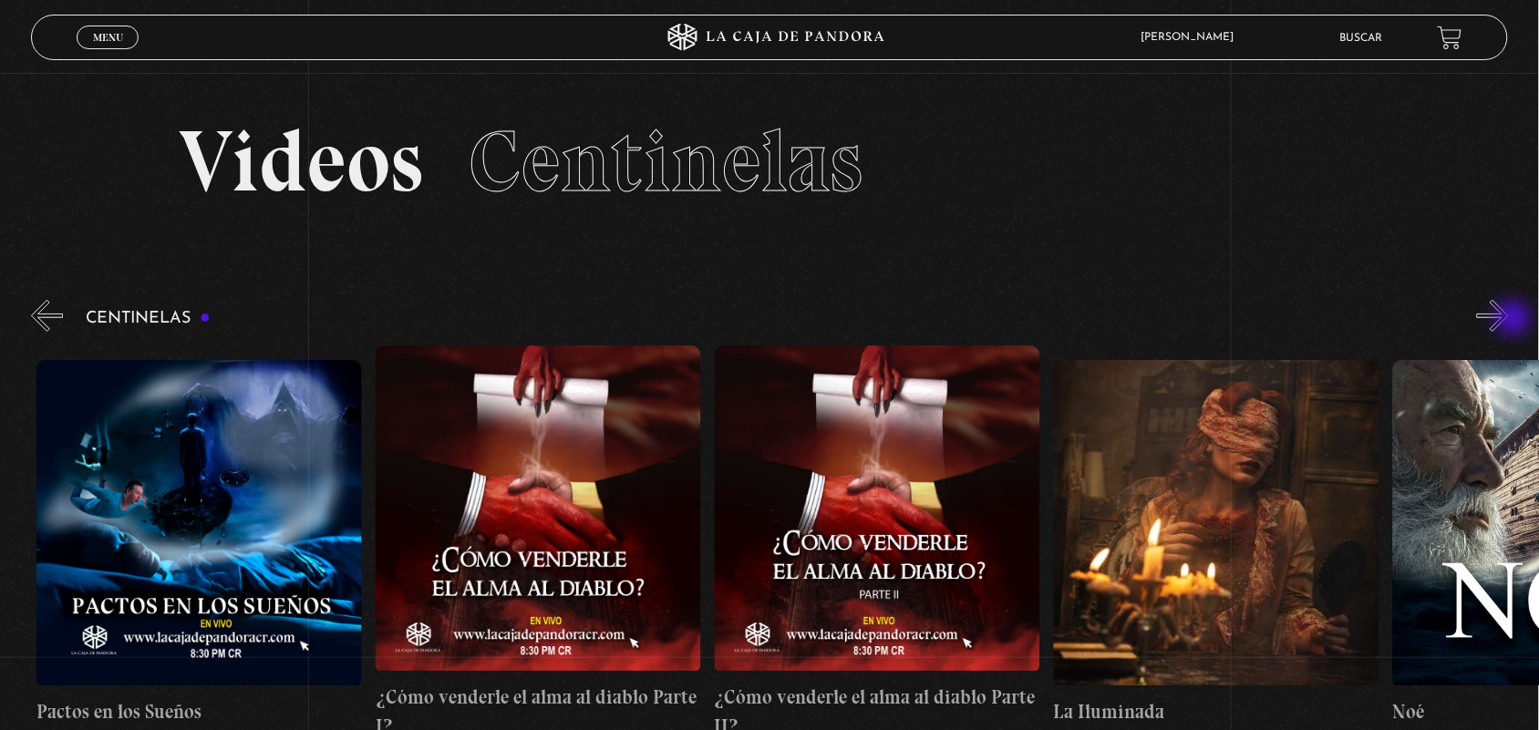
click at [1509, 320] on button "»" at bounding box center [1493, 316] width 32 height 32
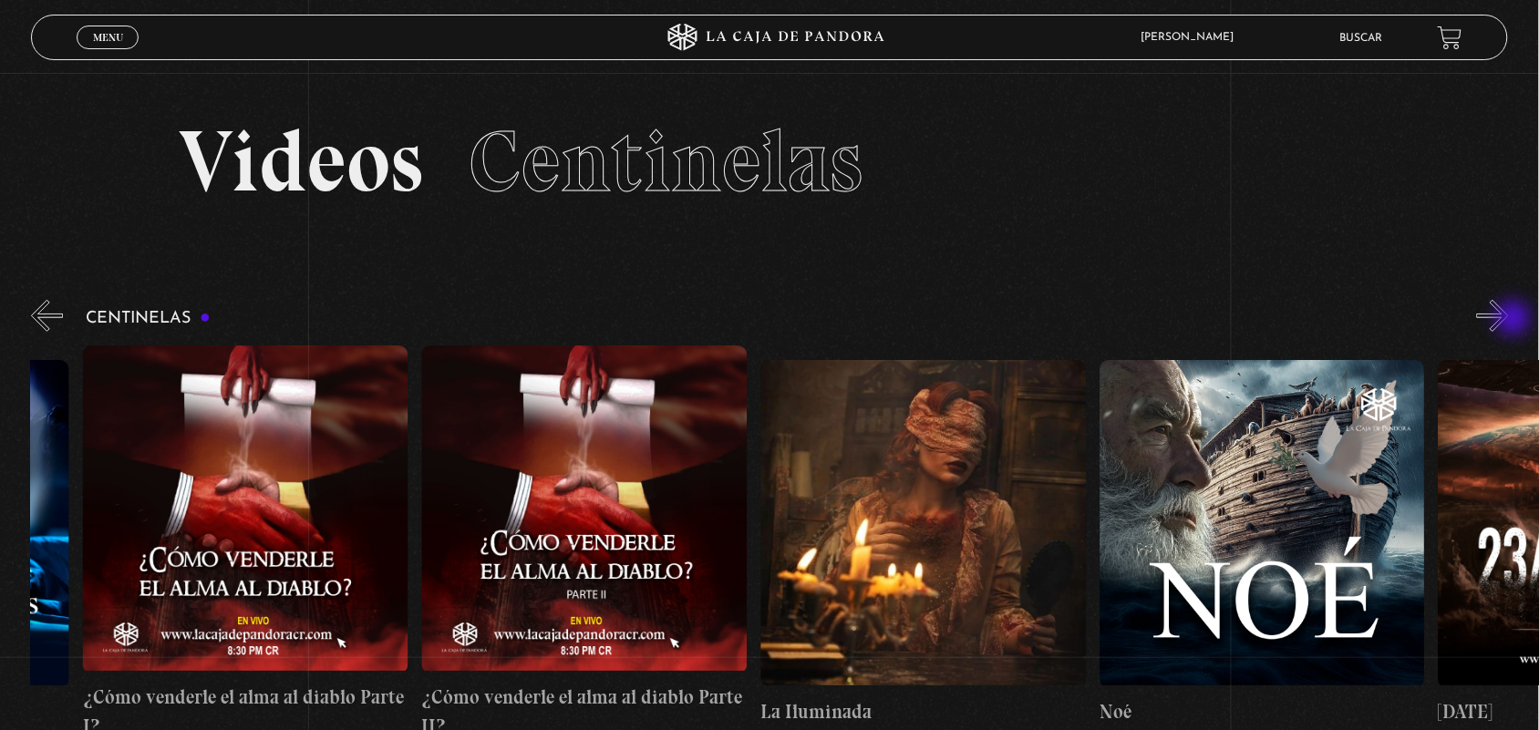
click at [1509, 320] on button "»" at bounding box center [1493, 316] width 32 height 32
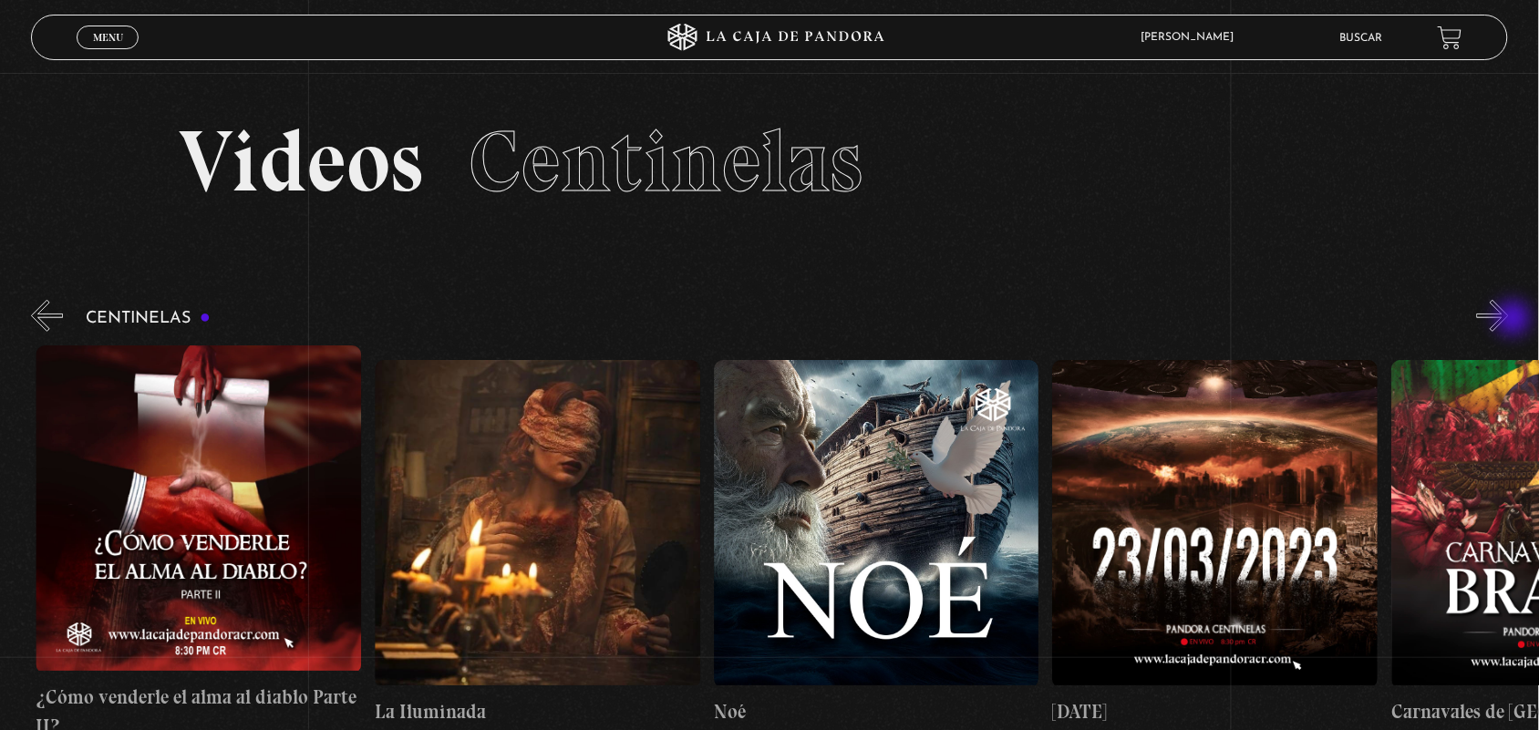
click at [1509, 320] on button "»" at bounding box center [1493, 316] width 32 height 32
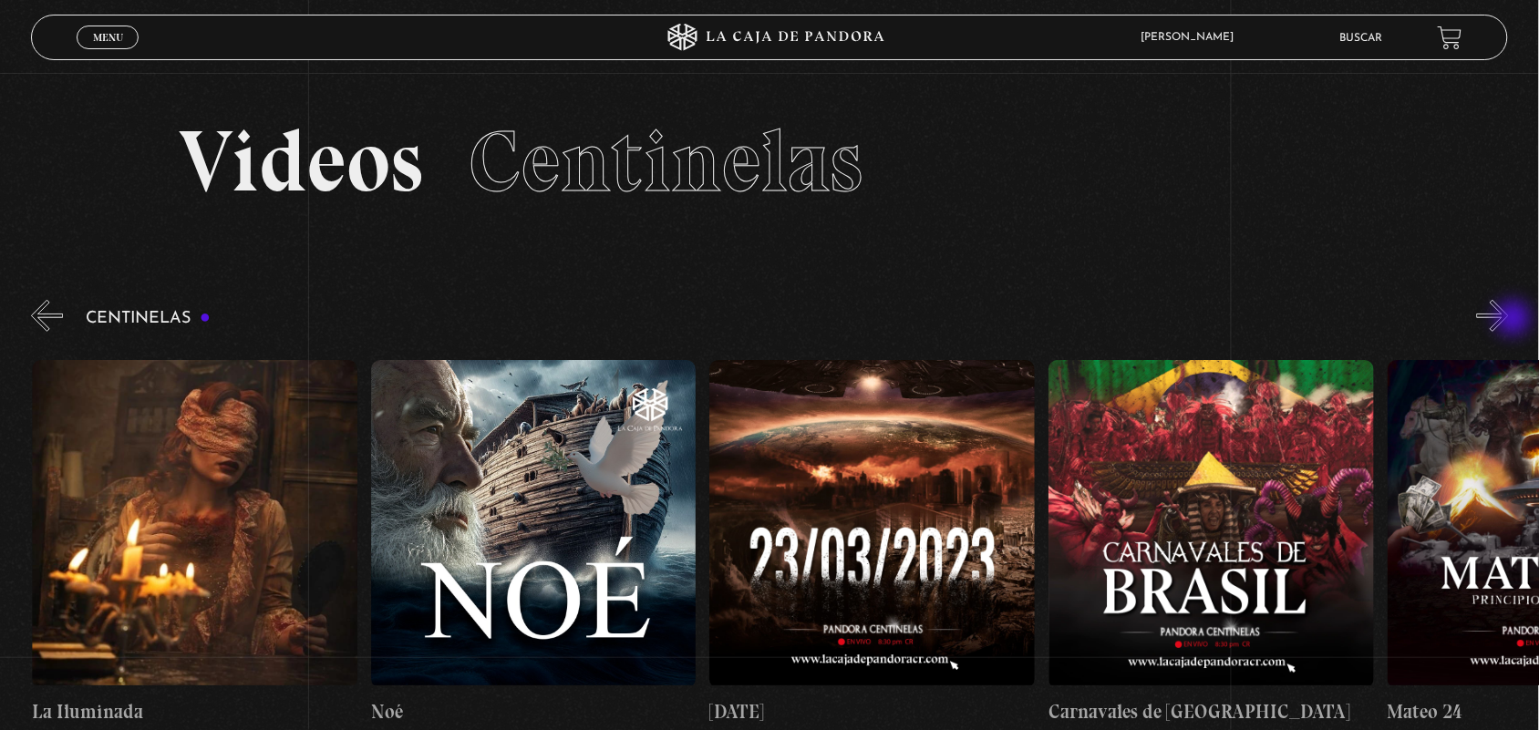
click at [1509, 320] on button "»" at bounding box center [1493, 316] width 32 height 32
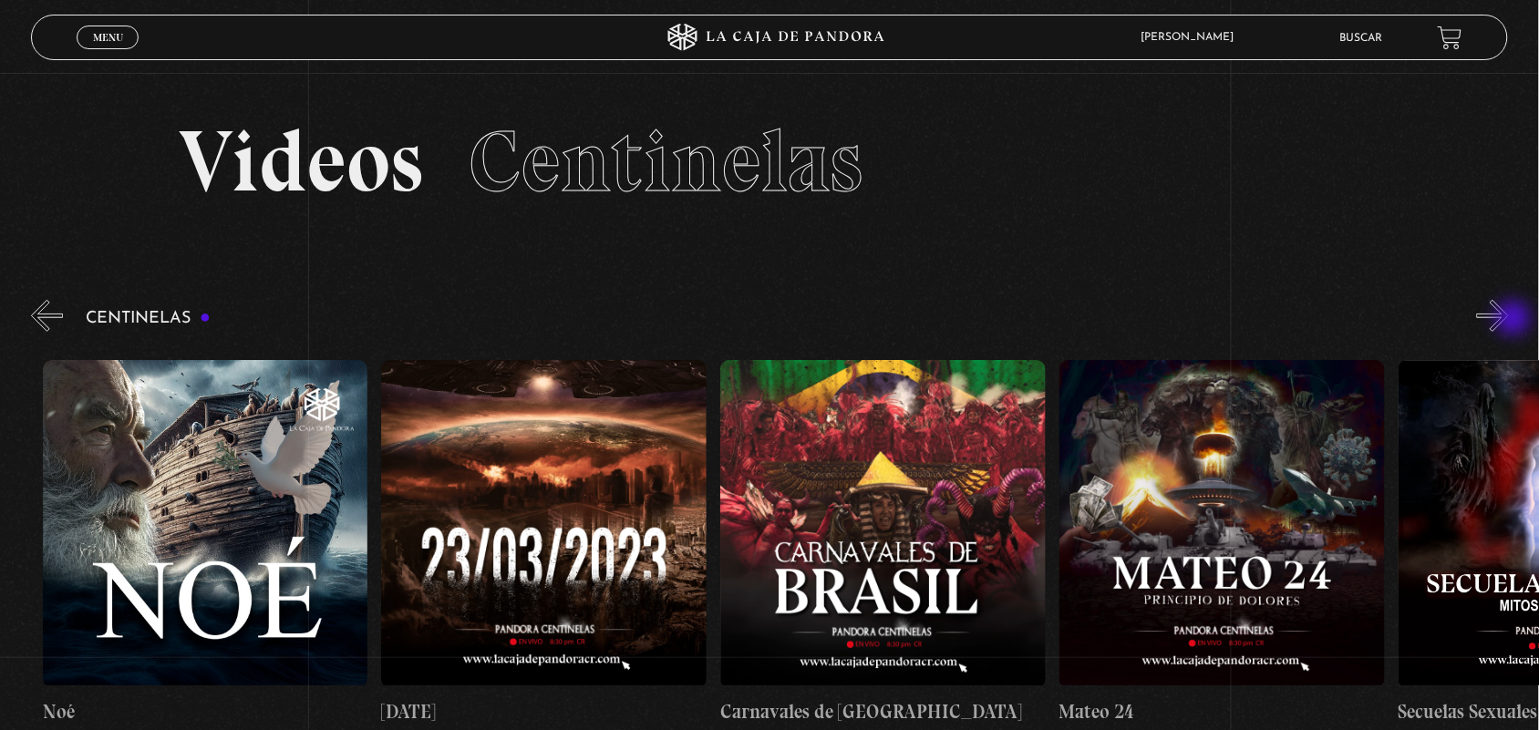
click at [1509, 320] on button "»" at bounding box center [1493, 316] width 32 height 32
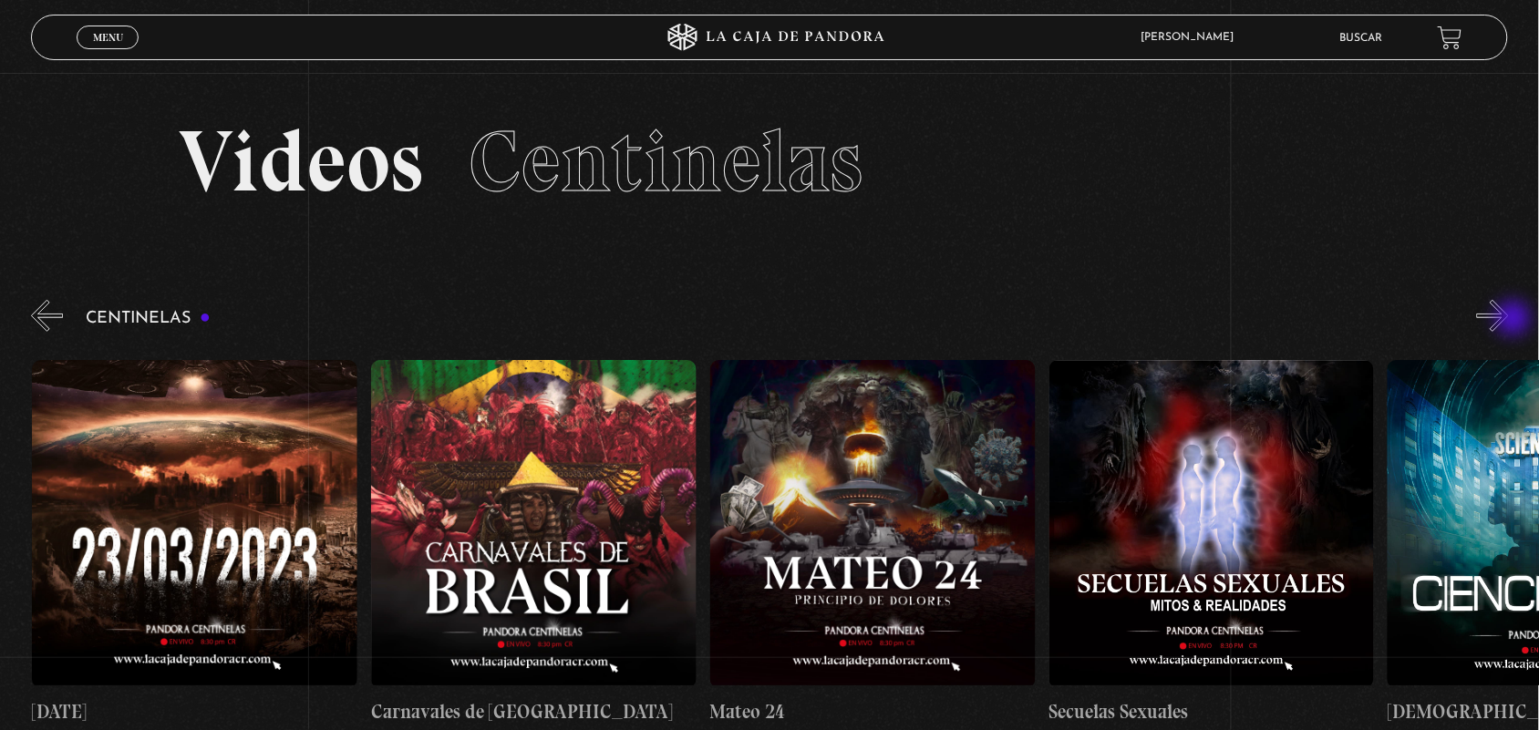
scroll to position [0, 14578]
click at [1509, 320] on button "»" at bounding box center [1493, 316] width 32 height 32
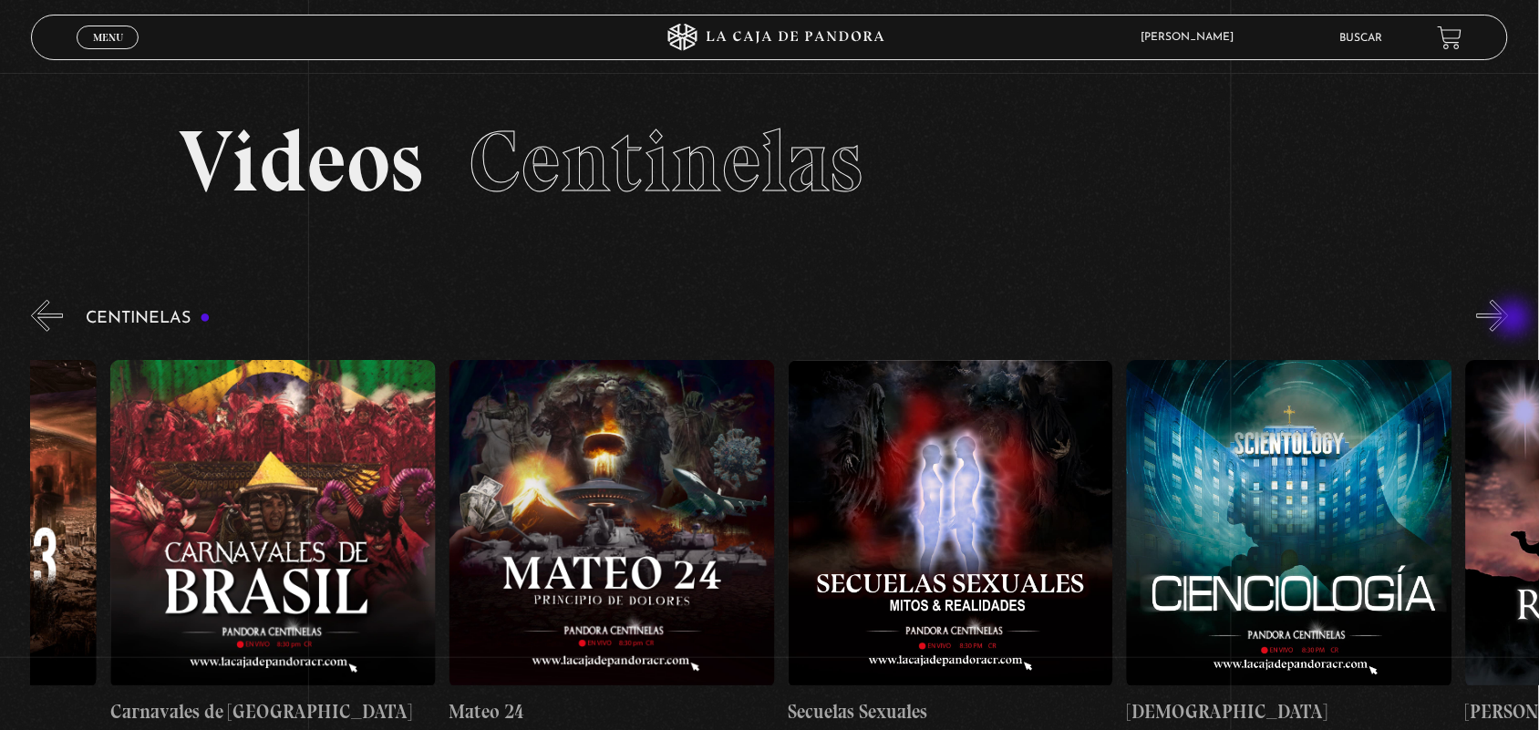
click at [1509, 320] on button "»" at bounding box center [1493, 316] width 32 height 32
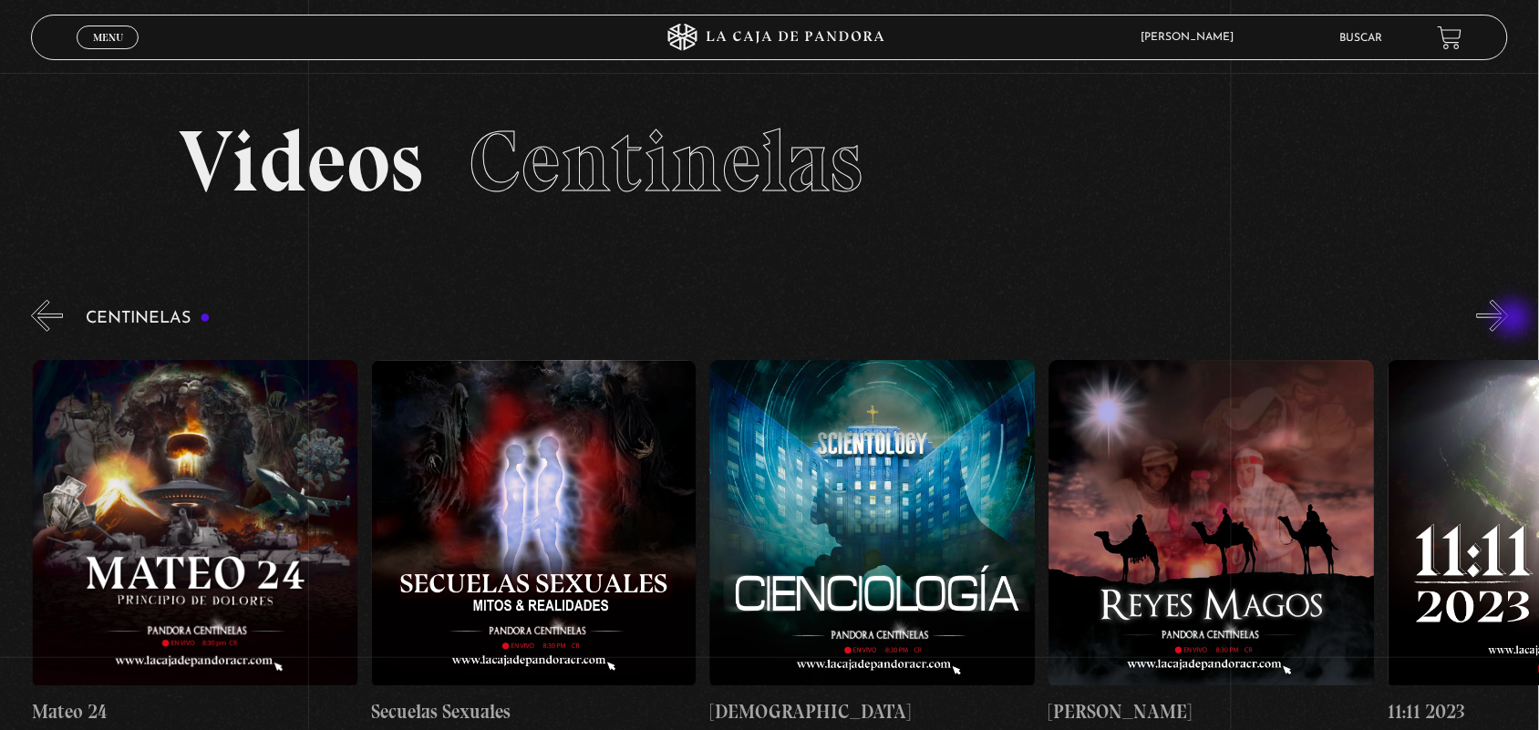
scroll to position [0, 15257]
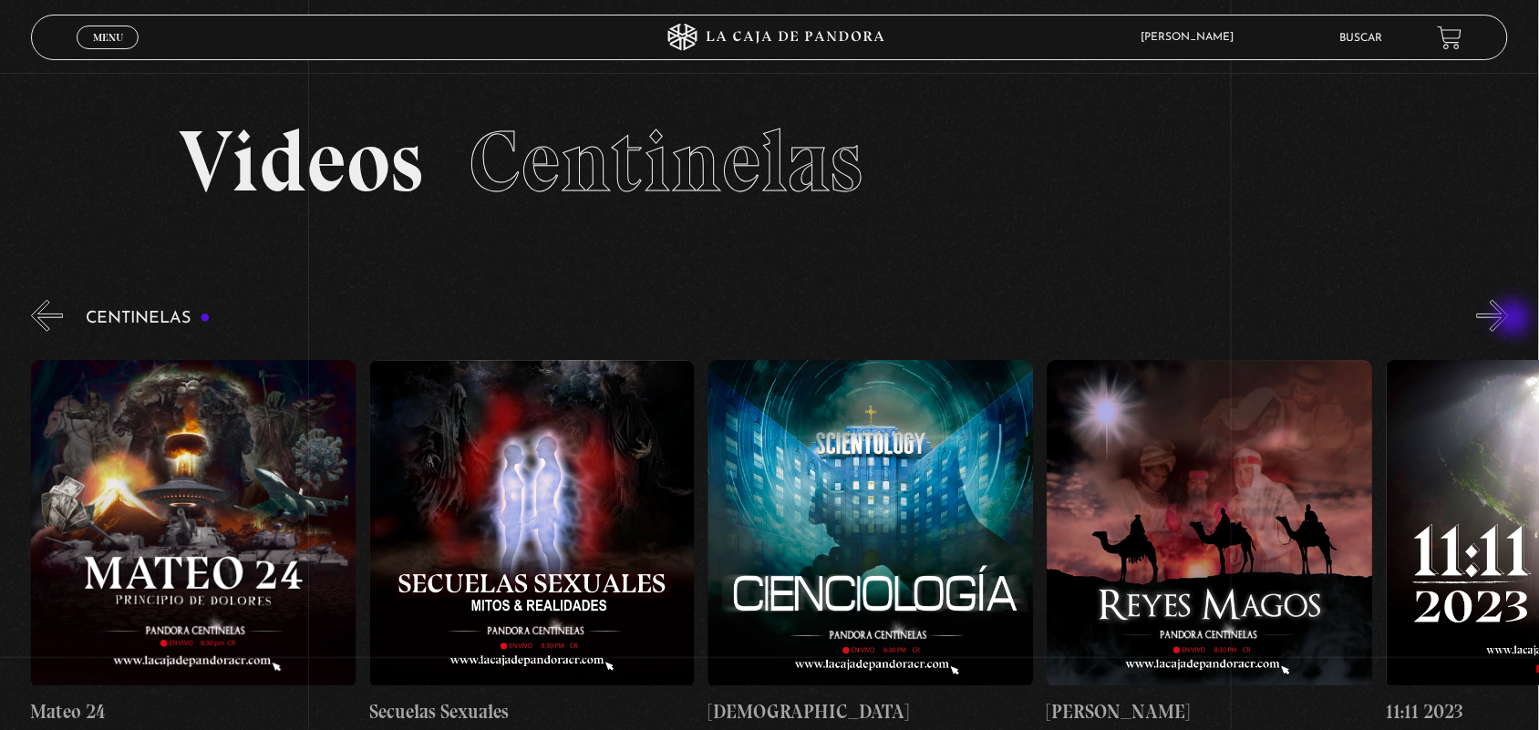
click at [1509, 320] on button "»" at bounding box center [1493, 316] width 32 height 32
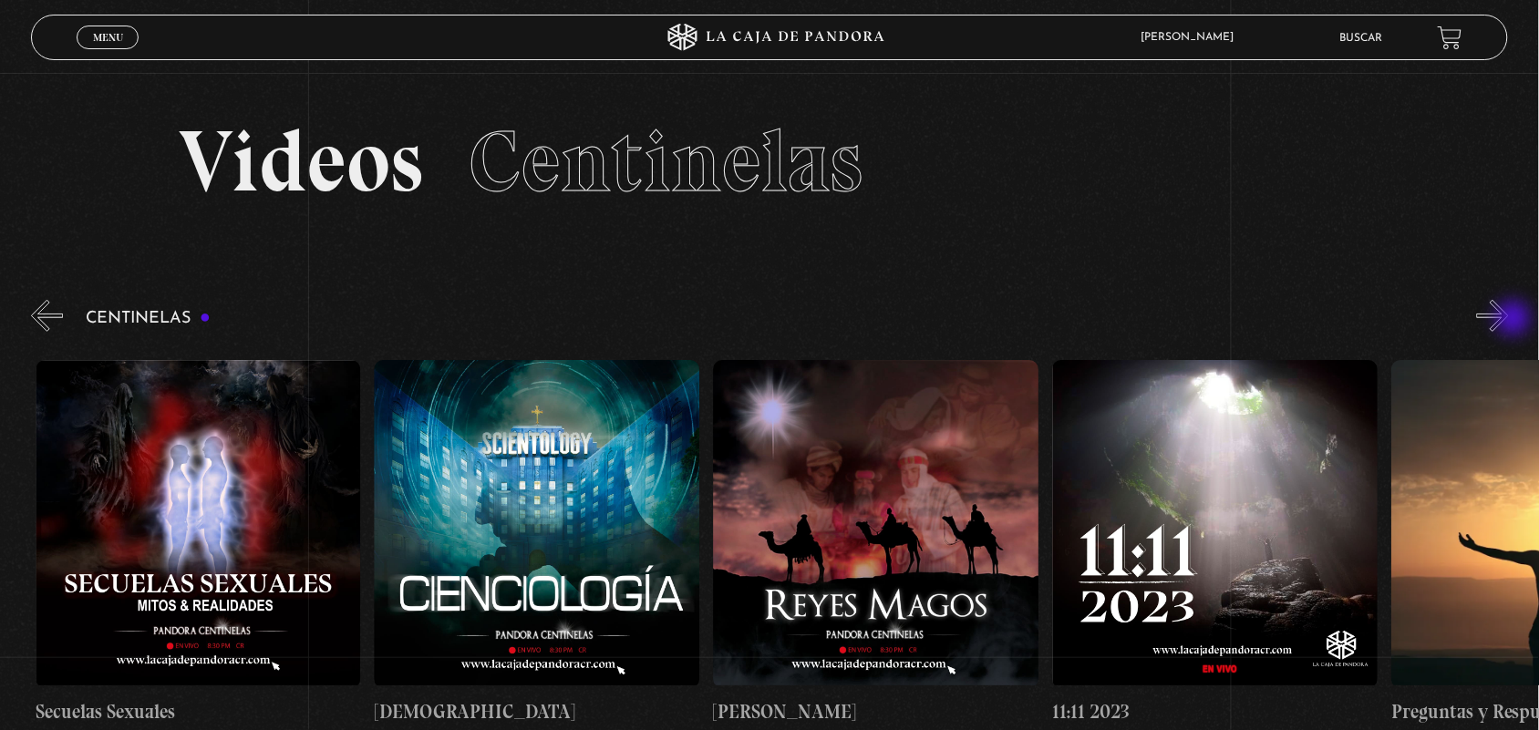
scroll to position [0, 15595]
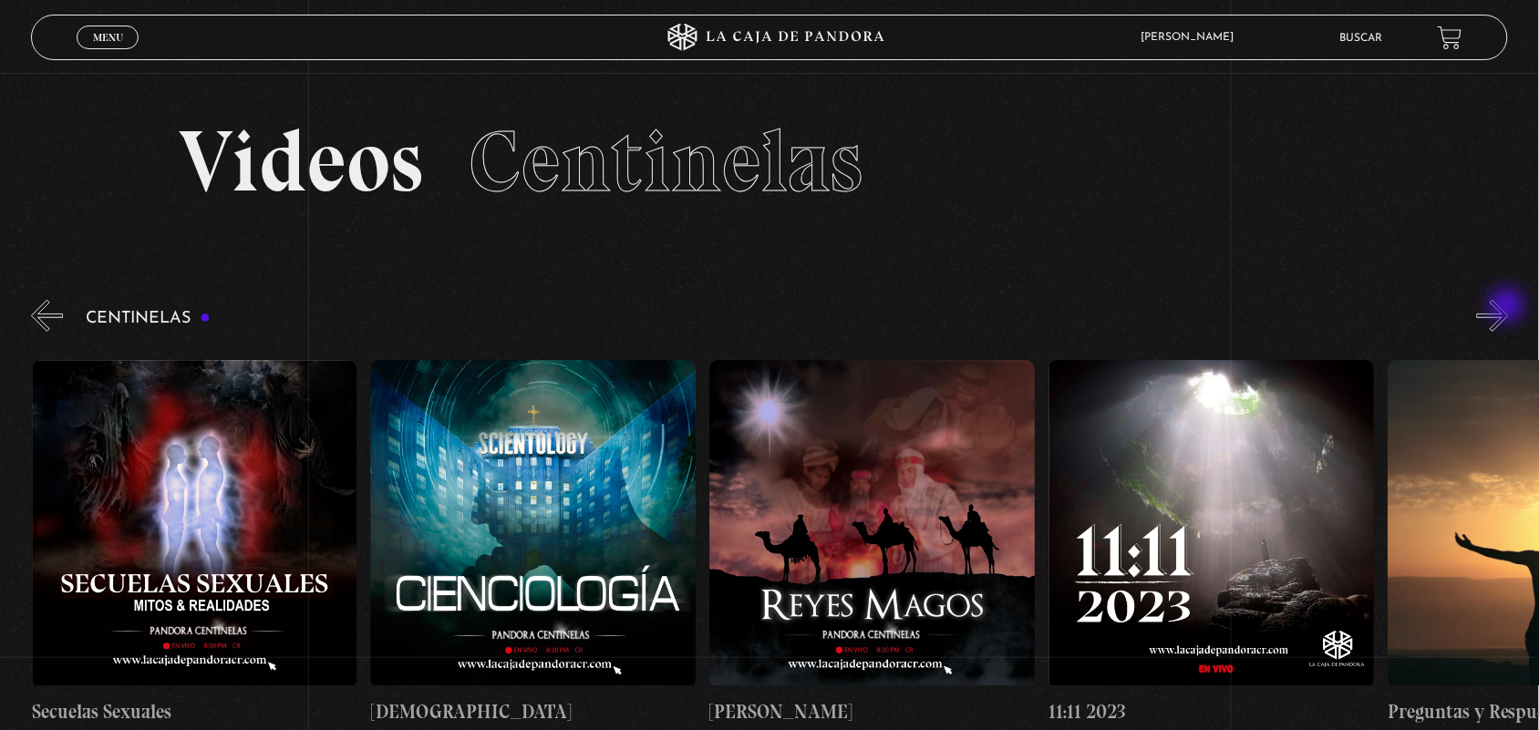
click at [1509, 307] on button "»" at bounding box center [1493, 316] width 32 height 32
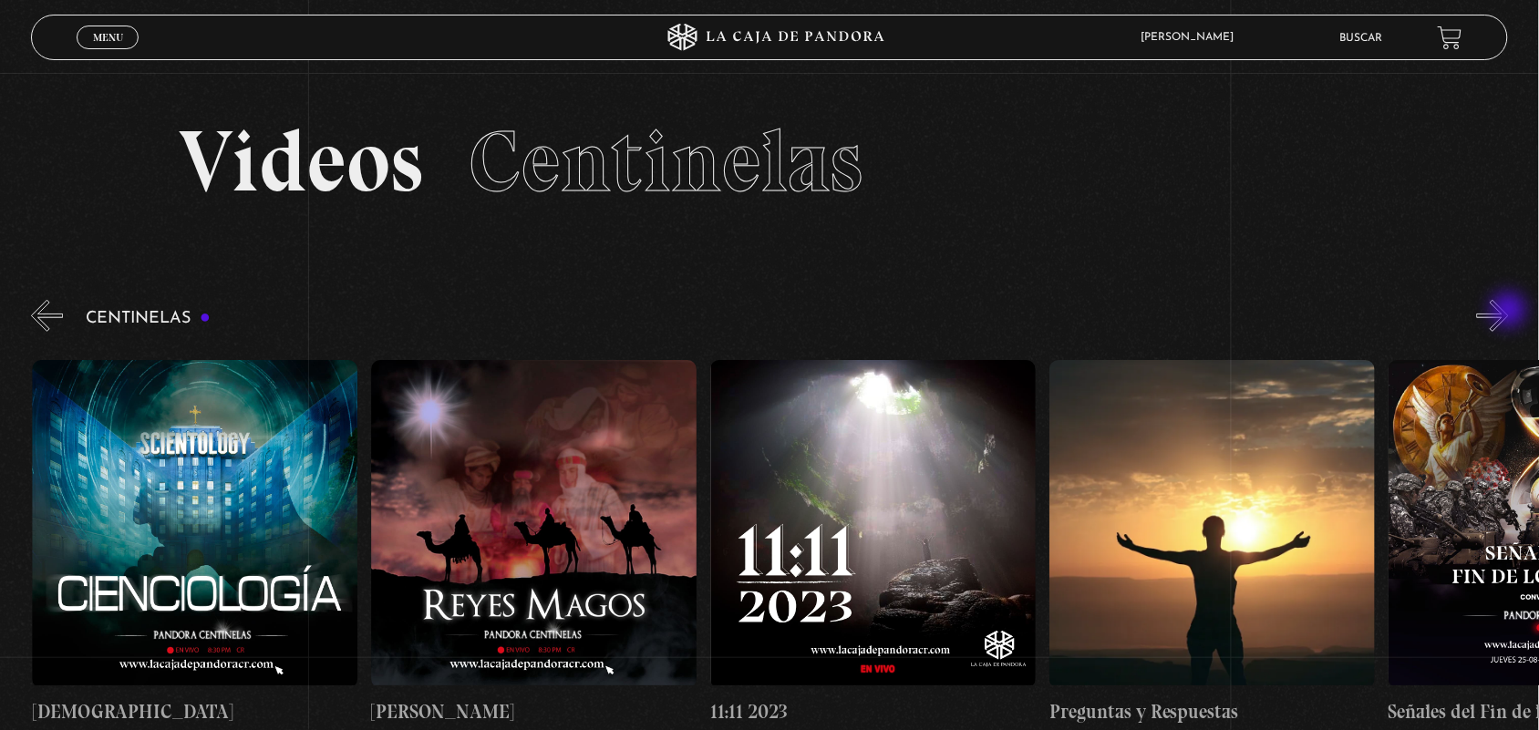
click at [1509, 311] on button "»" at bounding box center [1493, 316] width 32 height 32
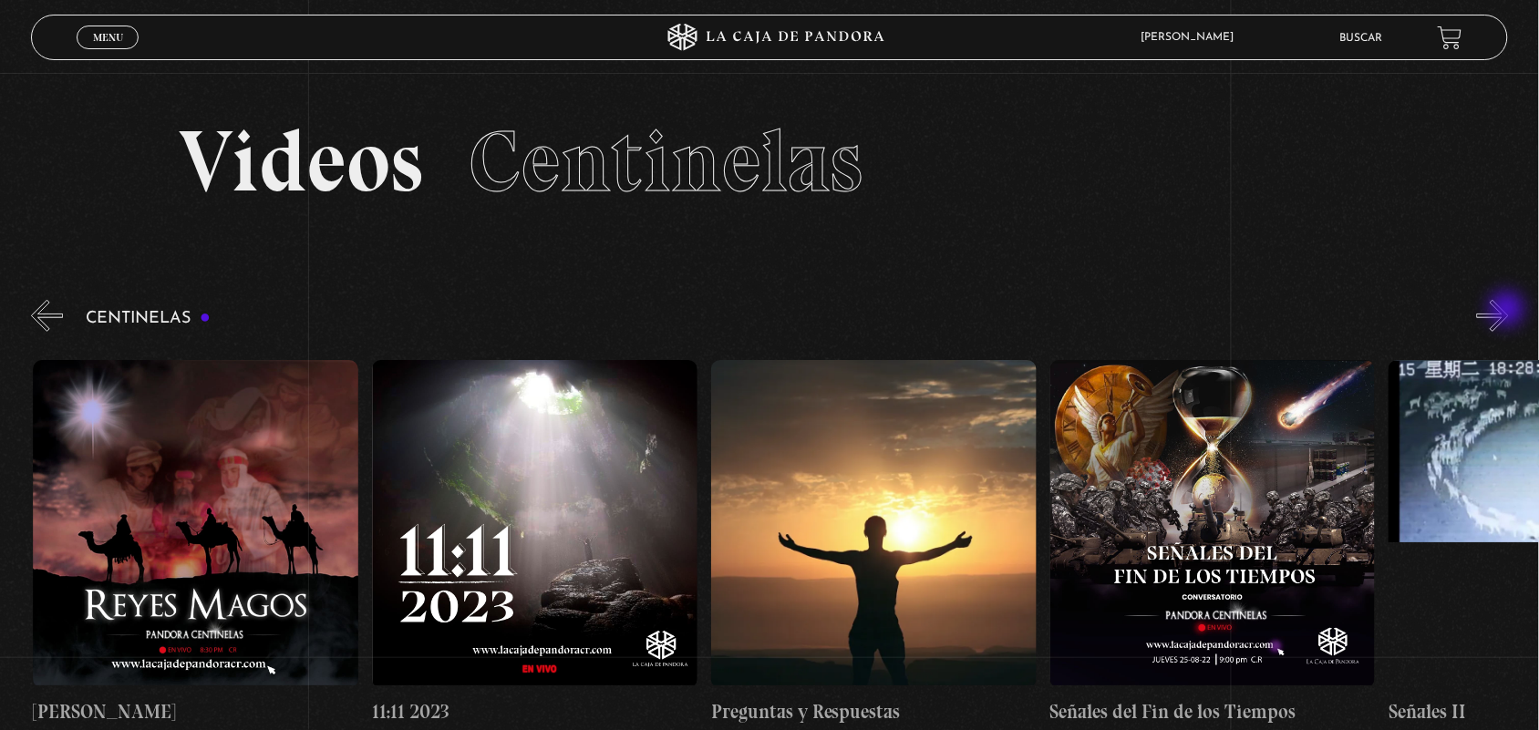
click at [1509, 311] on button "»" at bounding box center [1493, 316] width 32 height 32
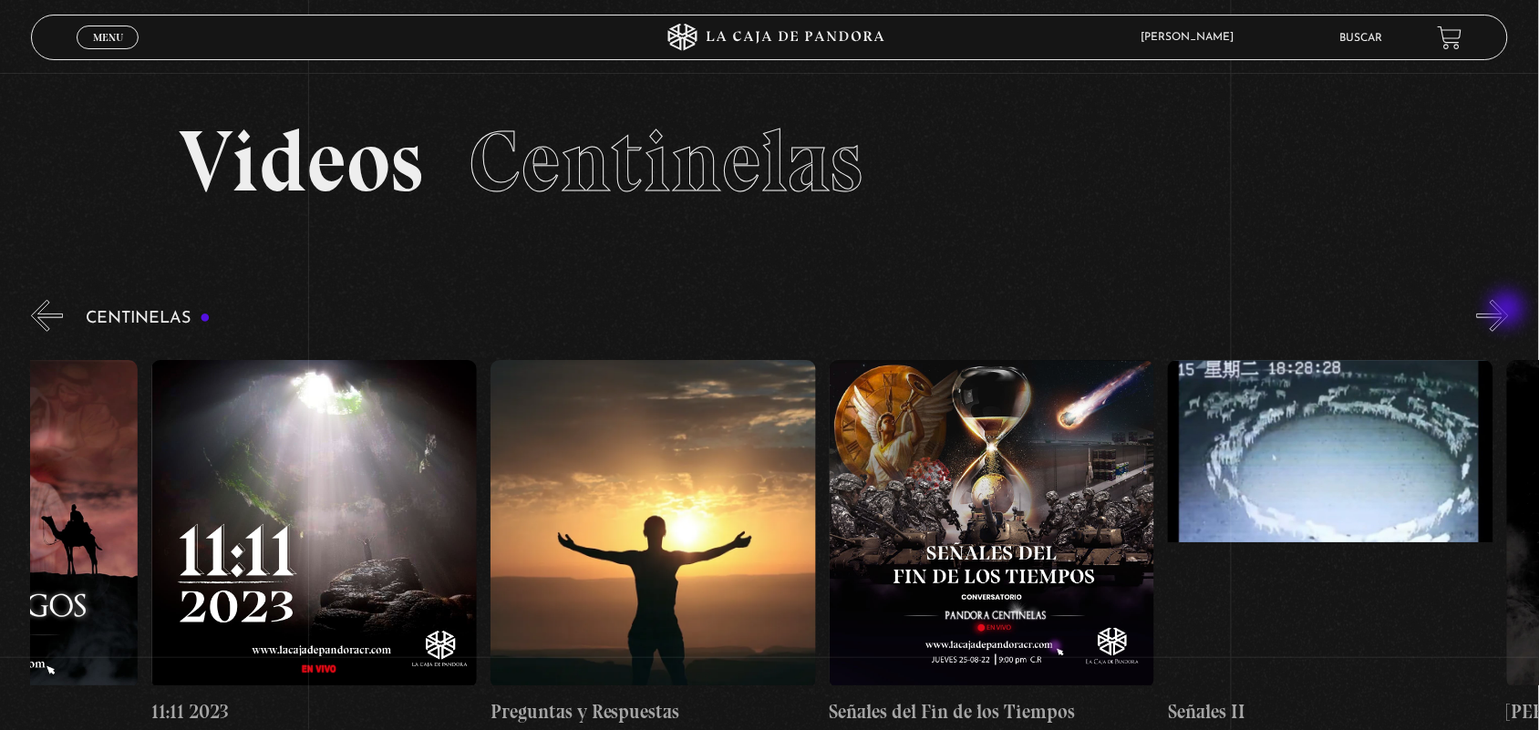
click at [1509, 311] on button "»" at bounding box center [1493, 316] width 32 height 32
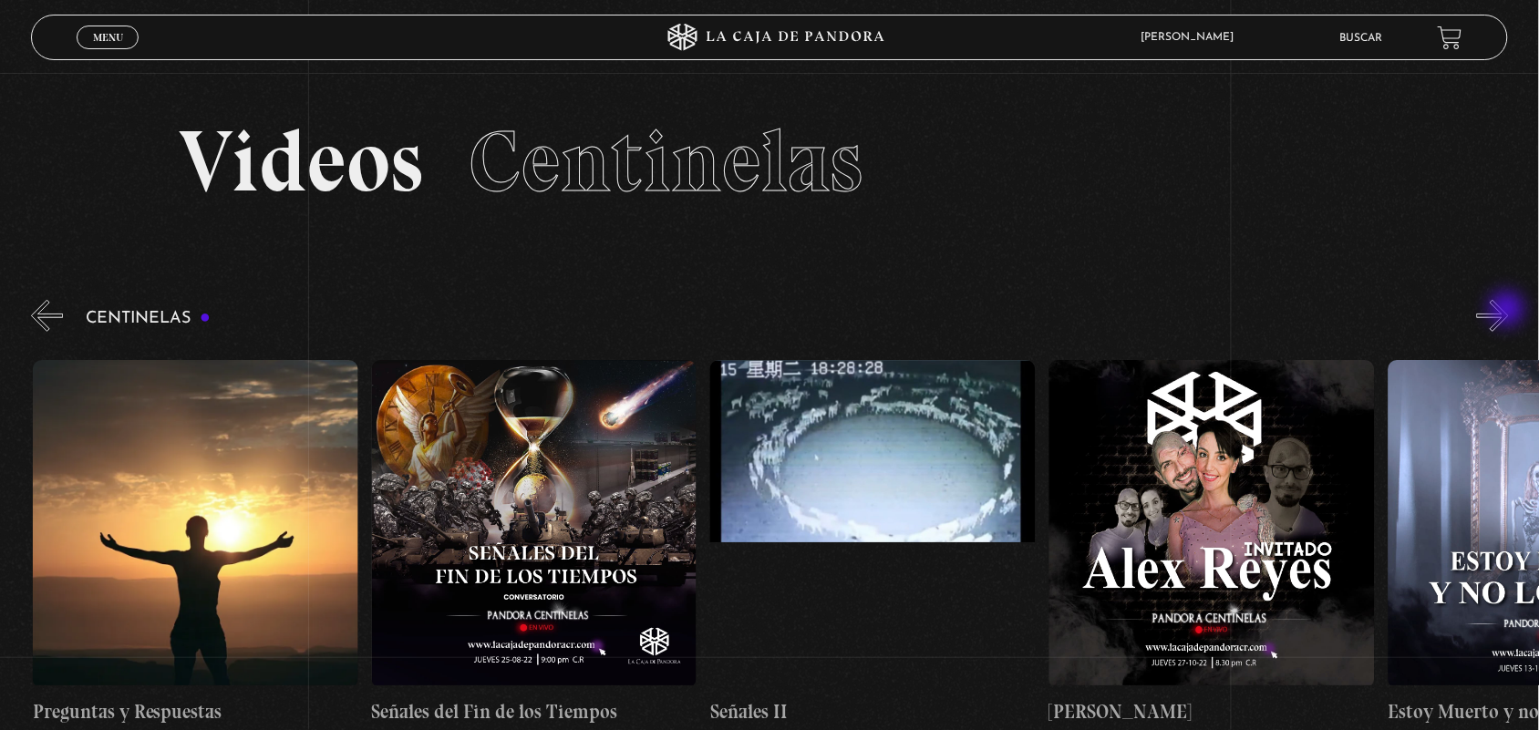
scroll to position [0, 16951]
click at [1509, 311] on button "»" at bounding box center [1493, 316] width 32 height 32
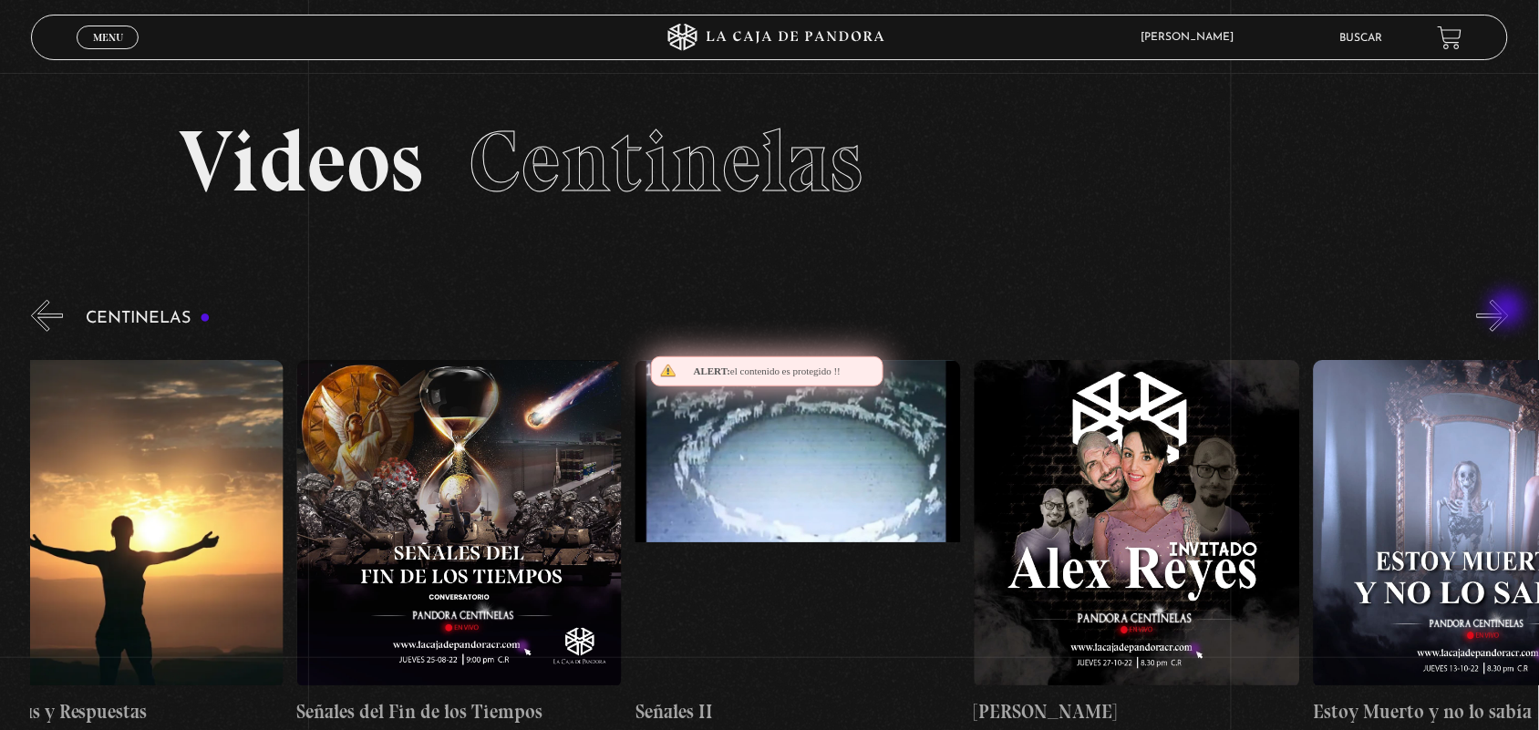
click at [1509, 311] on button "»" at bounding box center [1493, 316] width 32 height 32
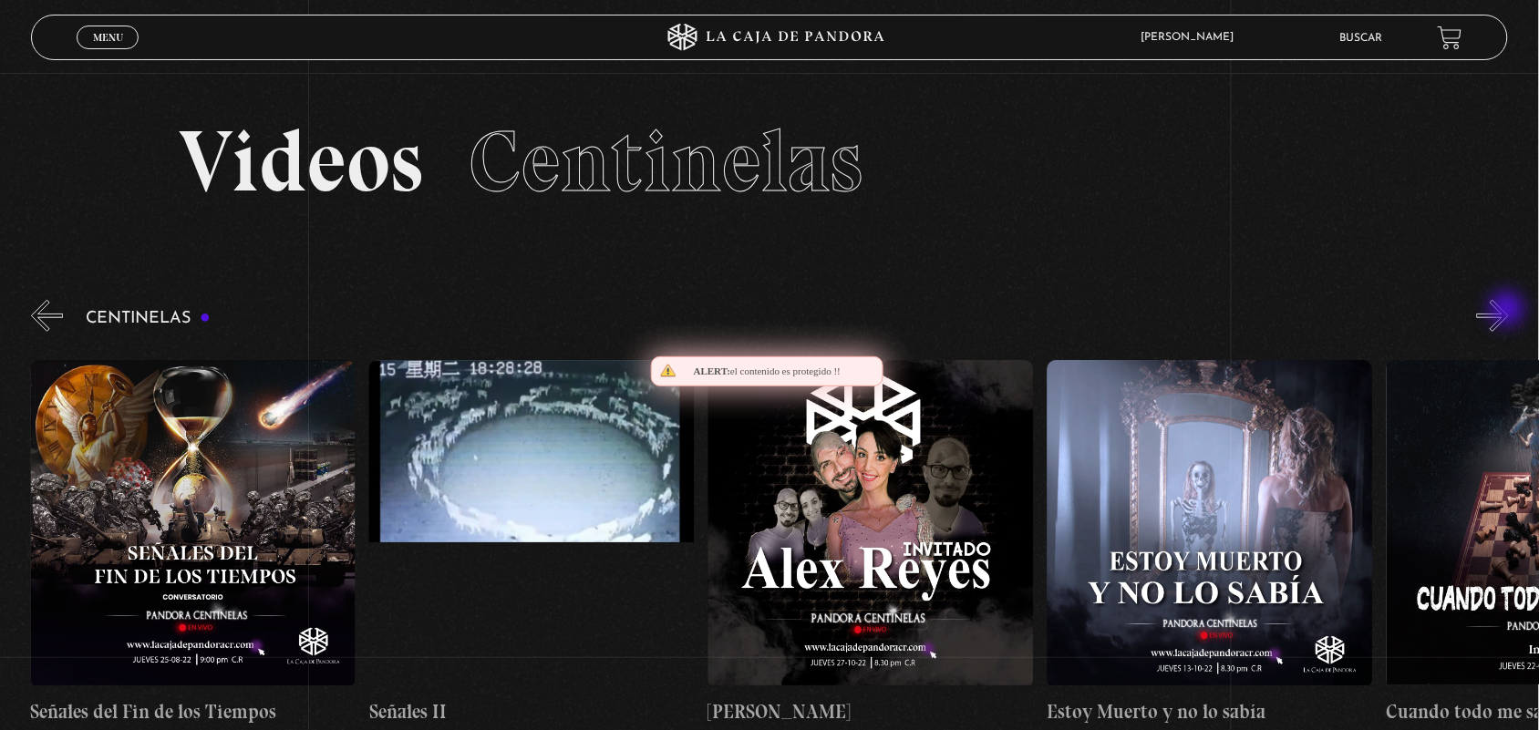
click at [1509, 311] on button "»" at bounding box center [1493, 316] width 32 height 32
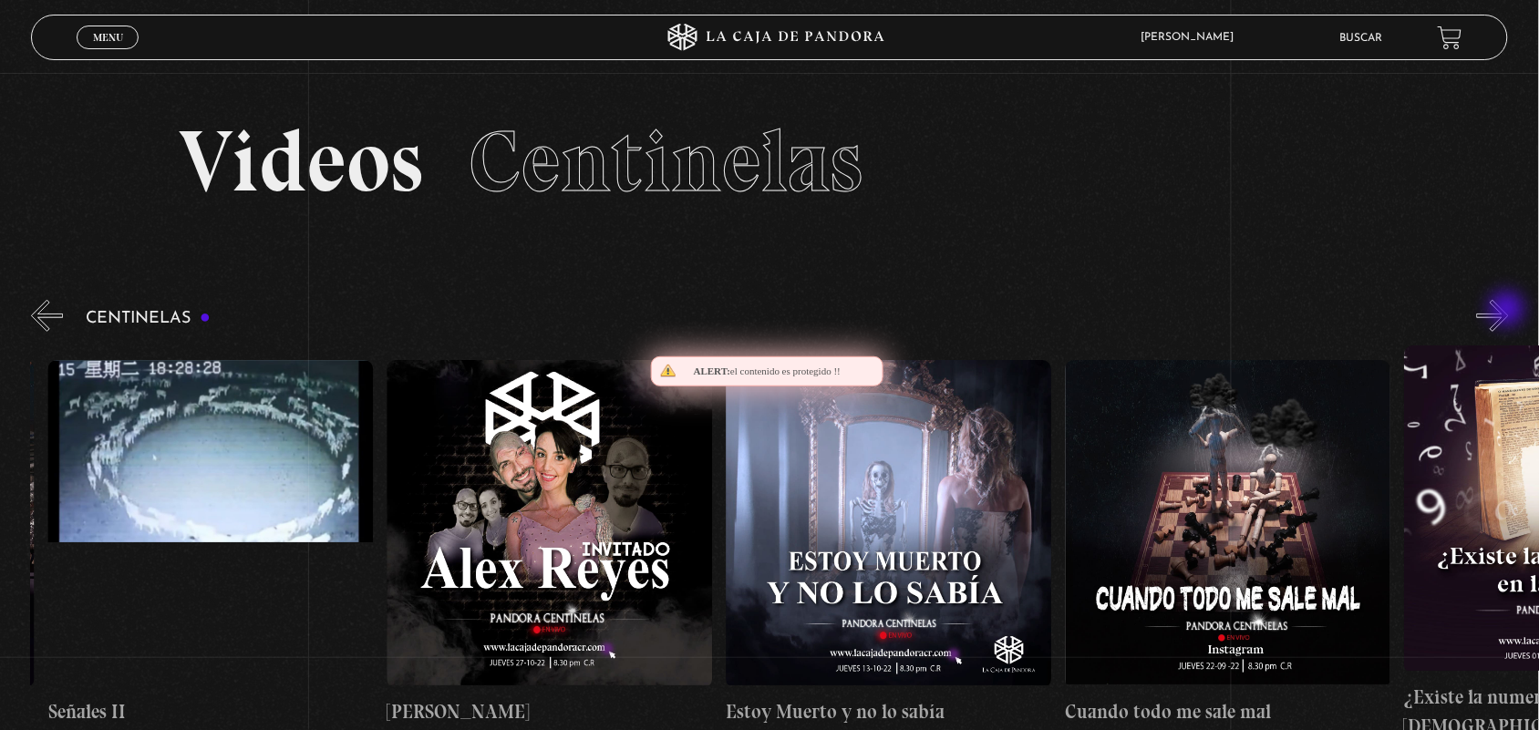
click at [1509, 311] on button "»" at bounding box center [1493, 316] width 32 height 32
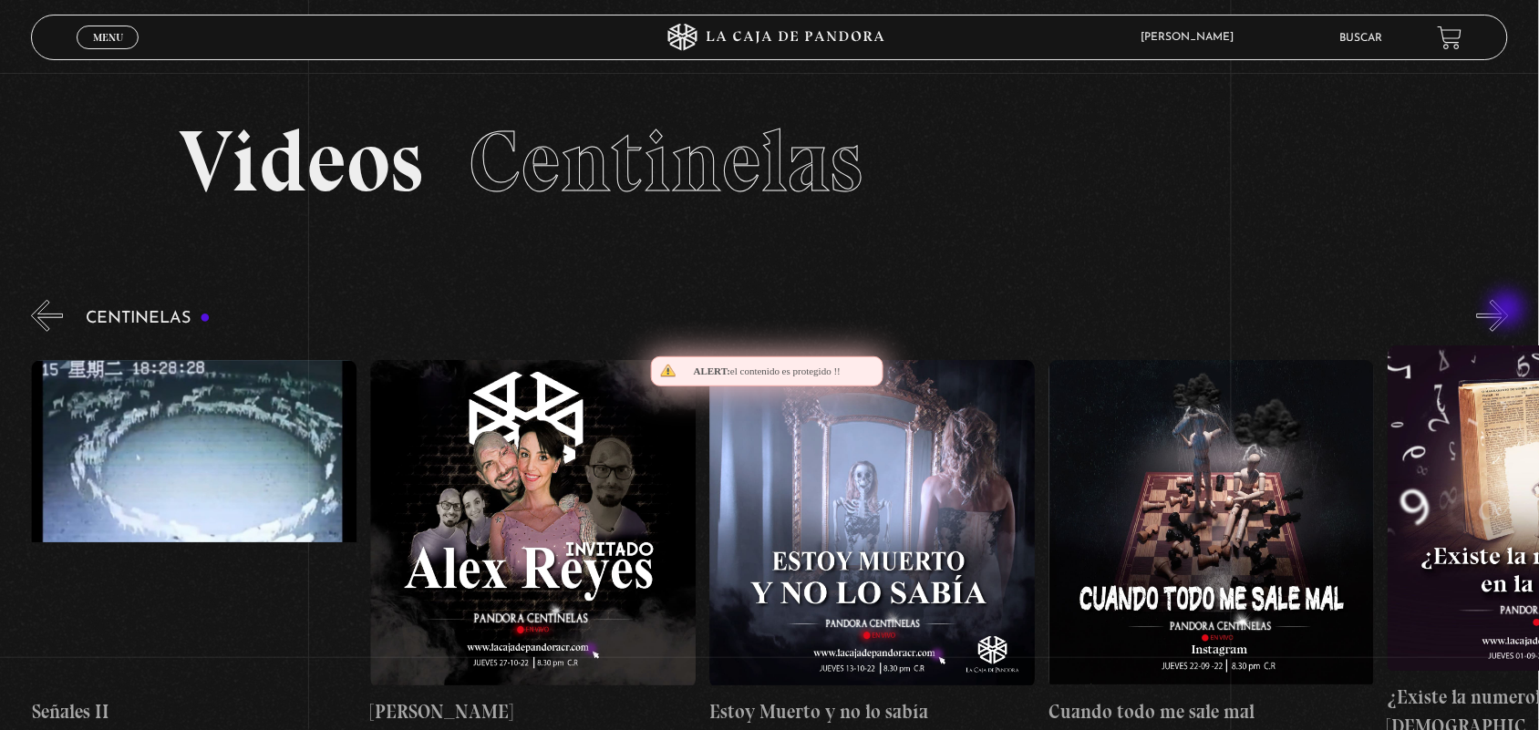
scroll to position [0, 17968]
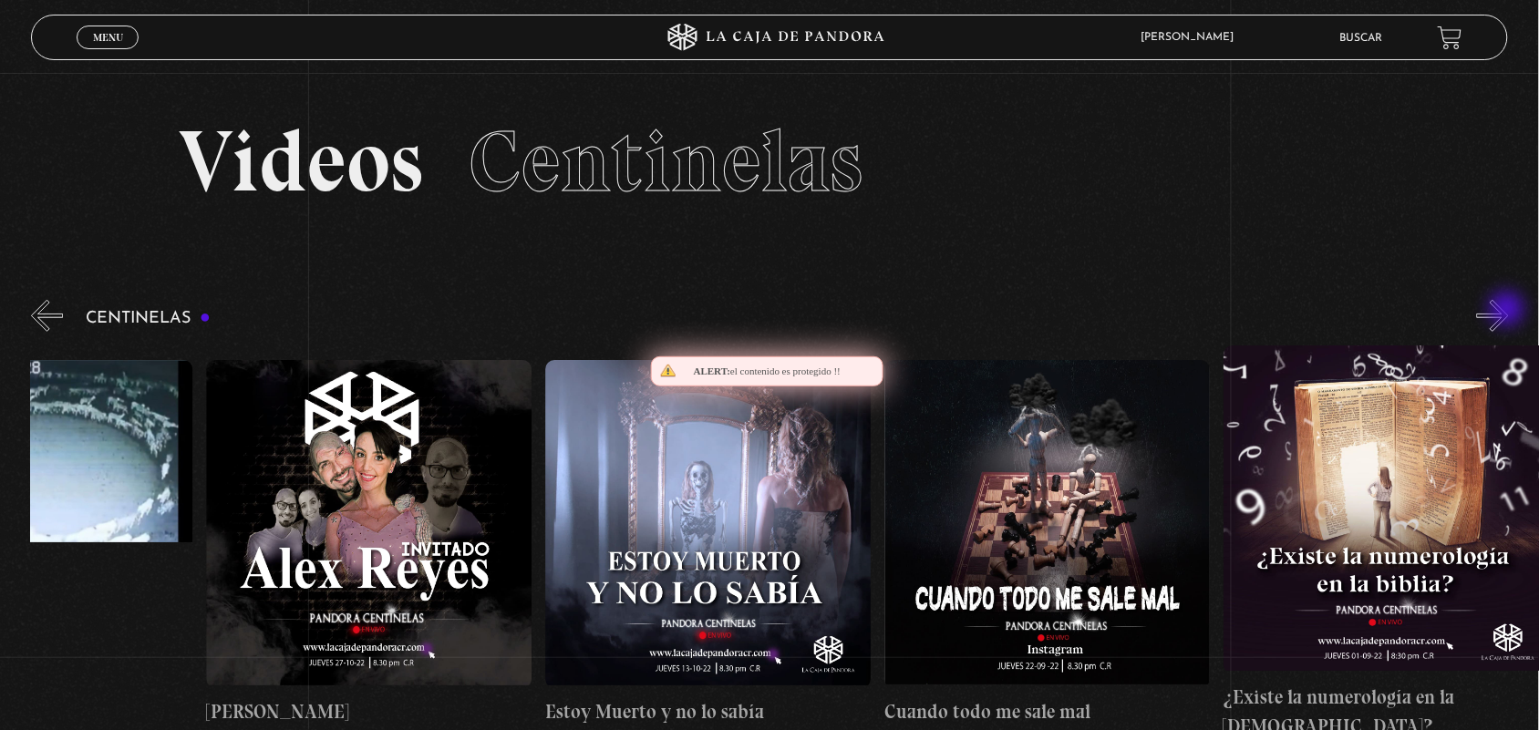
click at [1509, 311] on button "»" at bounding box center [1493, 316] width 32 height 32
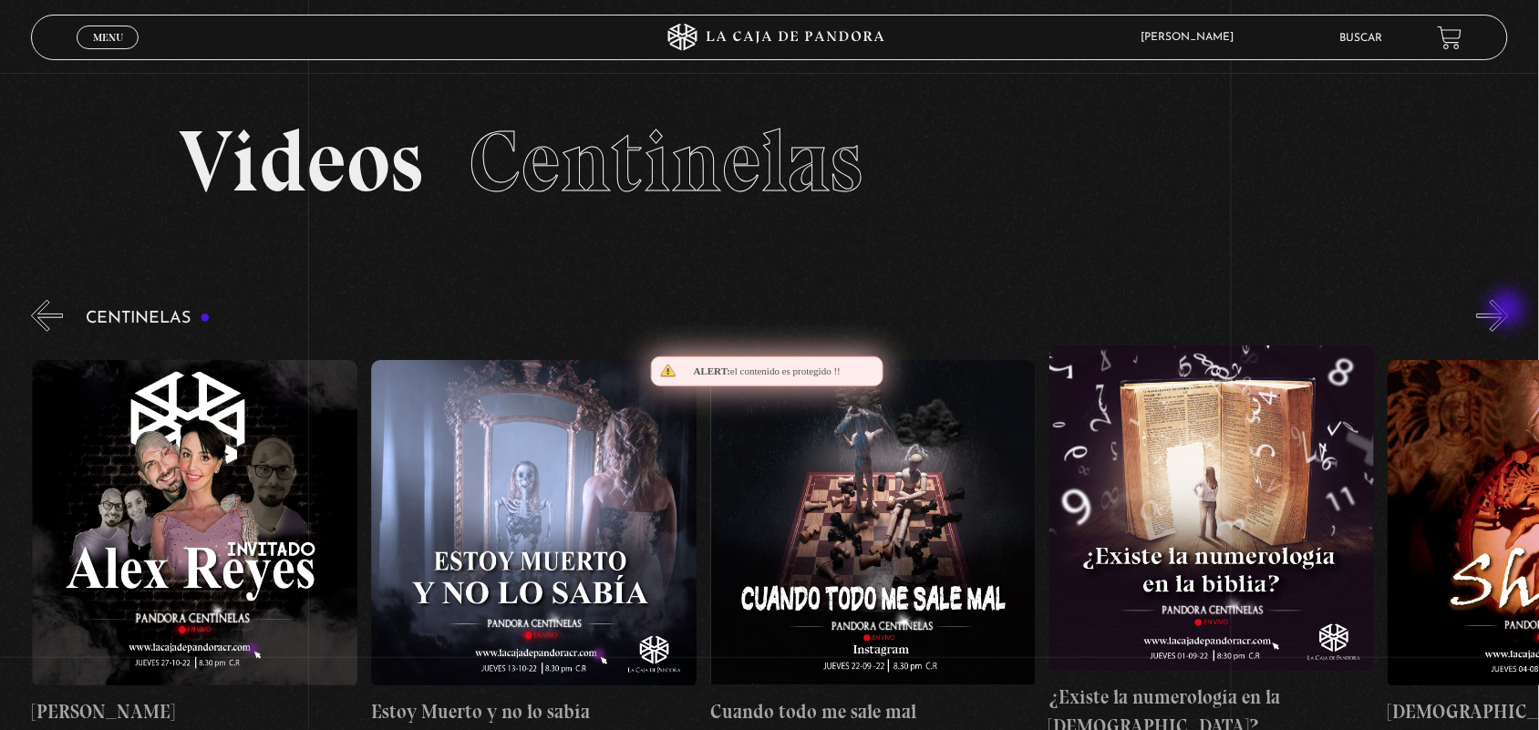
click at [1509, 311] on button "»" at bounding box center [1493, 316] width 32 height 32
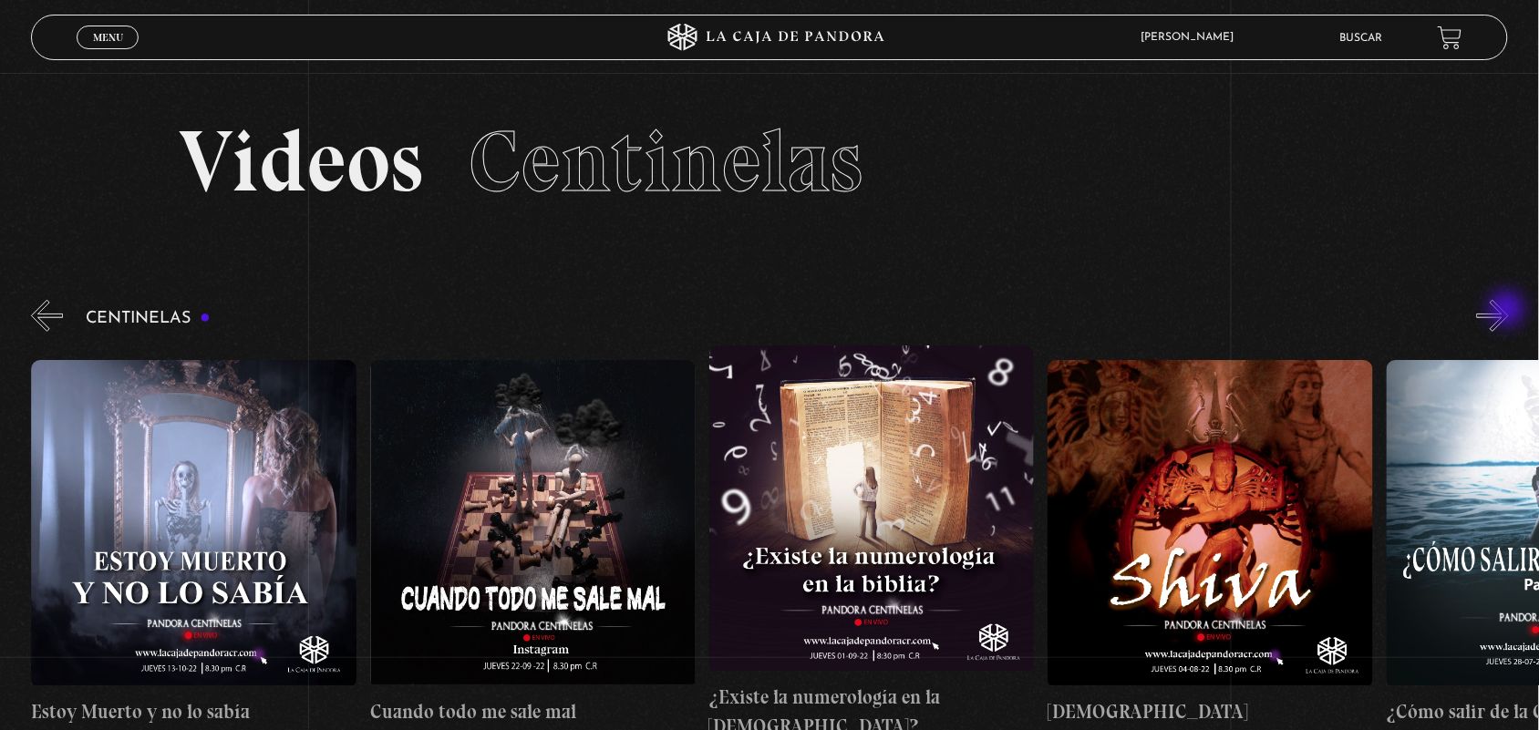
click at [1509, 311] on button "»" at bounding box center [1493, 316] width 32 height 32
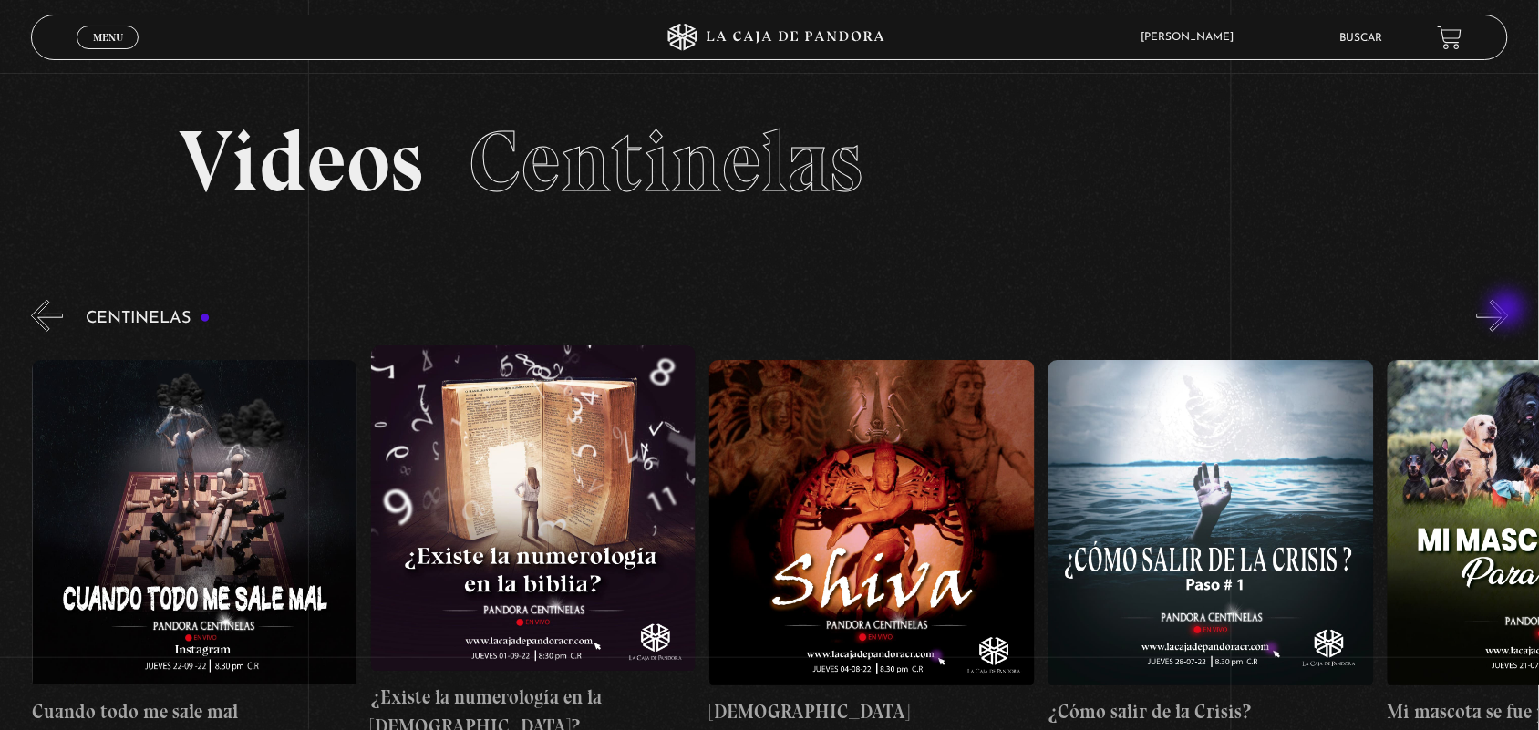
click at [1509, 311] on button "»" at bounding box center [1493, 316] width 32 height 32
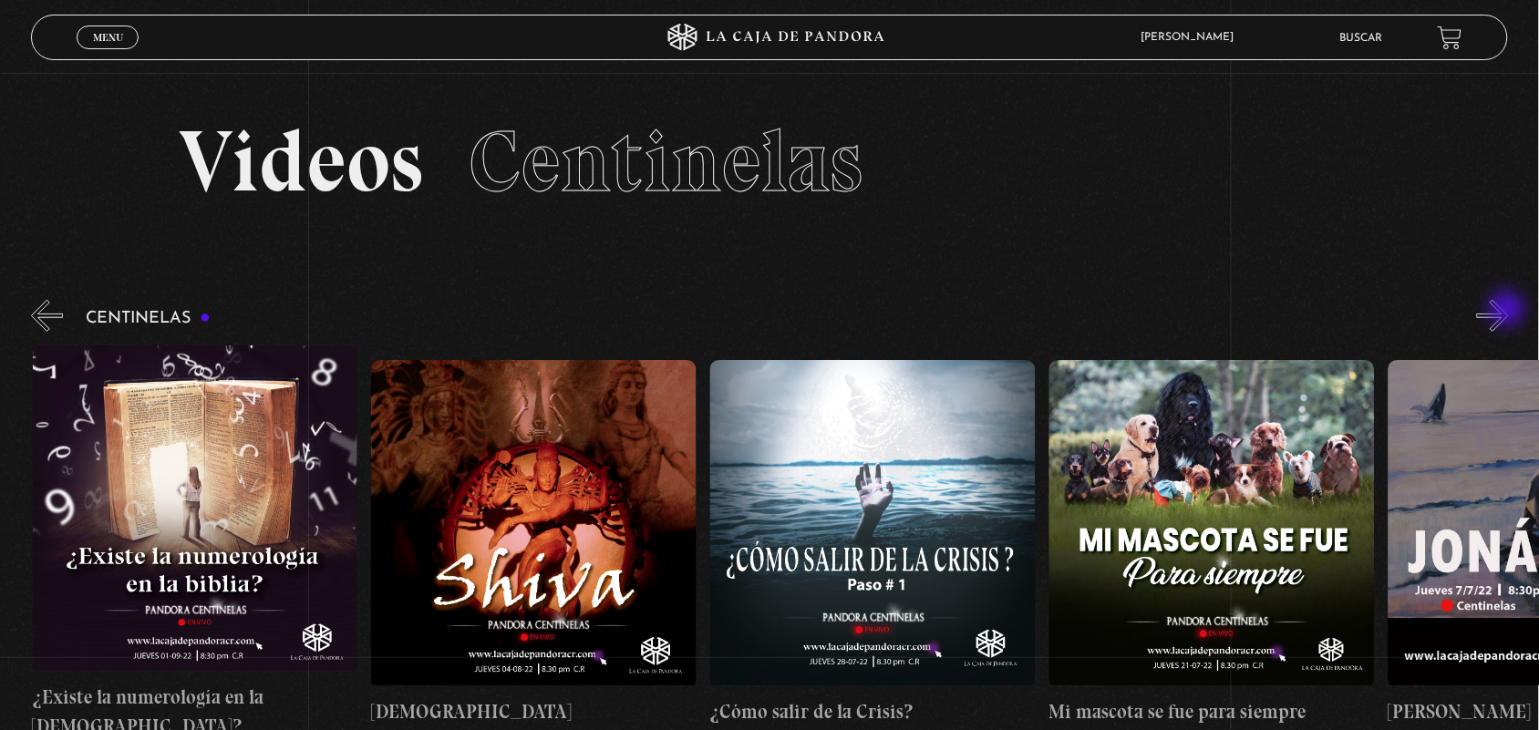
scroll to position [0, 18987]
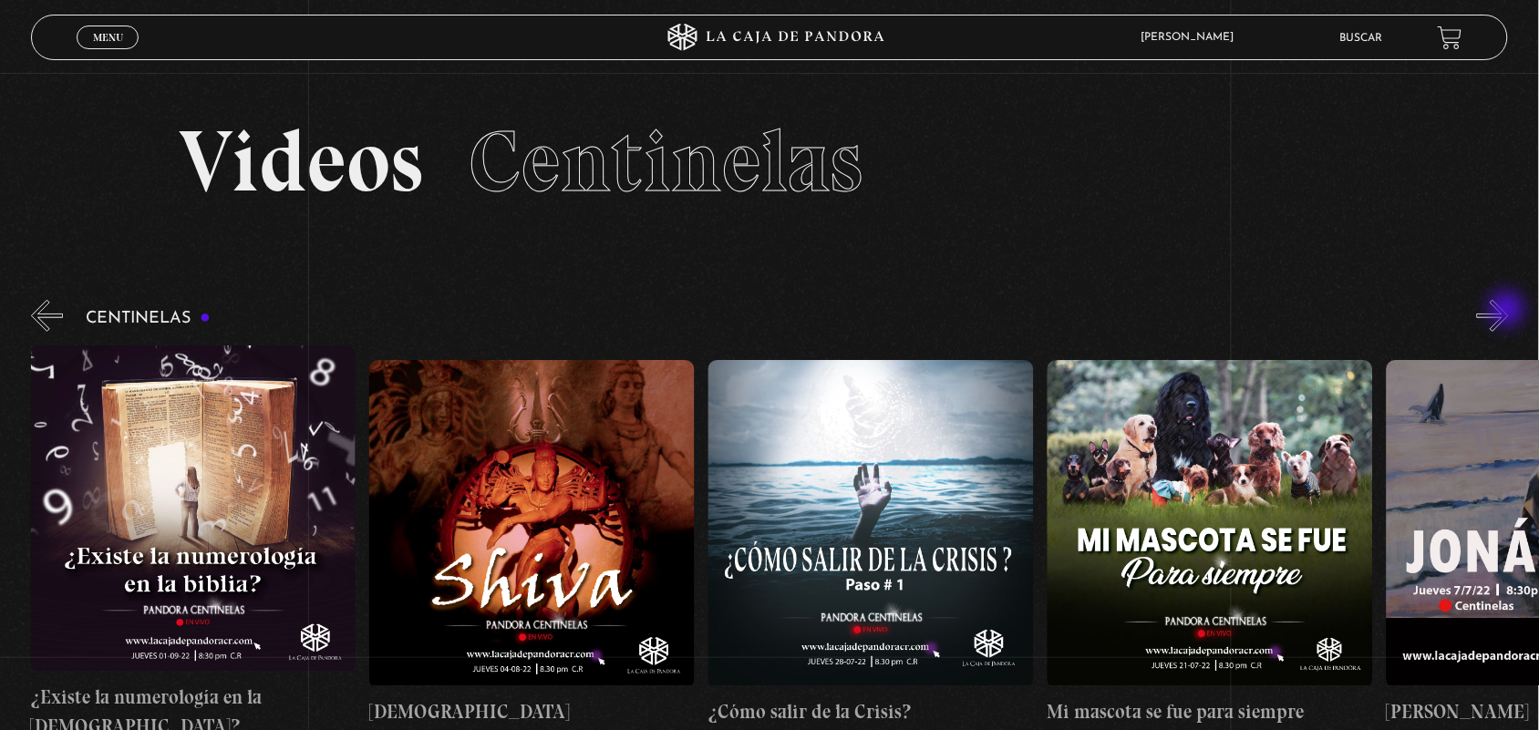
click at [1509, 311] on button "»" at bounding box center [1493, 316] width 32 height 32
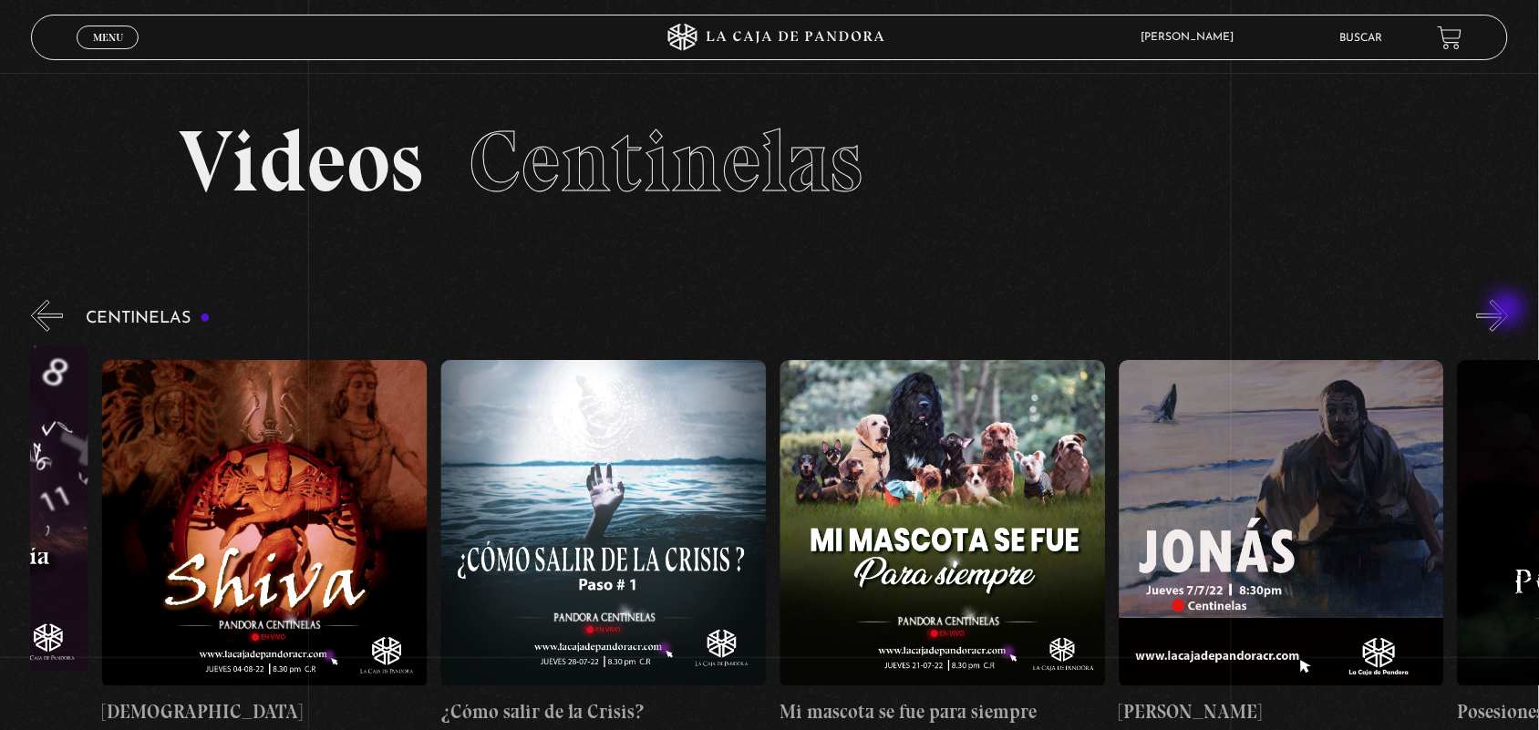
click at [1509, 311] on button "»" at bounding box center [1493, 316] width 32 height 32
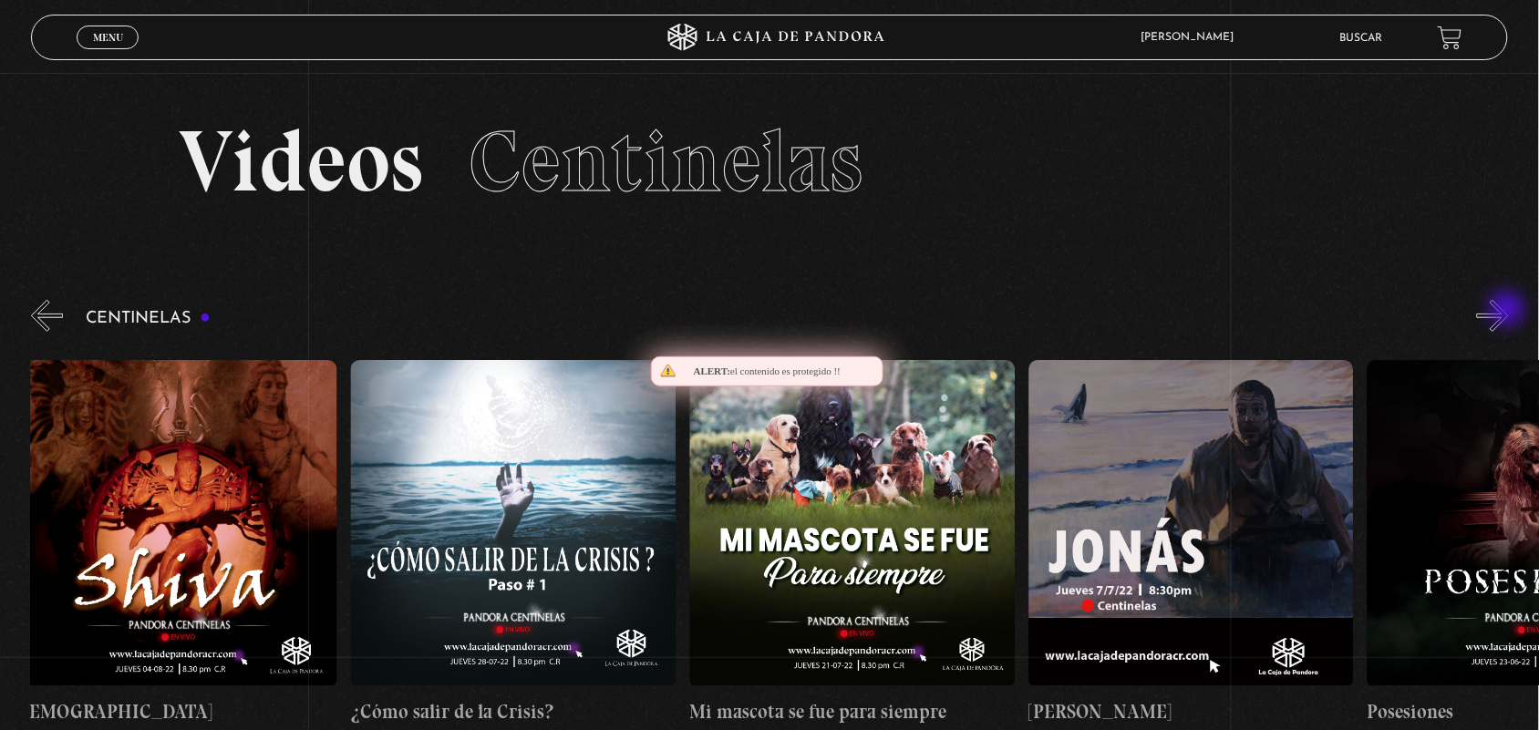
click at [1509, 311] on button "»" at bounding box center [1493, 316] width 32 height 32
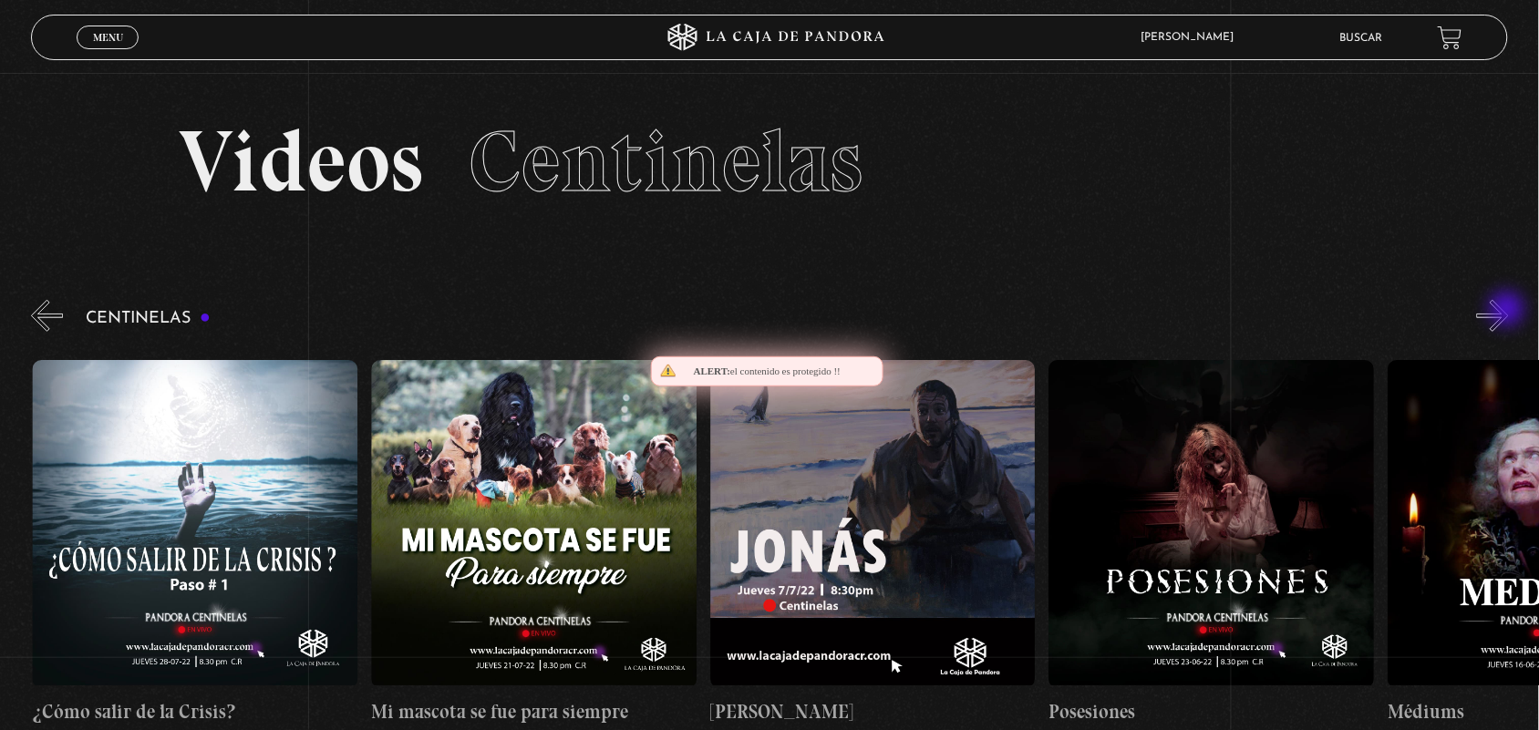
scroll to position [0, 19663]
click at [1509, 311] on button "»" at bounding box center [1493, 316] width 32 height 32
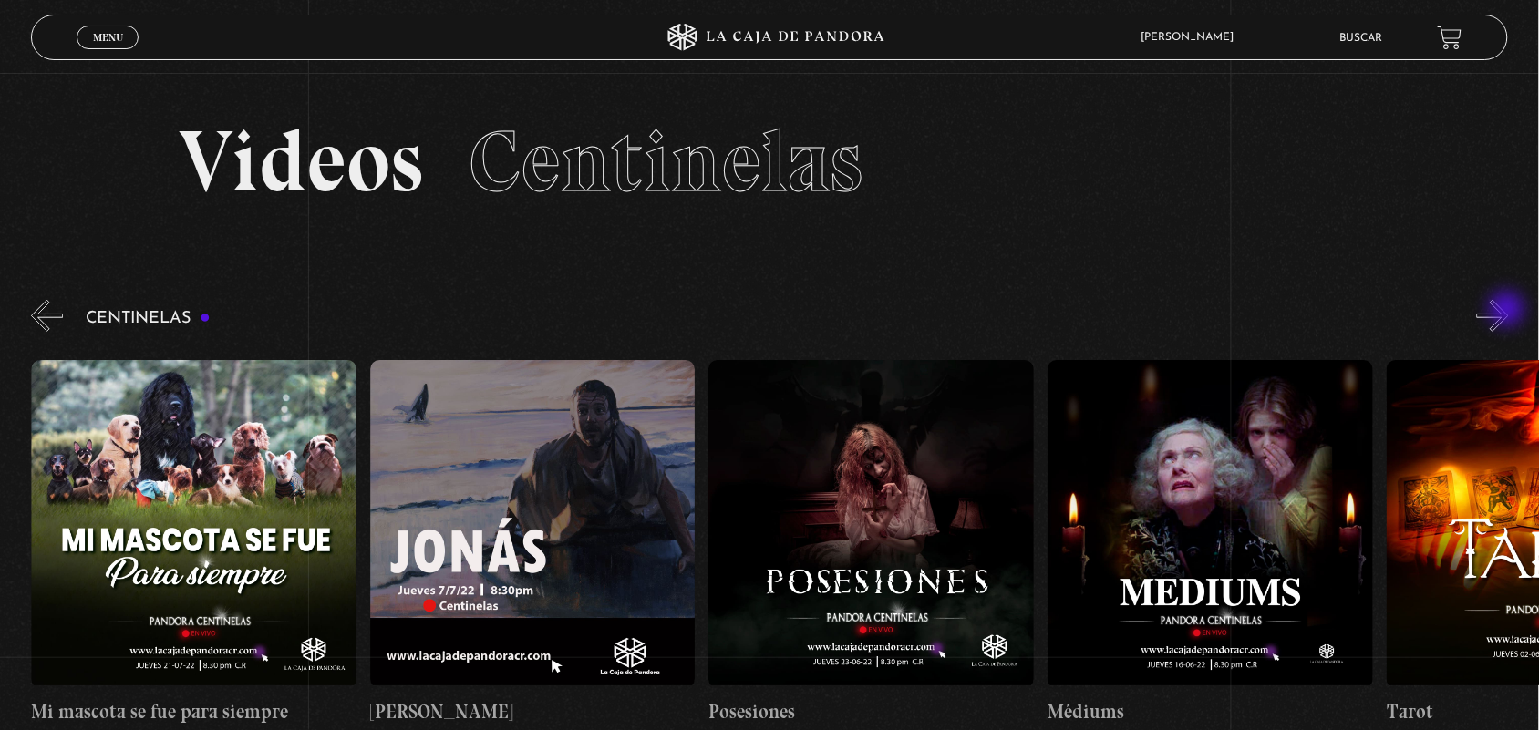
click at [1509, 311] on button "»" at bounding box center [1493, 316] width 32 height 32
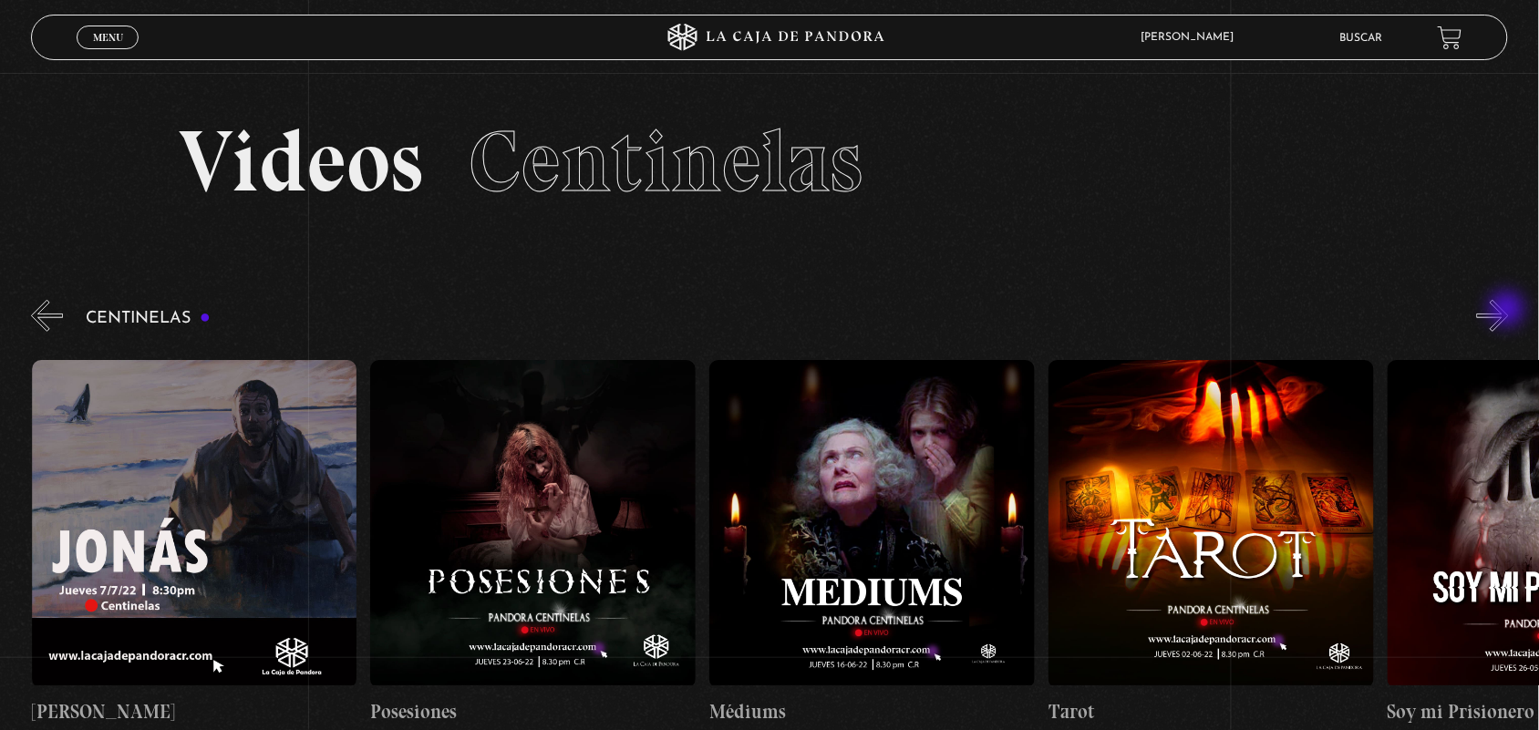
click at [1509, 311] on button "»" at bounding box center [1493, 316] width 32 height 32
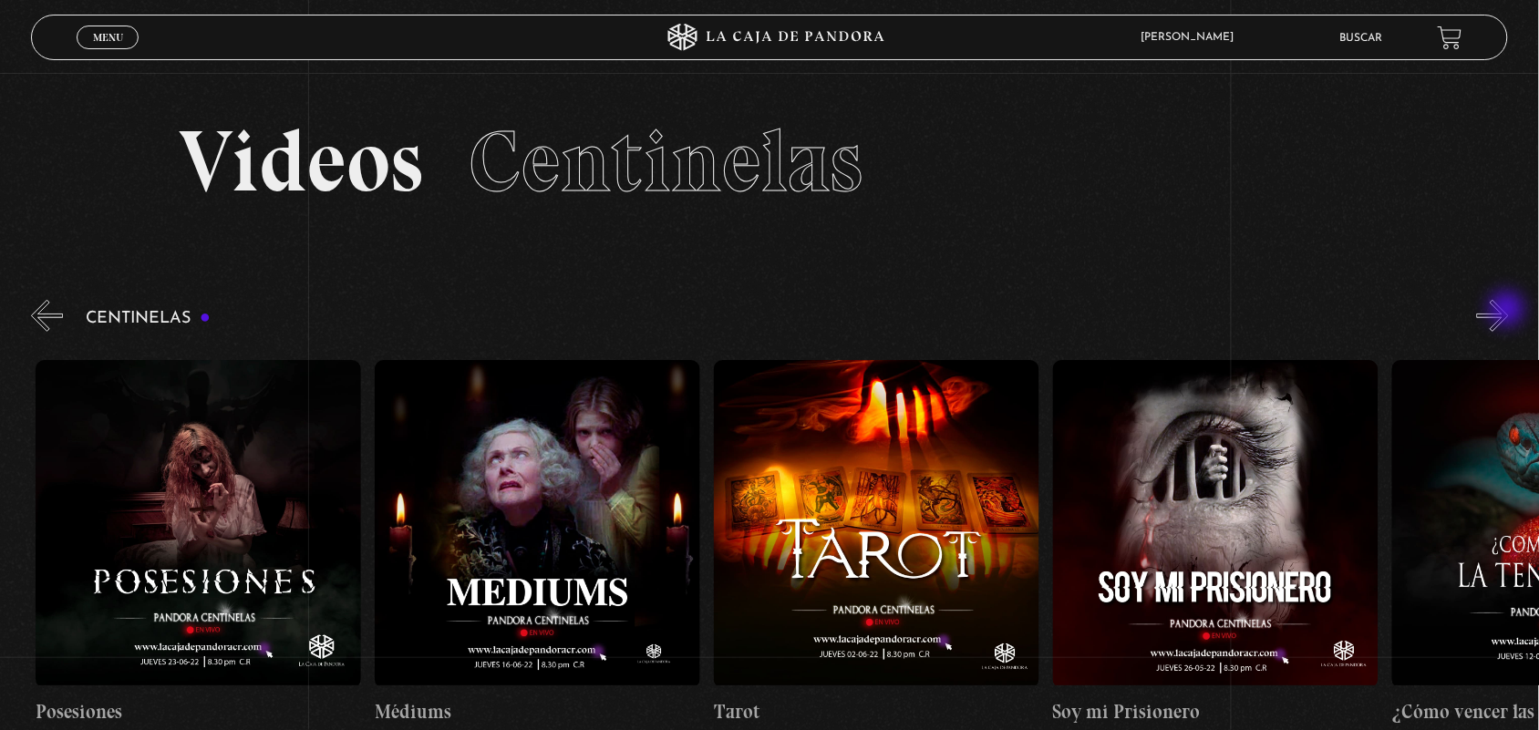
click at [1509, 311] on button "»" at bounding box center [1493, 316] width 32 height 32
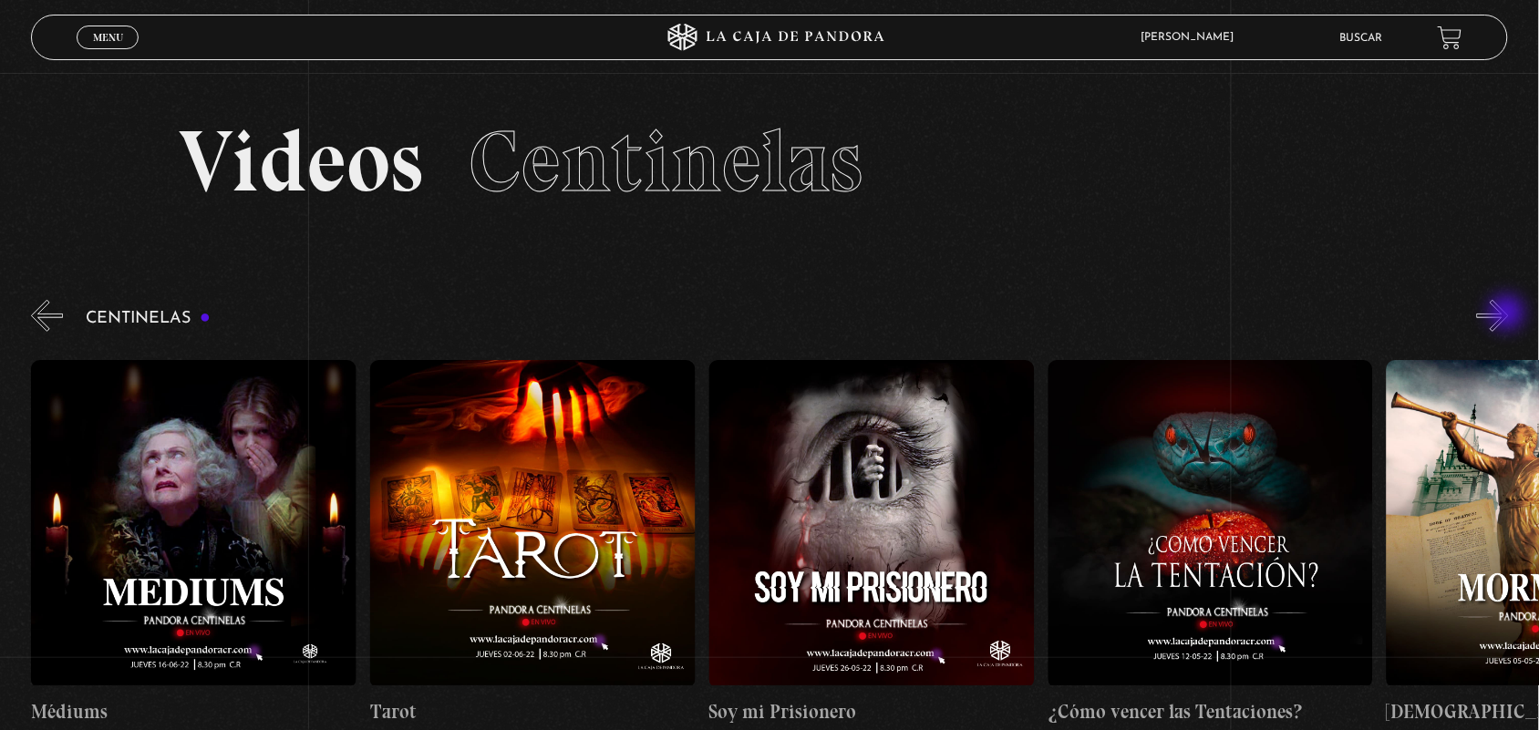
click at [1509, 315] on button "»" at bounding box center [1493, 316] width 32 height 32
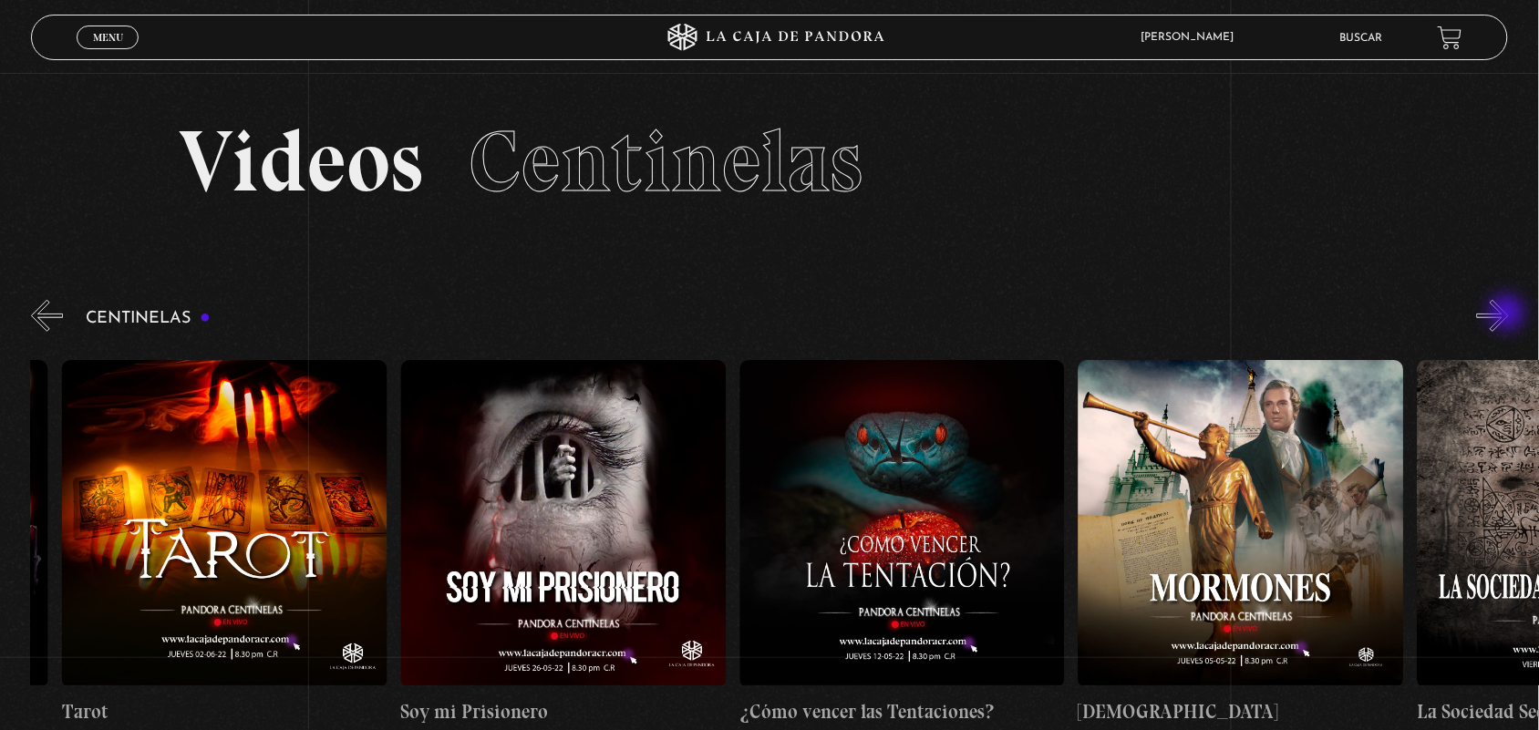
click at [1509, 315] on button "»" at bounding box center [1493, 316] width 32 height 32
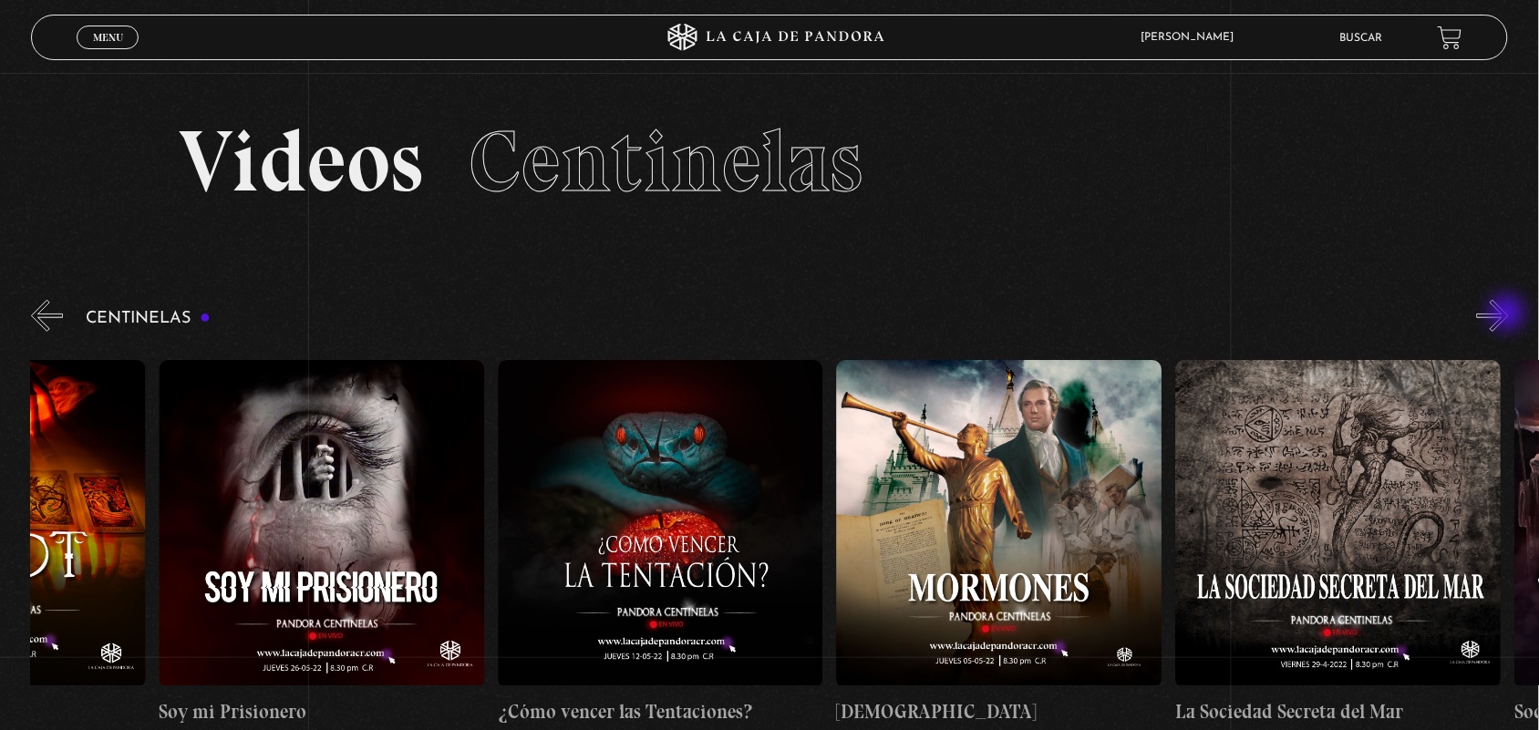
click at [1509, 315] on button "»" at bounding box center [1493, 316] width 32 height 32
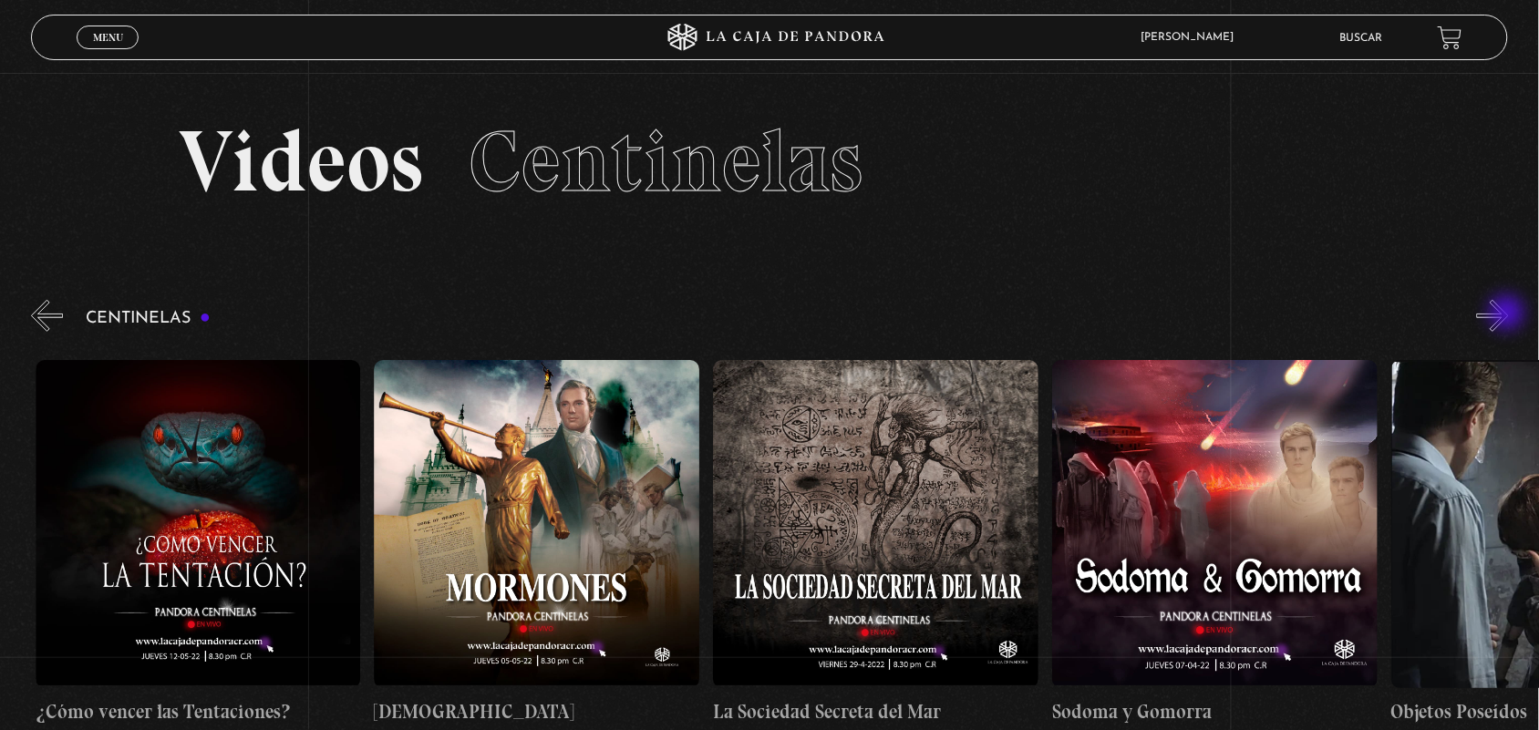
click at [1509, 315] on button "»" at bounding box center [1493, 316] width 32 height 32
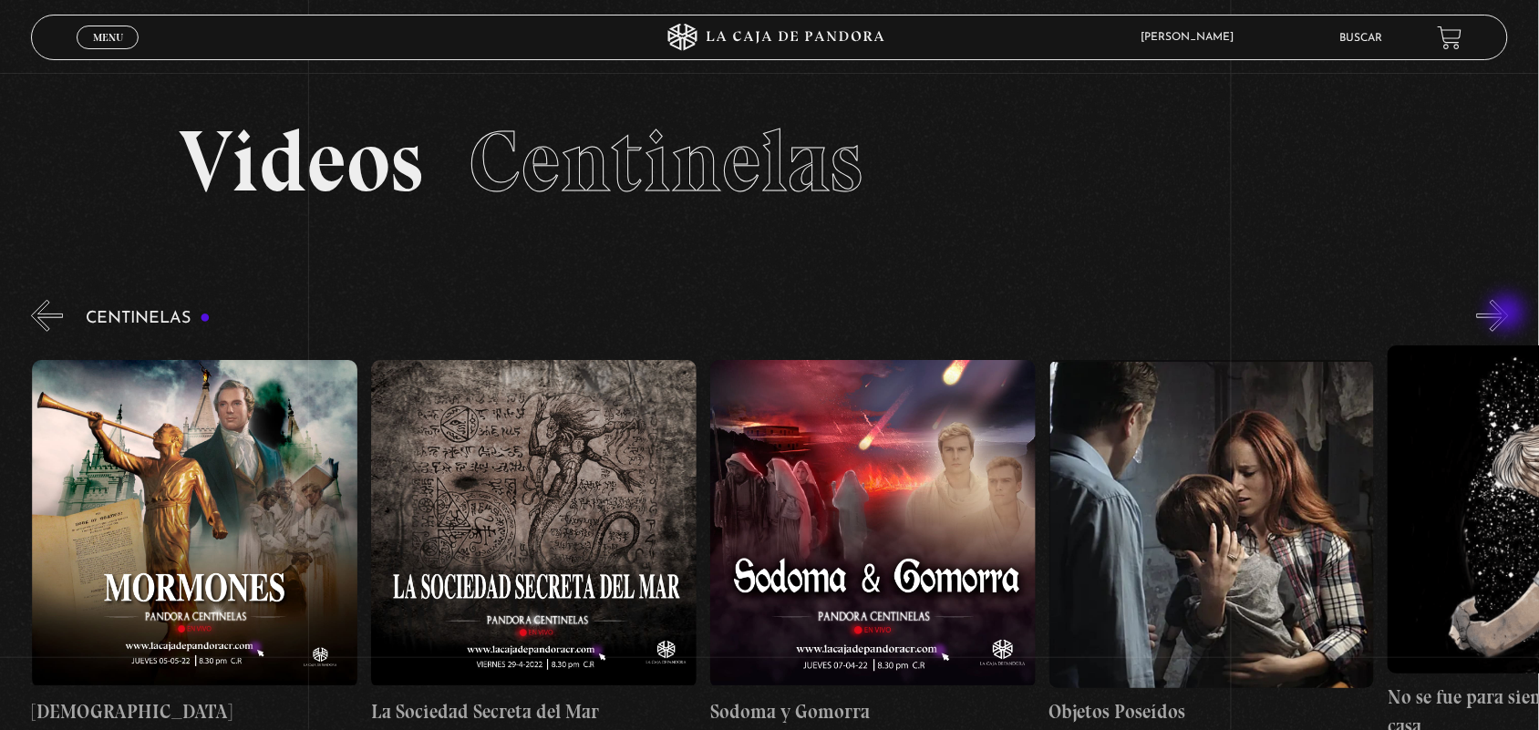
click at [1509, 315] on button "»" at bounding box center [1493, 316] width 32 height 32
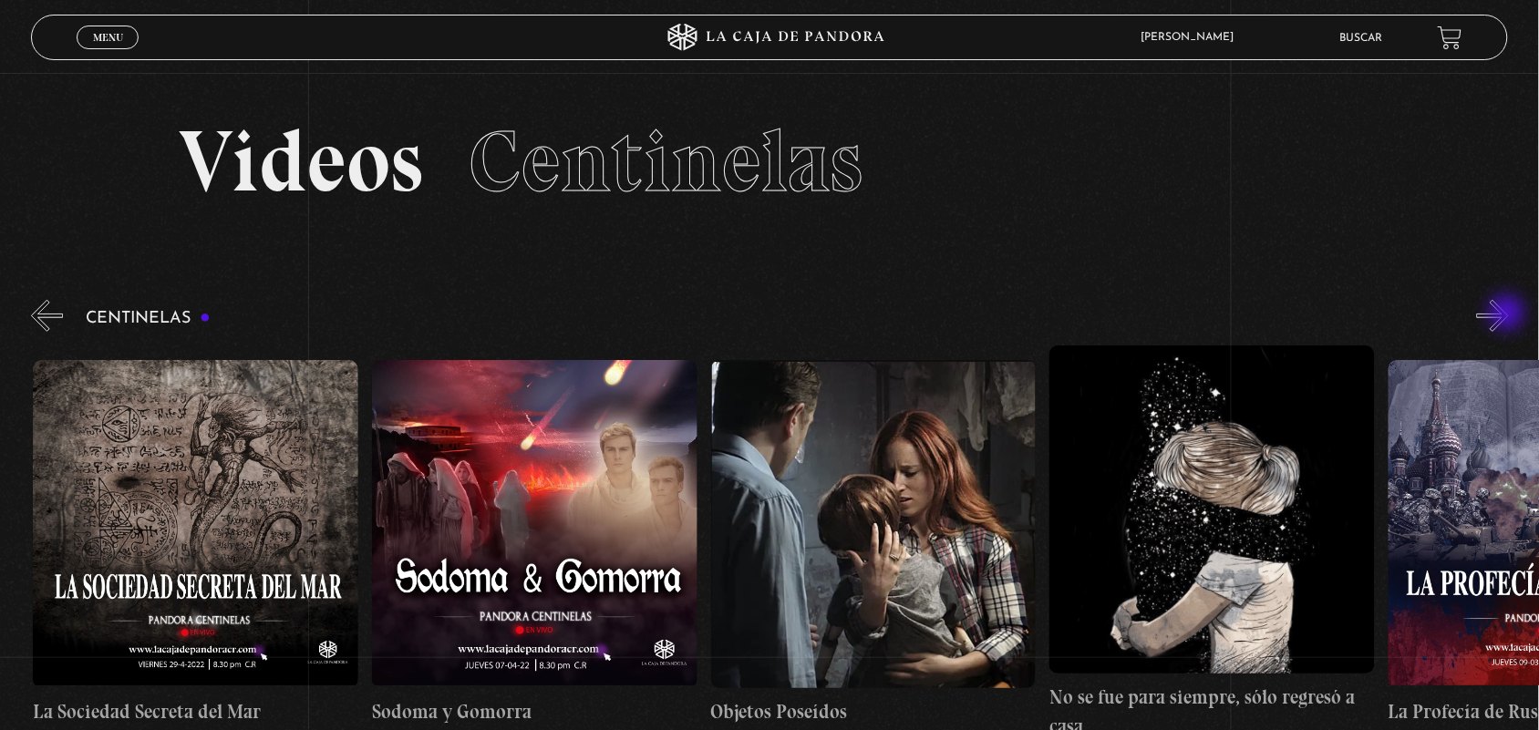
scroll to position [0, 22715]
click at [1509, 315] on button "»" at bounding box center [1493, 316] width 32 height 32
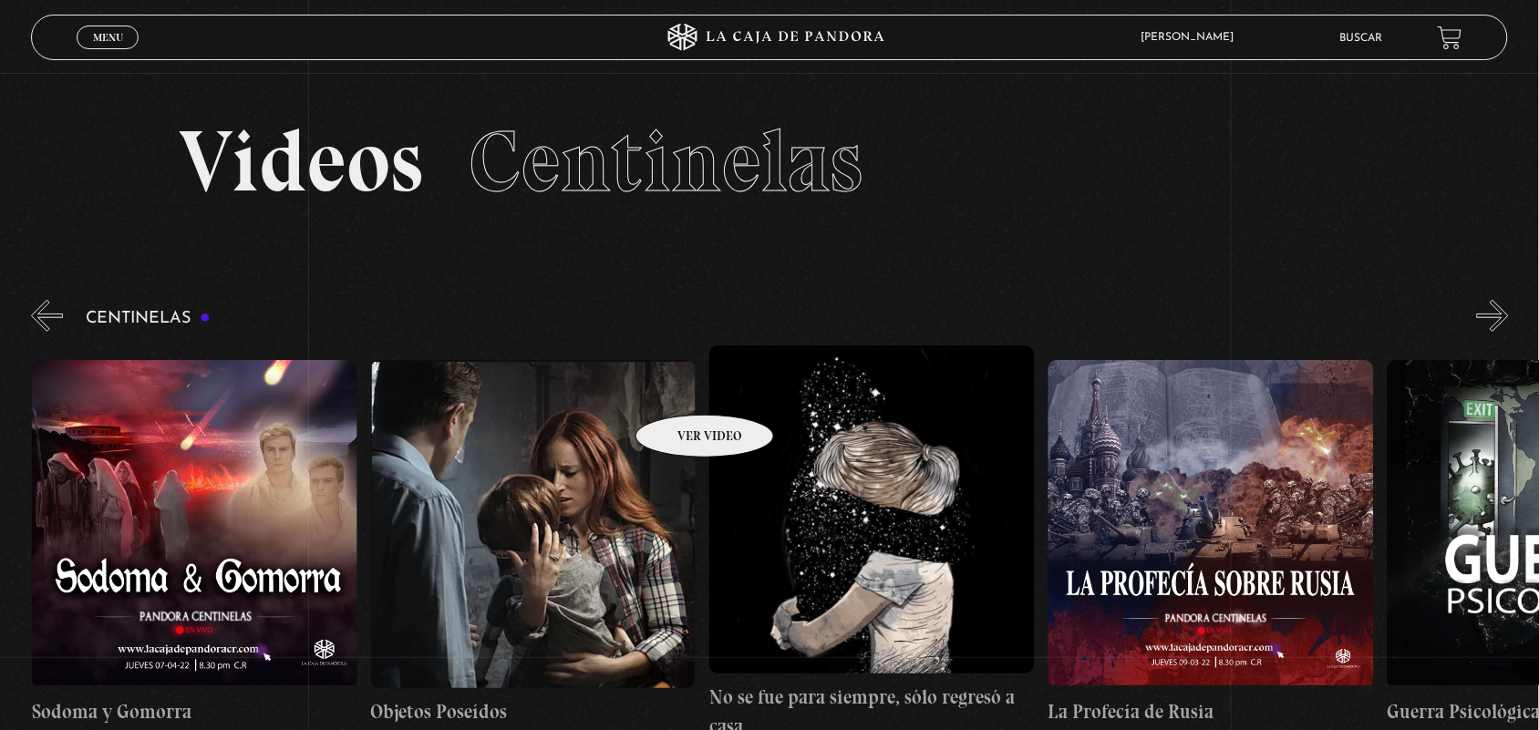
scroll to position [0, 23055]
click at [681, 388] on figure at bounding box center [533, 524] width 326 height 328
click at [679, 388] on figure at bounding box center [533, 524] width 326 height 328
click at [582, 399] on figure at bounding box center [533, 524] width 326 height 328
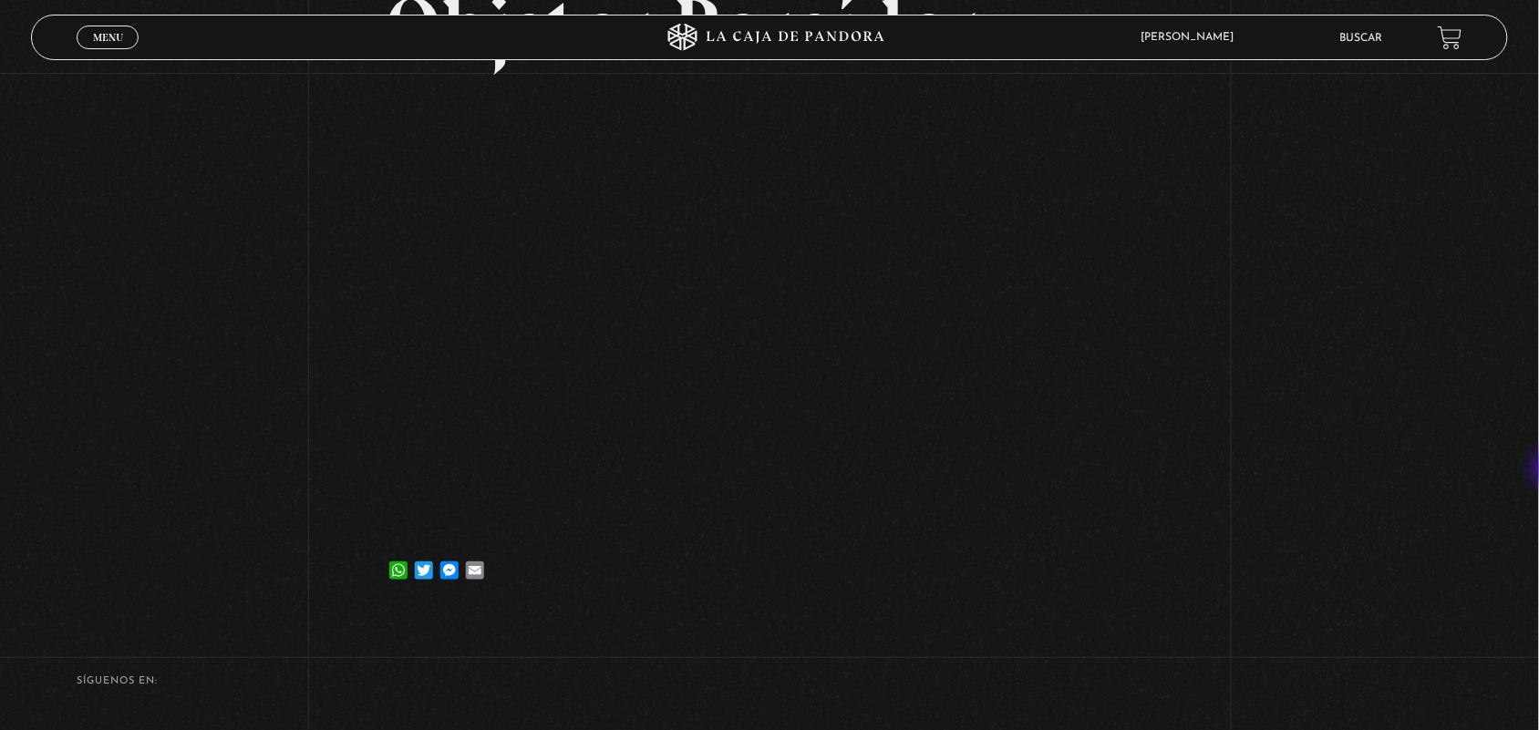
scroll to position [194, 0]
